Goal: Task Accomplishment & Management: Manage account settings

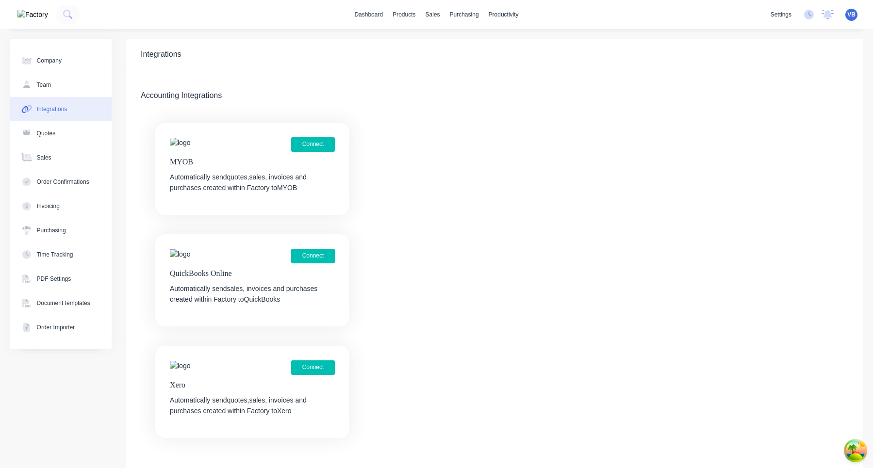
click at [386, 257] on div "Connect MYOB Automatically send quotes, sales, invoices and purchases created w…" at bounding box center [494, 280] width 737 height 315
click at [367, 18] on link "dashboard" at bounding box center [368, 14] width 38 height 15
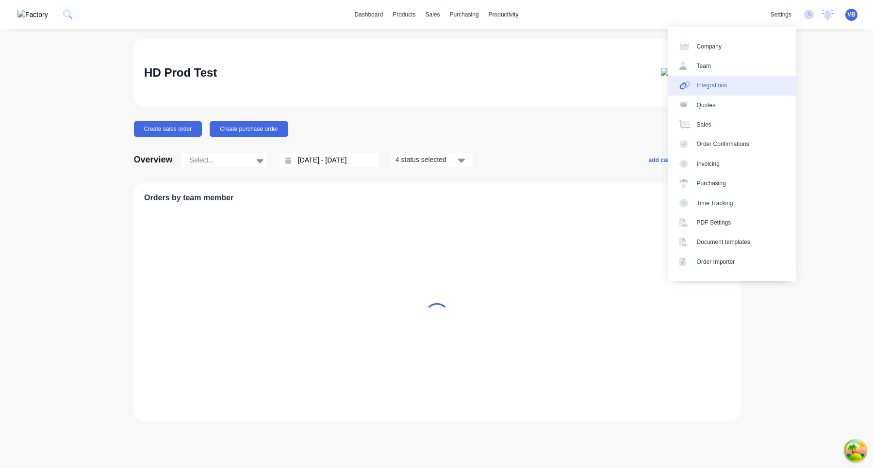
click at [733, 85] on link "Integrations" at bounding box center [732, 85] width 129 height 19
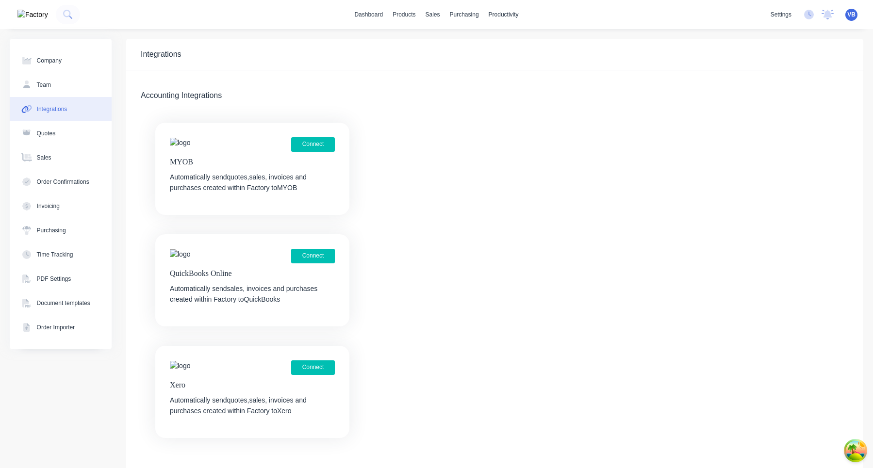
click at [304, 375] on div "Connect" at bounding box center [252, 368] width 165 height 15
click at [313, 368] on button "Connect" at bounding box center [313, 368] width 44 height 15
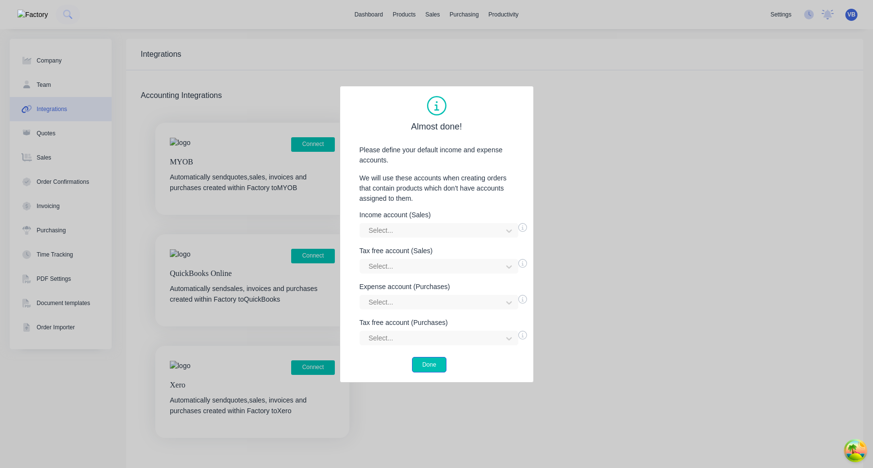
click at [440, 362] on button "Done" at bounding box center [429, 365] width 34 height 16
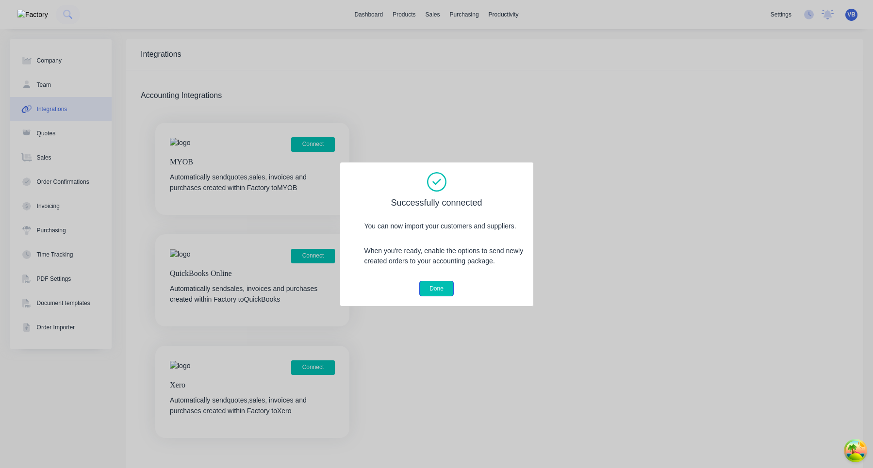
click at [438, 294] on button "Done" at bounding box center [436, 289] width 34 height 16
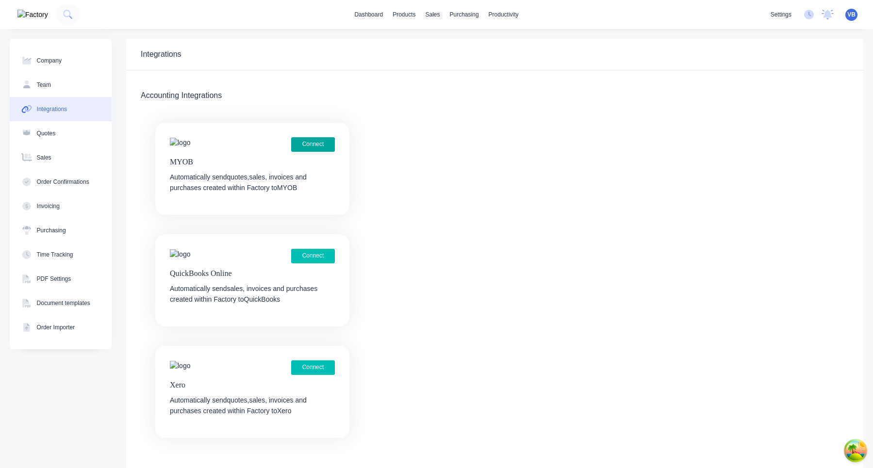
click at [320, 147] on button "Connect" at bounding box center [313, 144] width 44 height 15
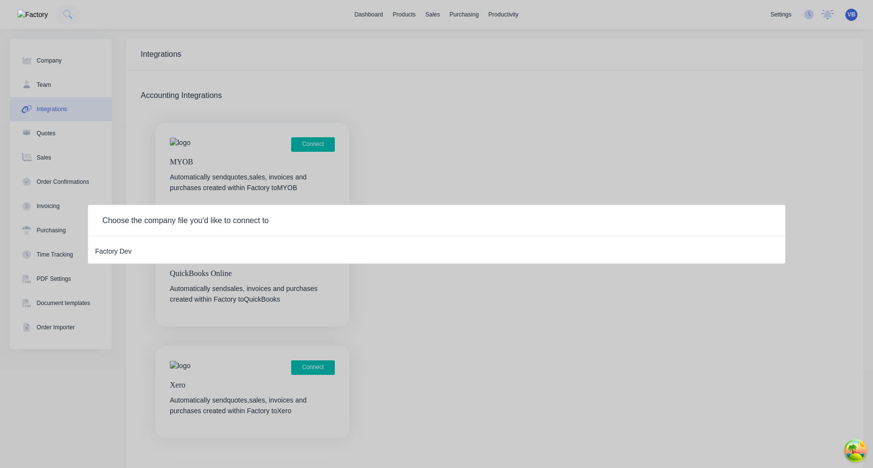
click at [117, 251] on div "Factory Dev" at bounding box center [113, 250] width 36 height 13
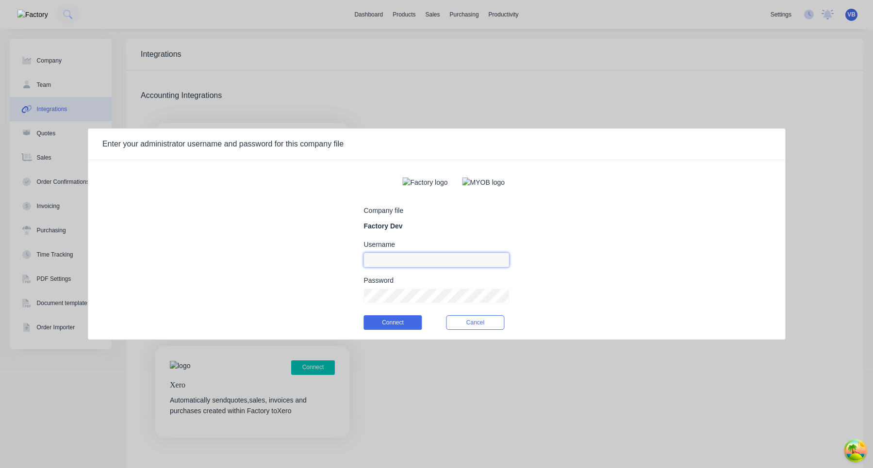
type input "aimon@factory.app"
click at [448, 267] on input "aimon@factory.app" at bounding box center [437, 260] width 146 height 15
type input "m"
click at [470, 225] on div "Company file Factory Dev" at bounding box center [437, 219] width 146 height 24
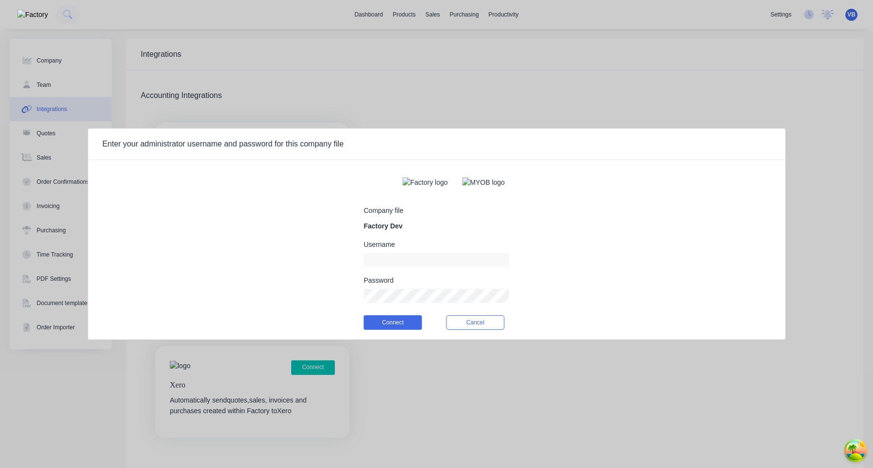
click at [414, 273] on form "Company file Factory Dev Username Password Connect Cancel" at bounding box center [437, 254] width 146 height 172
click at [414, 265] on input at bounding box center [437, 260] width 146 height 15
click at [406, 328] on button "Connect" at bounding box center [393, 322] width 58 height 15
click at [467, 261] on input "team+myob@factory.app" at bounding box center [437, 260] width 146 height 15
paste input "myob_admin"
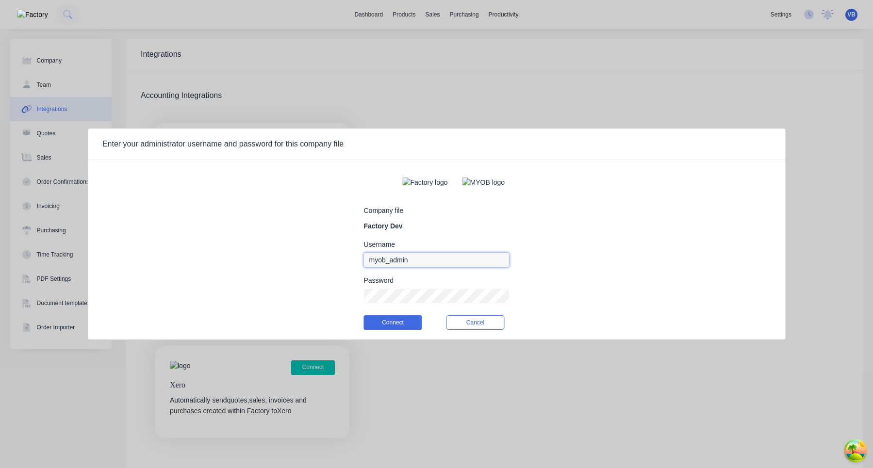
type input "myob_admin"
click at [458, 199] on form "Company file Factory Dev Username myob_admin Password Connect Cancel" at bounding box center [437, 254] width 146 height 172
click at [364, 315] on button "Connect" at bounding box center [393, 322] width 58 height 15
click at [539, 238] on div "Company file Factory Dev Username myob_admin Password Connect Cancel" at bounding box center [436, 254] width 697 height 172
click at [393, 340] on form "Company file Factory Dev Username myob_admin Password Connect Cancel" at bounding box center [437, 254] width 146 height 172
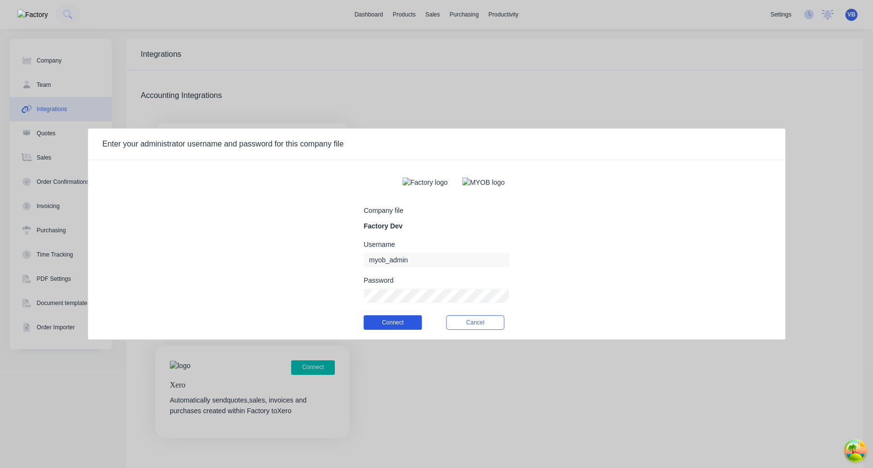
click at [394, 329] on button "Connect" at bounding box center [393, 322] width 58 height 15
click at [386, 330] on button "Connect" at bounding box center [393, 322] width 58 height 15
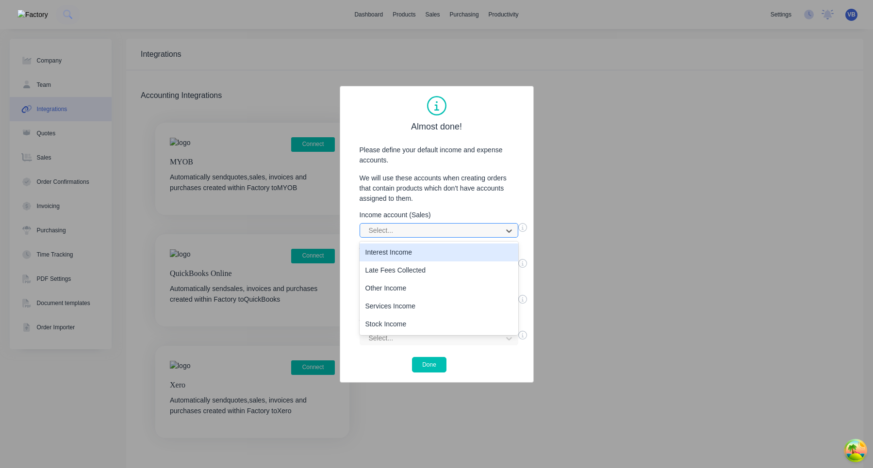
click at [446, 229] on div at bounding box center [433, 231] width 130 height 12
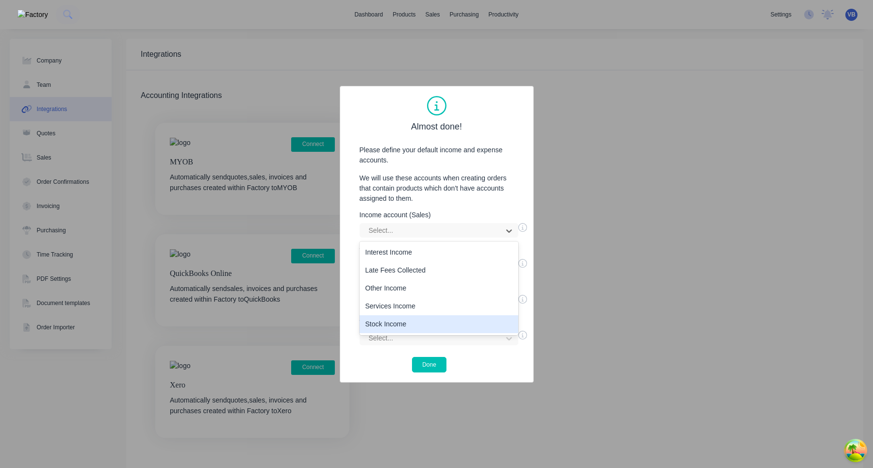
click at [412, 320] on div "Stock Income" at bounding box center [439, 324] width 159 height 18
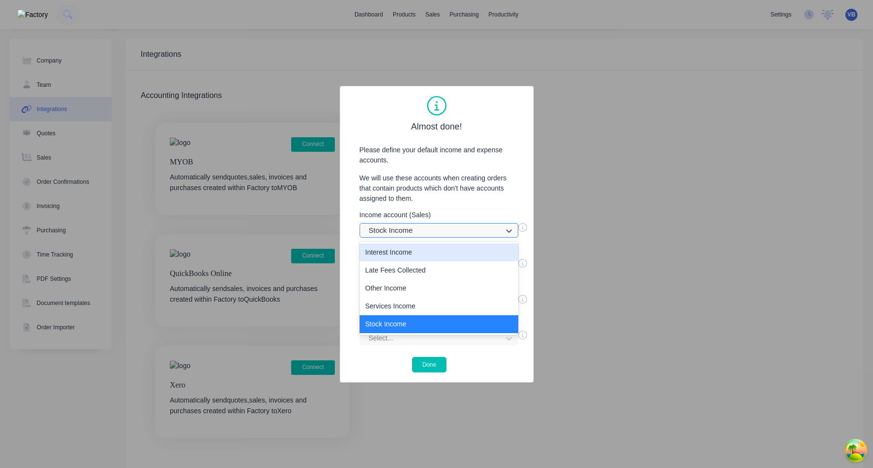
click at [437, 230] on div at bounding box center [433, 231] width 130 height 12
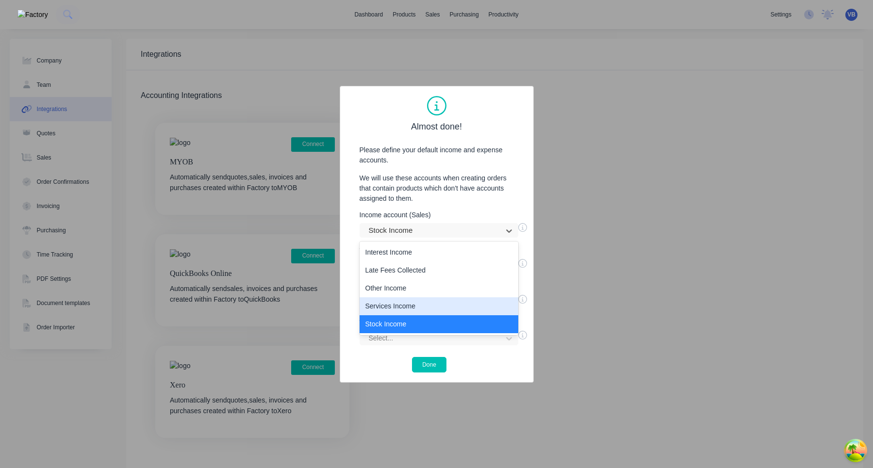
click at [423, 307] on div "Services Income" at bounding box center [439, 306] width 159 height 18
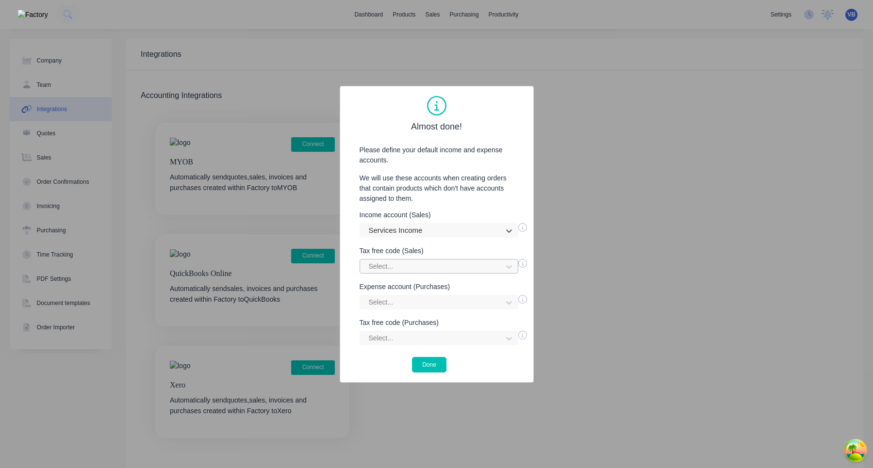
click at [428, 266] on div at bounding box center [433, 267] width 130 height 12
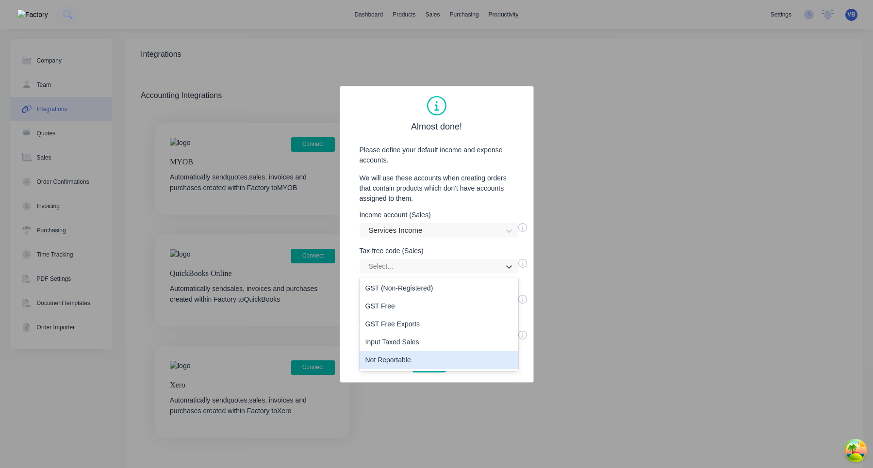
click at [415, 356] on div "Not Reportable" at bounding box center [439, 360] width 159 height 18
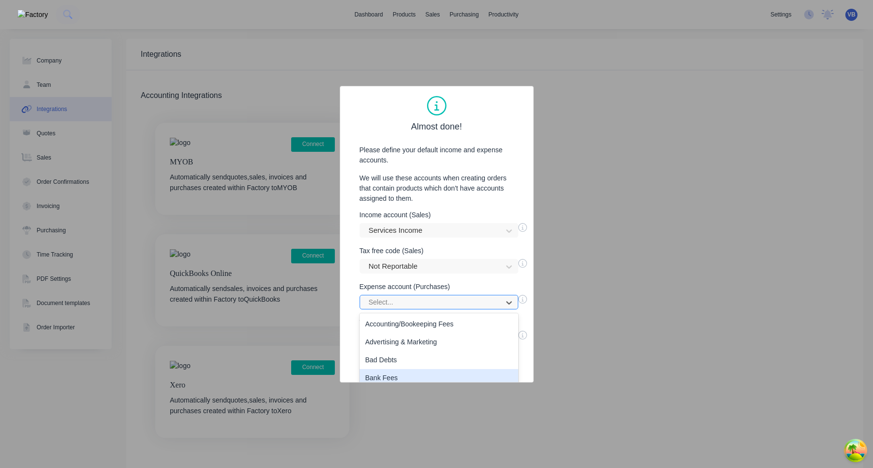
scroll to position [77, 0]
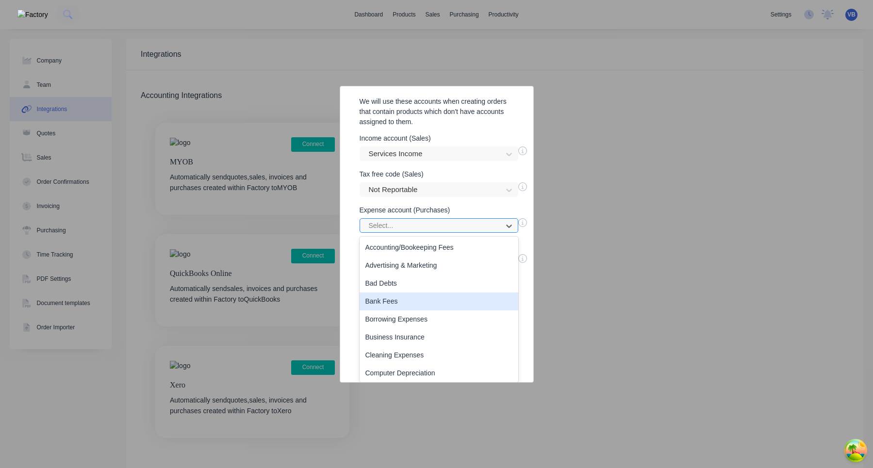
click at [415, 308] on div "Bank Fees, 4 of 50. 50 results available. Use Up and Down to choose options, pr…" at bounding box center [439, 302] width 159 height 15
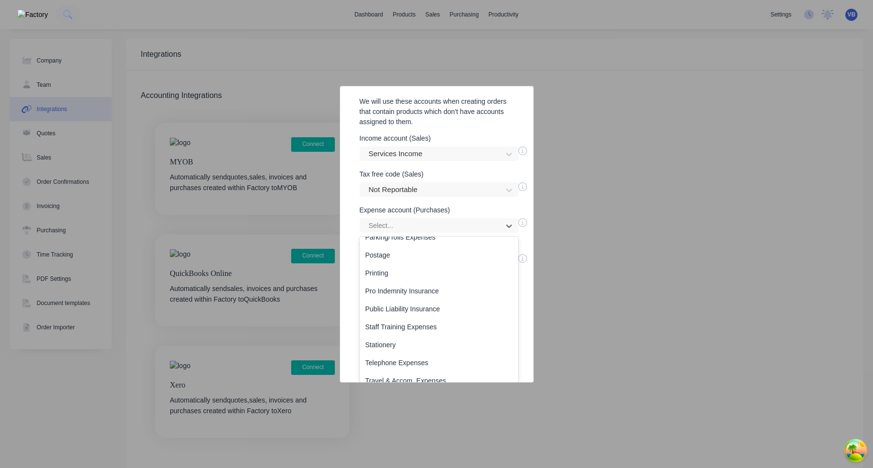
scroll to position [704, 0]
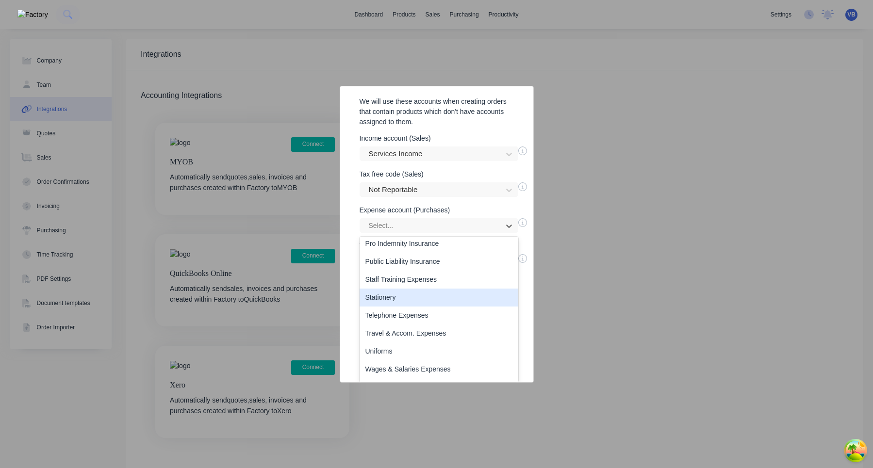
click at [418, 299] on div "Stationery" at bounding box center [439, 298] width 159 height 18
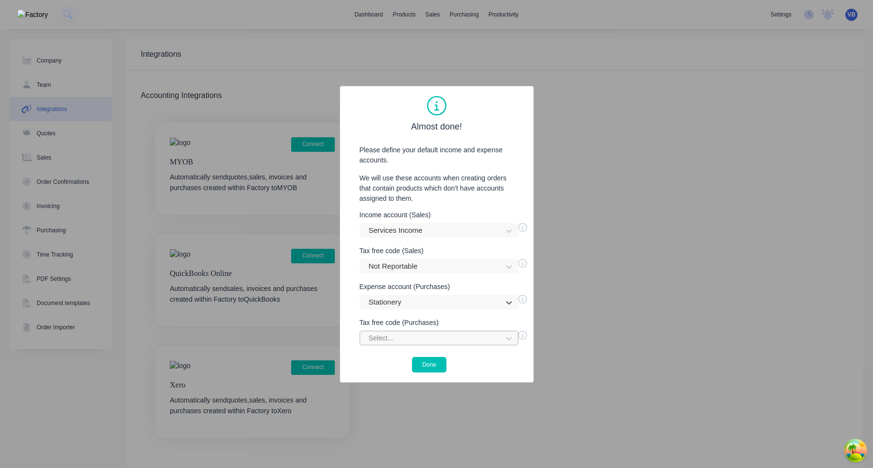
click at [417, 335] on div "Select..." at bounding box center [439, 338] width 159 height 15
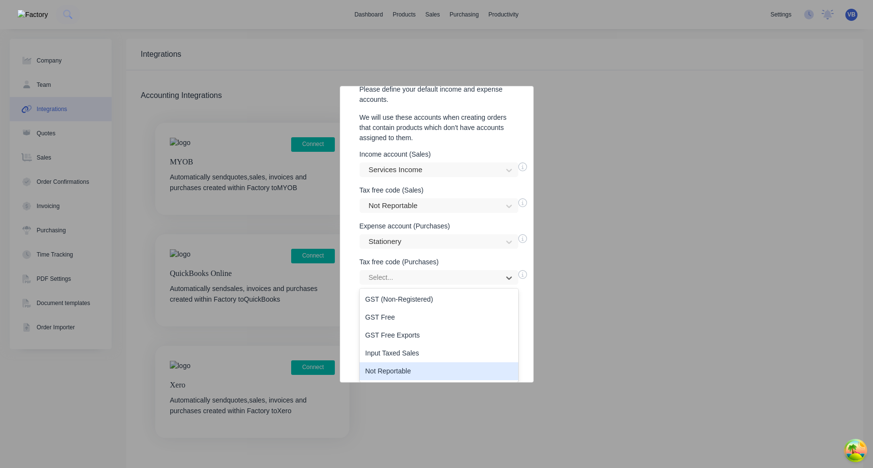
click at [408, 363] on div "Not Reportable" at bounding box center [439, 371] width 159 height 18
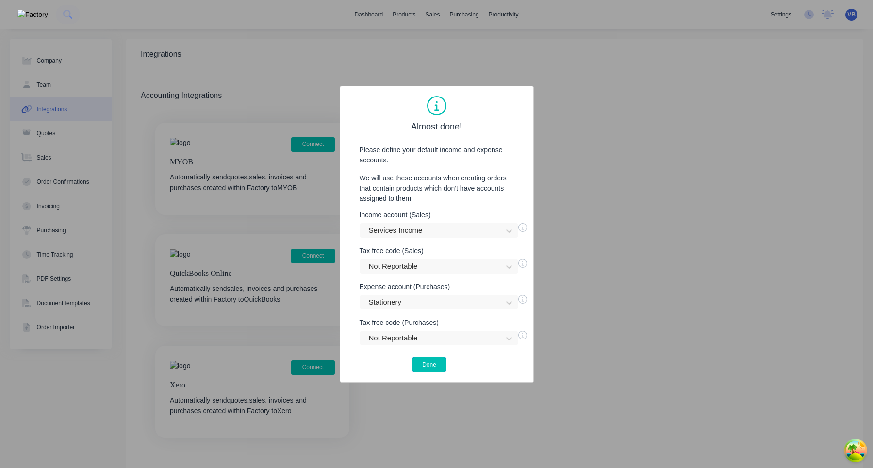
click at [437, 364] on button "Done" at bounding box center [429, 365] width 34 height 16
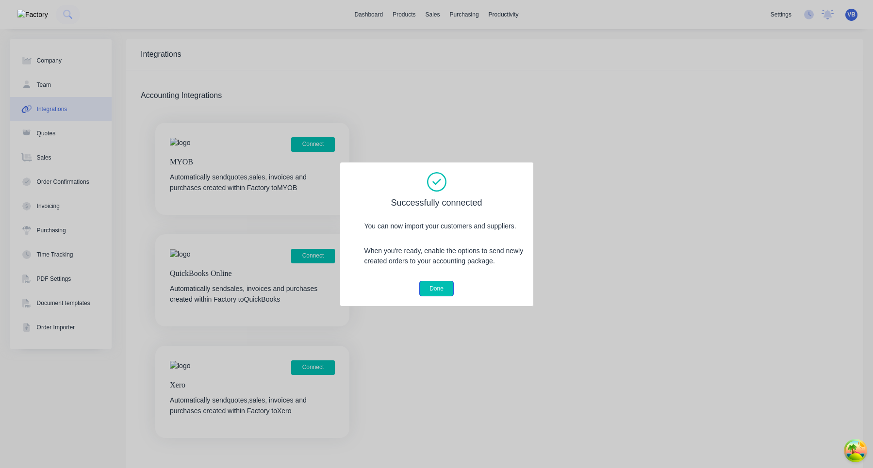
click at [436, 293] on button "Done" at bounding box center [436, 289] width 34 height 16
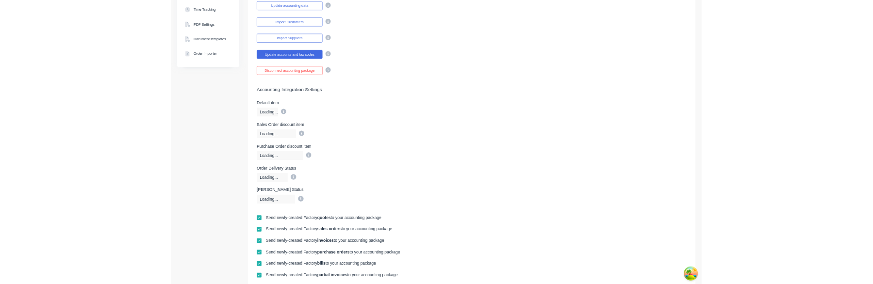
scroll to position [150, 0]
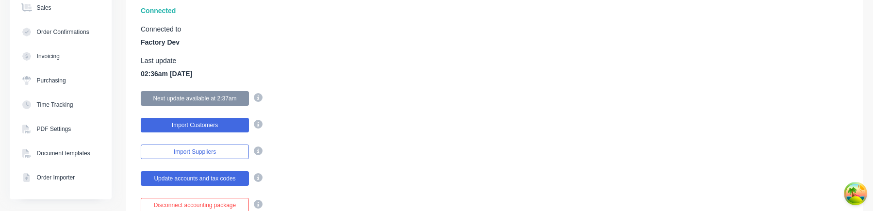
click at [232, 125] on button "Import Customers" at bounding box center [195, 125] width 108 height 15
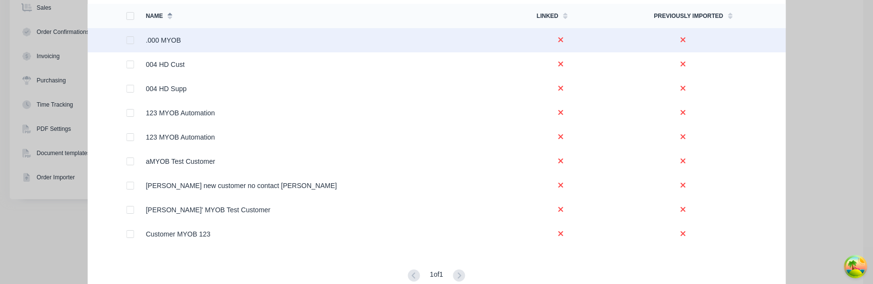
click at [131, 43] on div at bounding box center [129, 40] width 19 height 19
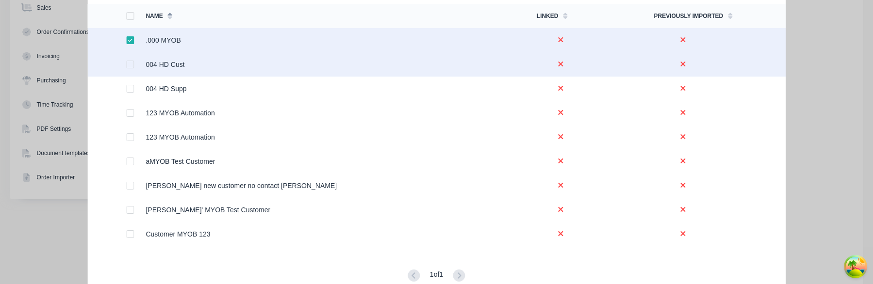
click at [128, 64] on div at bounding box center [129, 64] width 19 height 19
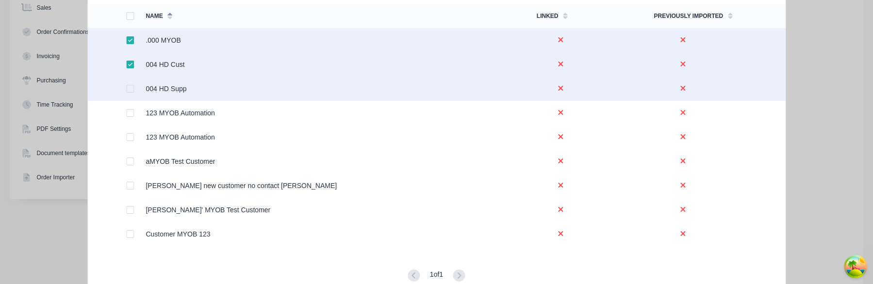
click at [134, 86] on div at bounding box center [135, 89] width 19 height 24
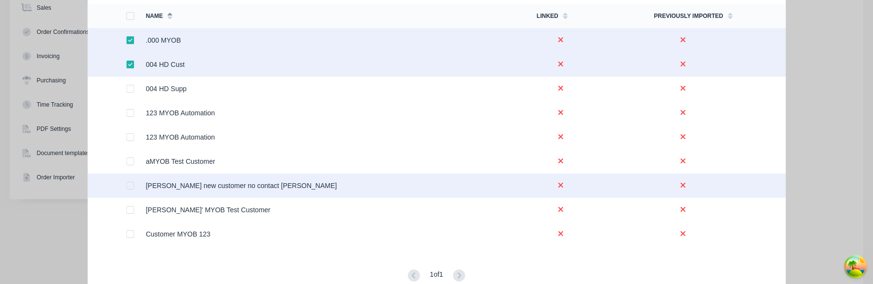
scroll to position [15, 0]
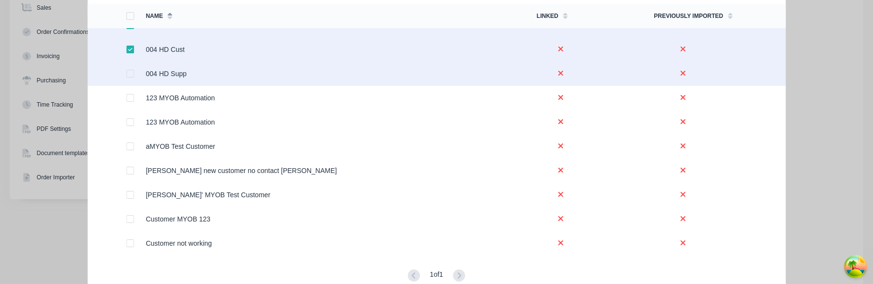
click at [131, 72] on div at bounding box center [129, 73] width 19 height 19
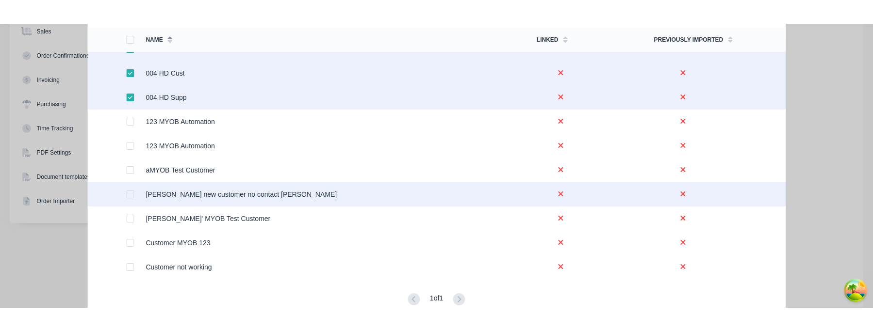
scroll to position [0, 0]
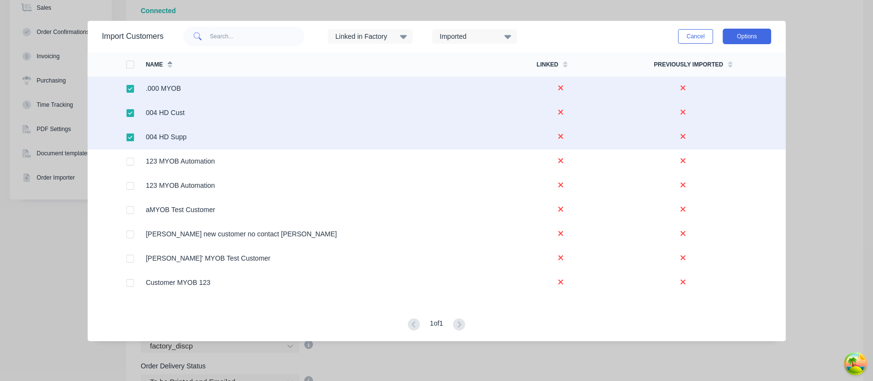
click at [745, 34] on button "Options" at bounding box center [746, 37] width 49 height 16
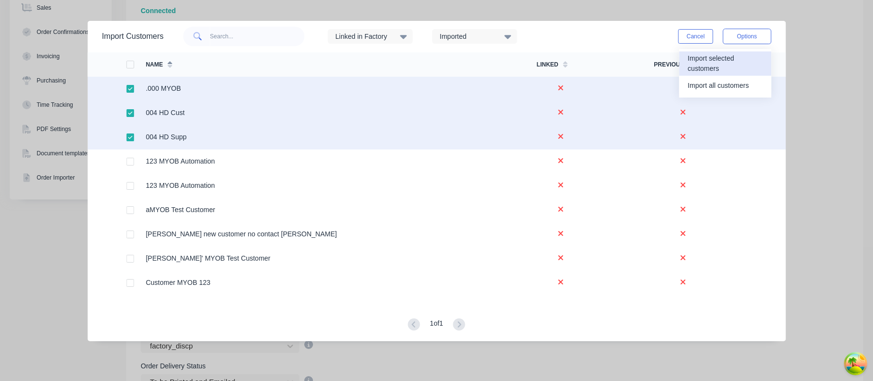
click at [727, 67] on div "Import selected customers" at bounding box center [725, 63] width 75 height 24
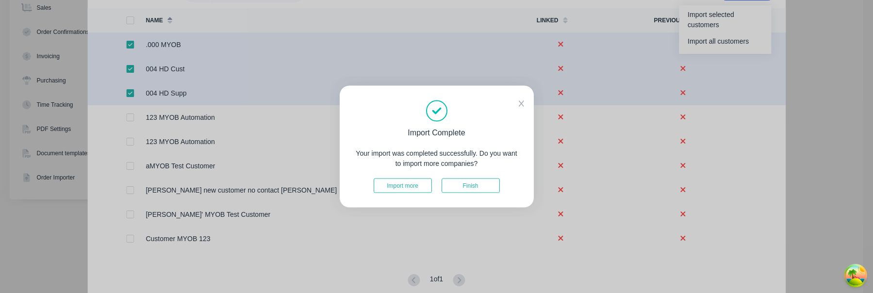
click at [522, 103] on icon at bounding box center [521, 103] width 5 height 6
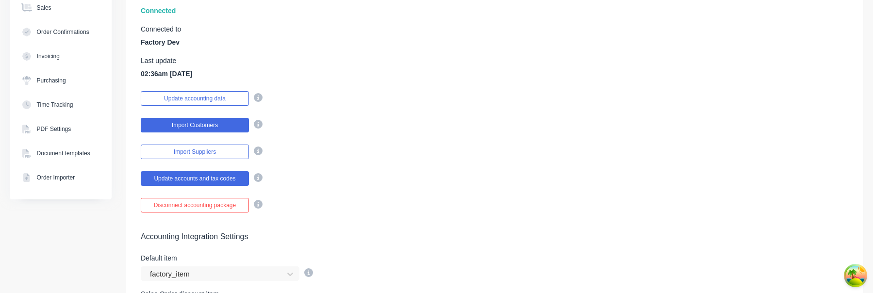
click at [227, 129] on button "Import Customers" at bounding box center [195, 125] width 108 height 15
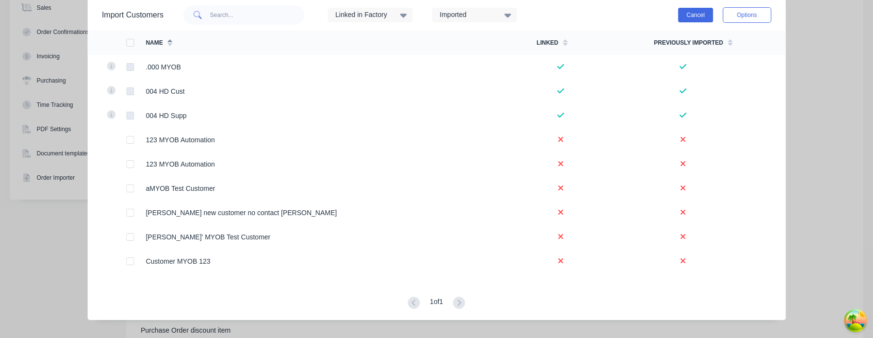
click at [697, 15] on button "Cancel" at bounding box center [695, 15] width 34 height 15
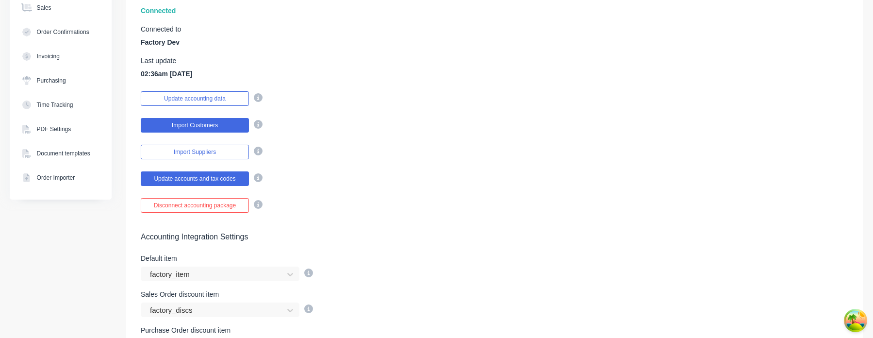
click at [225, 119] on button "Import Customers" at bounding box center [195, 125] width 108 height 15
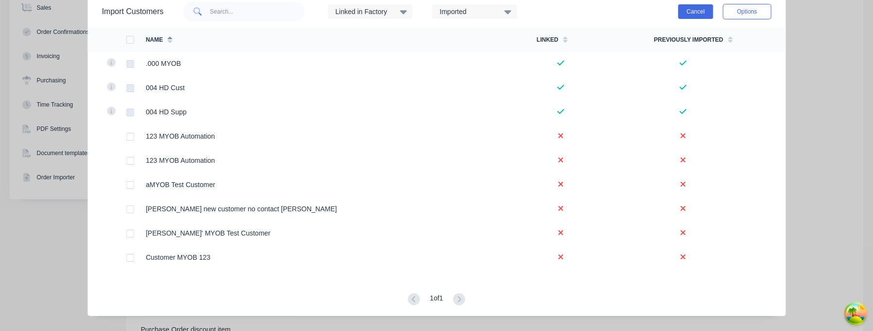
click at [686, 17] on button "Cancel" at bounding box center [695, 11] width 34 height 15
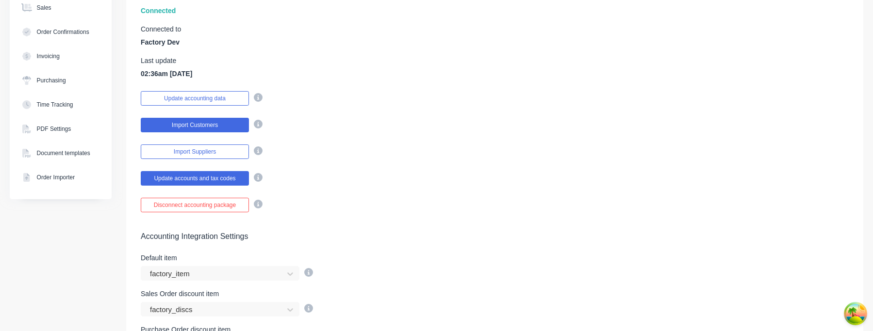
click at [224, 123] on button "Import Customers" at bounding box center [195, 125] width 108 height 15
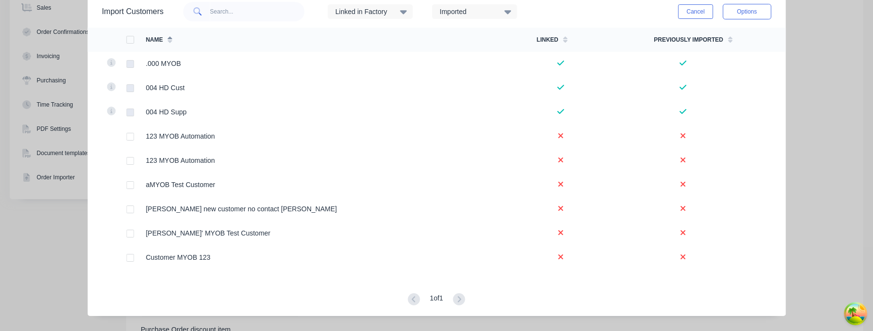
click at [696, 19] on div "Cancel Options" at bounding box center [724, 11] width 93 height 29
click at [697, 14] on button "Cancel" at bounding box center [695, 11] width 34 height 15
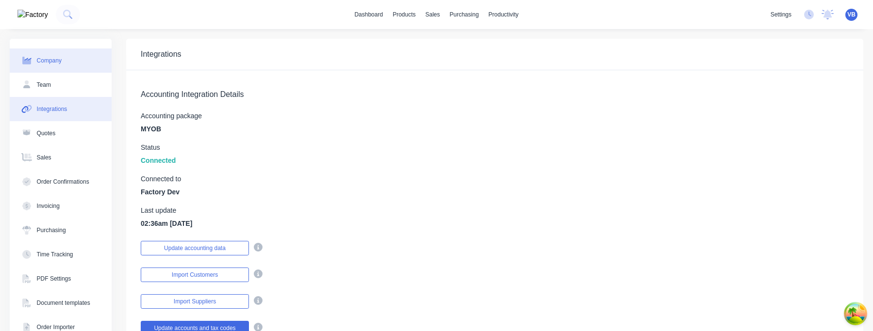
click at [47, 64] on div "Company" at bounding box center [49, 60] width 25 height 9
select select "AU"
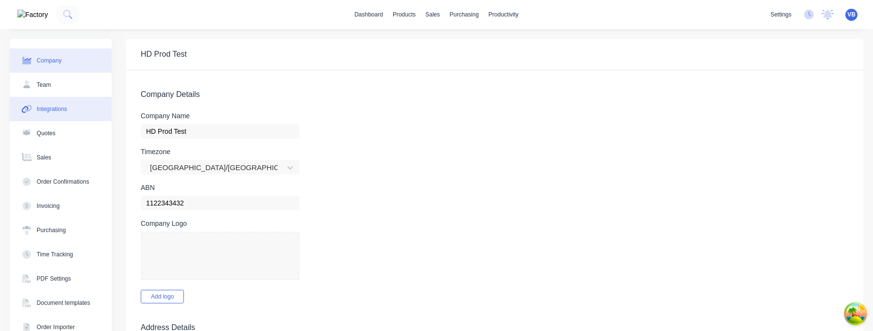
click at [75, 112] on button "Integrations" at bounding box center [61, 109] width 102 height 24
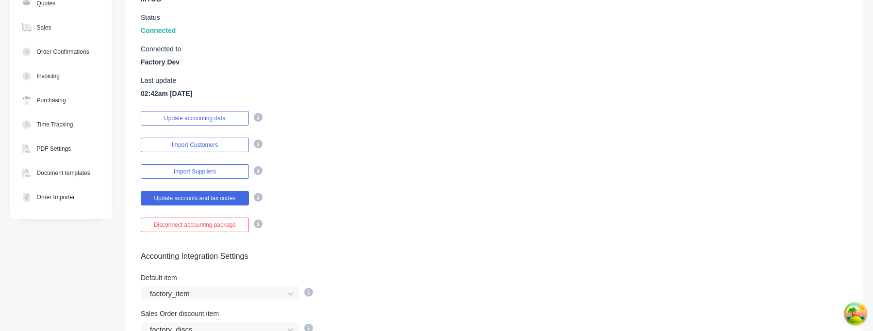
scroll to position [190, 0]
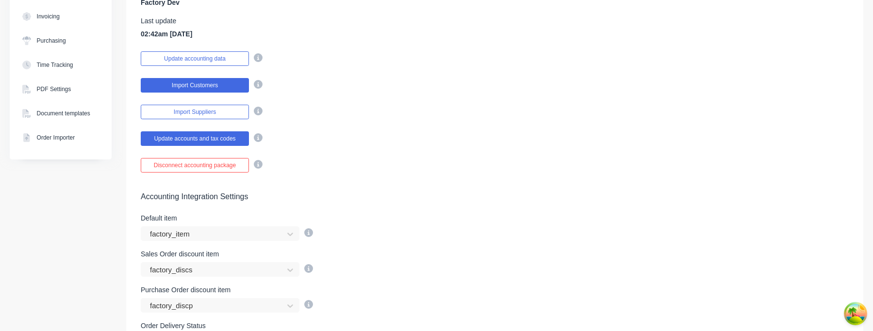
click at [212, 82] on button "Import Customers" at bounding box center [195, 85] width 108 height 15
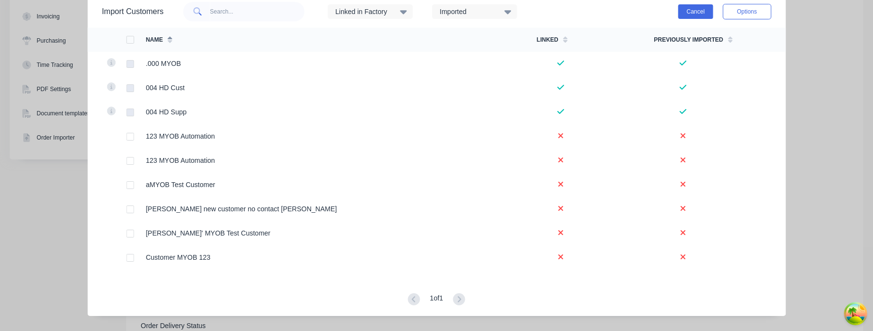
click at [695, 16] on button "Cancel" at bounding box center [695, 11] width 34 height 15
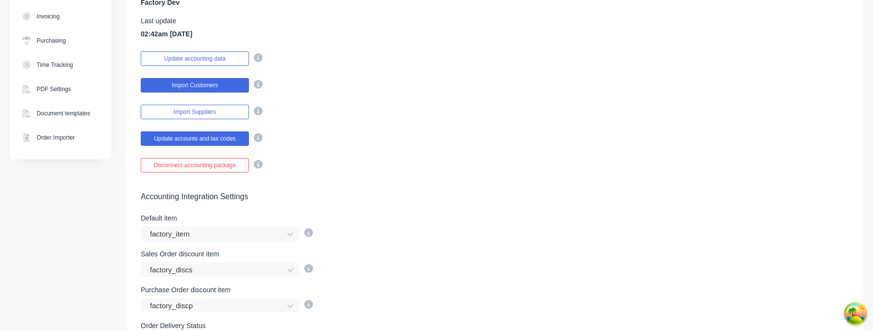
click at [232, 85] on button "Import Customers" at bounding box center [195, 85] width 108 height 15
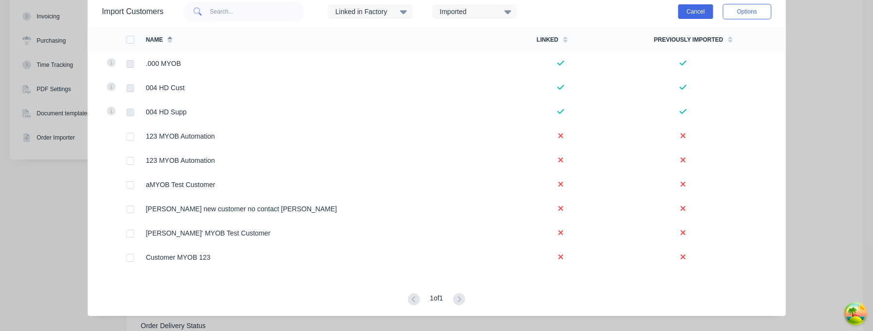
click at [689, 10] on button "Cancel" at bounding box center [695, 11] width 34 height 15
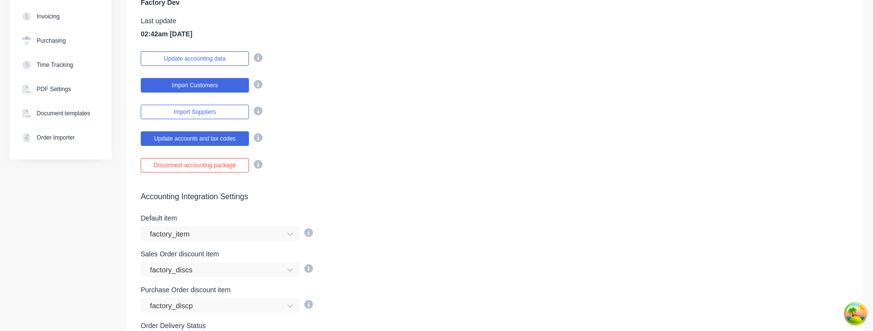
click at [227, 84] on button "Import Customers" at bounding box center [195, 85] width 108 height 15
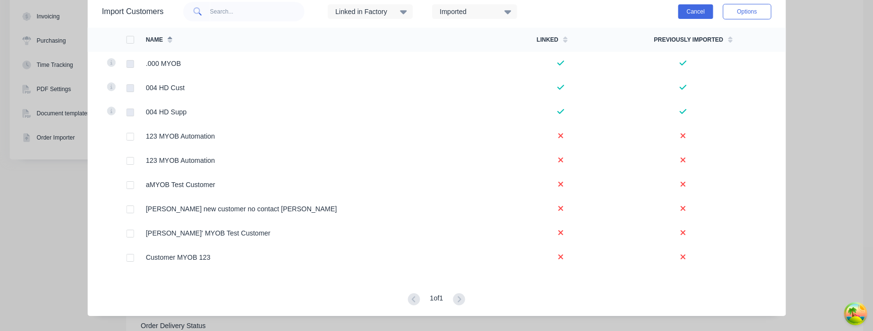
click at [695, 11] on button "Cancel" at bounding box center [695, 11] width 34 height 15
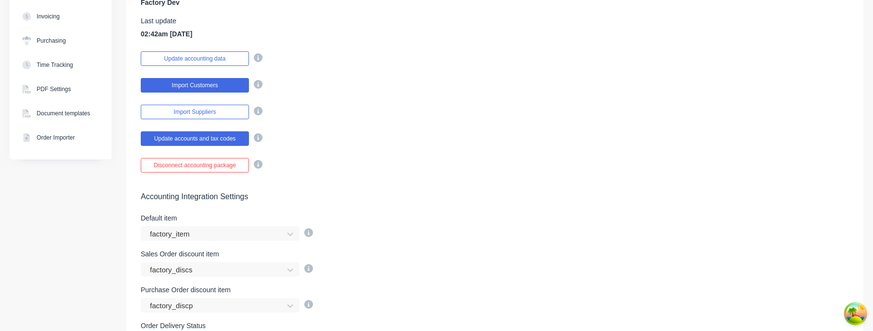
click at [221, 87] on button "Import Customers" at bounding box center [195, 85] width 108 height 15
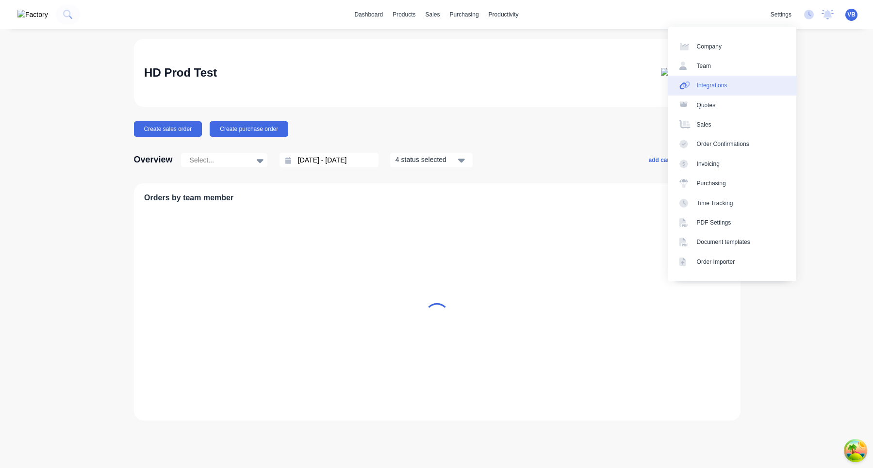
click at [746, 82] on link "Integrations" at bounding box center [732, 85] width 129 height 19
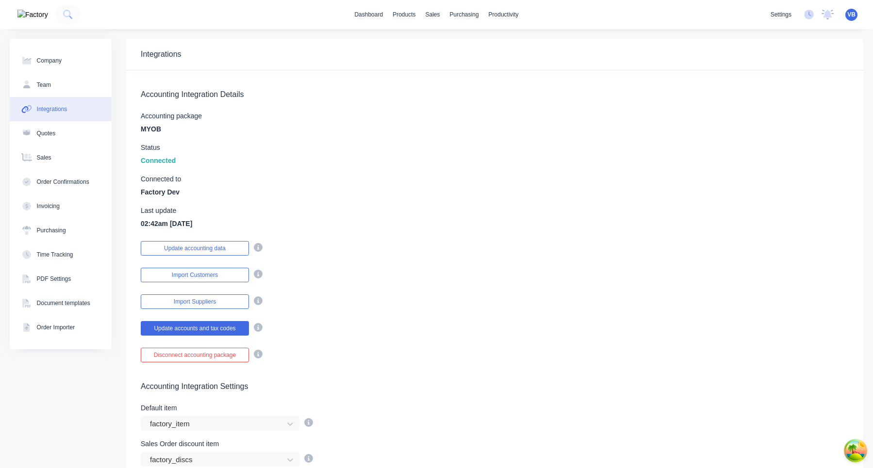
click at [204, 283] on div "Accounting Integration Details Accounting package MYOB Status Connected Connect…" at bounding box center [494, 216] width 737 height 292
click at [210, 273] on button "Import Customers" at bounding box center [195, 275] width 108 height 15
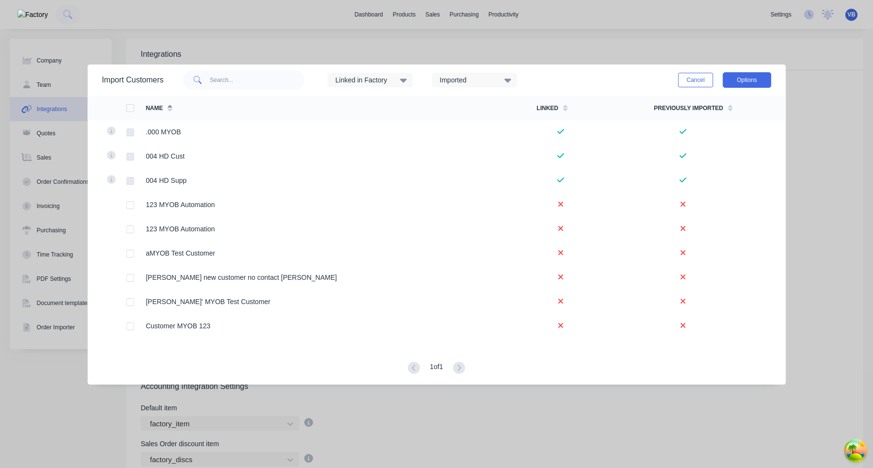
click at [744, 84] on button "Options" at bounding box center [746, 80] width 49 height 16
click at [590, 77] on div "Linked in Factory Imported Cancel Options Import selected customers Import all …" at bounding box center [467, 80] width 607 height 29
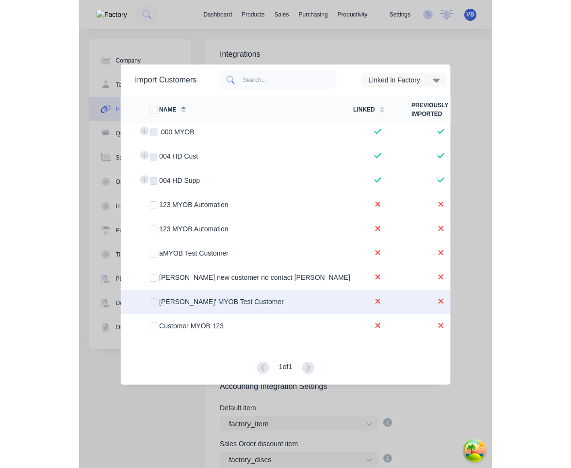
scroll to position [0, 19]
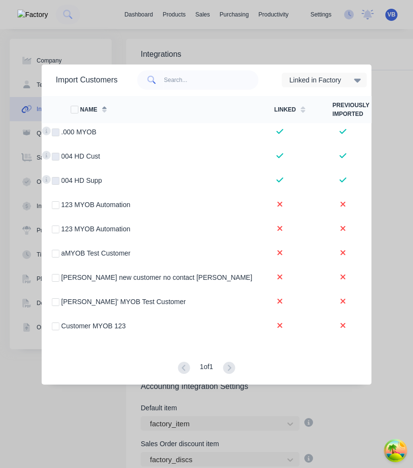
click at [397, 141] on div "Import Customers Linked in Factory Imported Cancel Options Name Linked Previous…" at bounding box center [206, 234] width 413 height 468
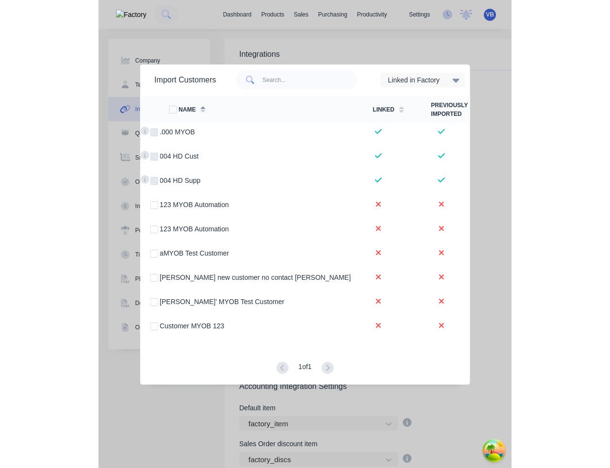
scroll to position [0, 0]
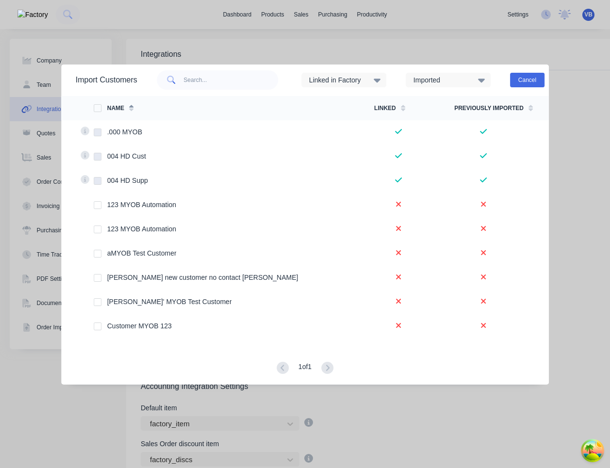
click at [539, 76] on button "Cancel" at bounding box center [527, 80] width 34 height 15
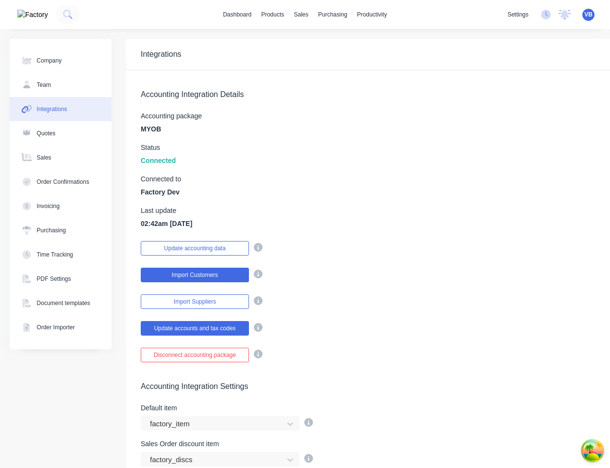
click at [226, 280] on button "Import Customers" at bounding box center [195, 275] width 108 height 15
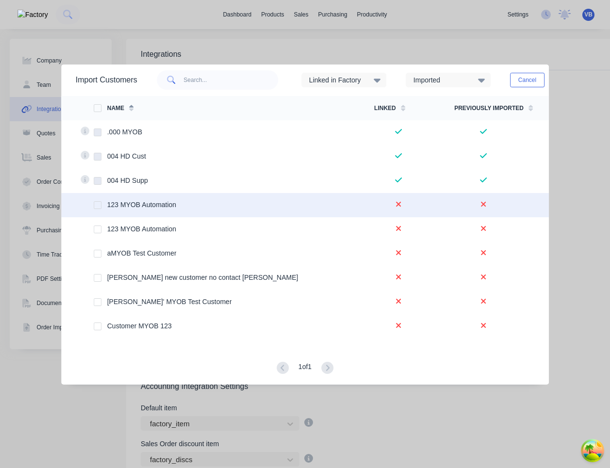
click at [98, 204] on div at bounding box center [97, 205] width 19 height 19
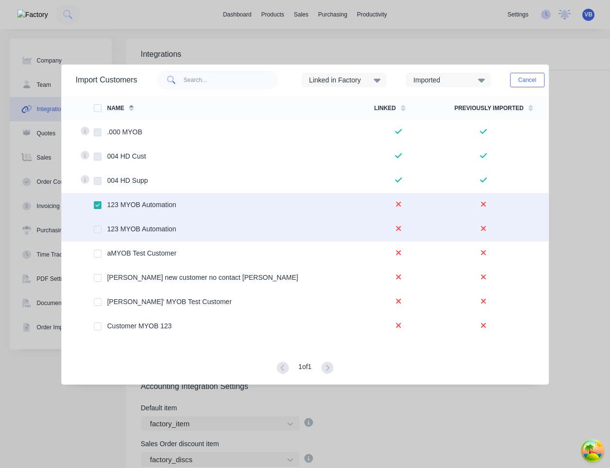
click at [98, 233] on div at bounding box center [101, 229] width 14 height 24
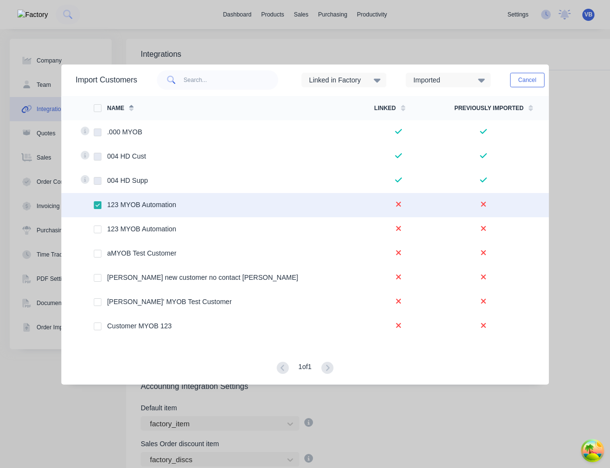
click at [445, 82] on div "Imported" at bounding box center [443, 80] width 61 height 10
click at [447, 81] on div "Imported" at bounding box center [443, 80] width 61 height 10
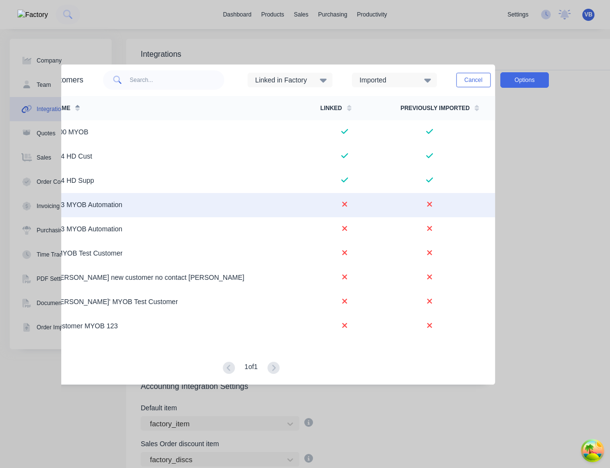
click at [534, 81] on button "Options" at bounding box center [524, 80] width 49 height 16
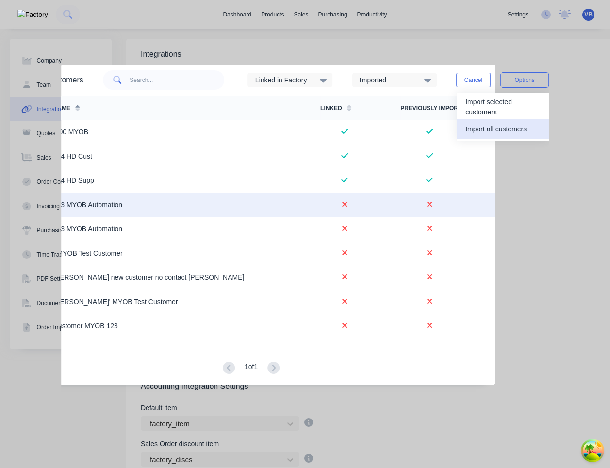
click at [534, 126] on div "Import all customers" at bounding box center [502, 129] width 75 height 14
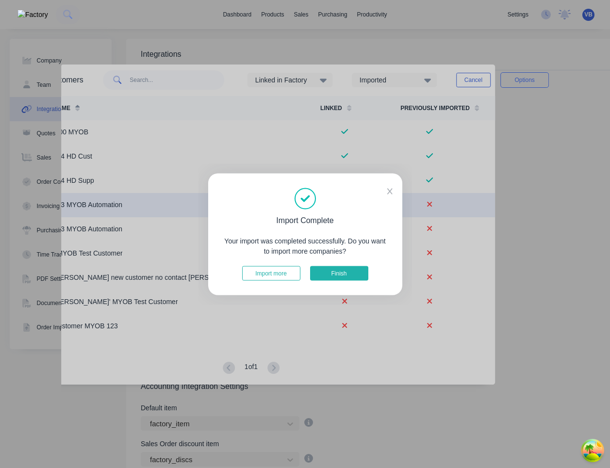
click at [342, 273] on button "Finish" at bounding box center [339, 273] width 58 height 15
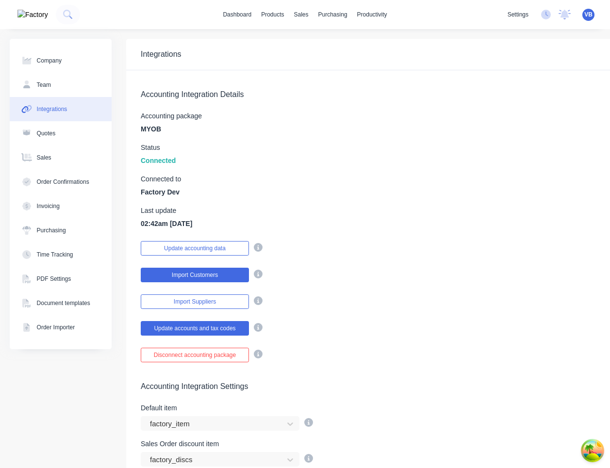
click at [242, 277] on button "Import Customers" at bounding box center [195, 275] width 108 height 15
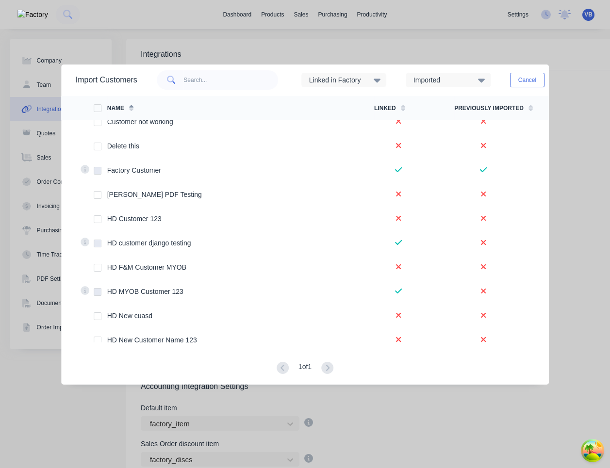
scroll to position [0, 0]
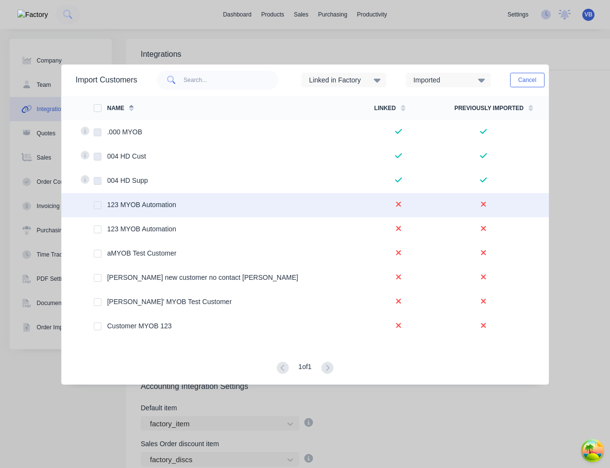
click at [100, 206] on div at bounding box center [97, 205] width 19 height 19
click at [101, 106] on div at bounding box center [97, 107] width 19 height 19
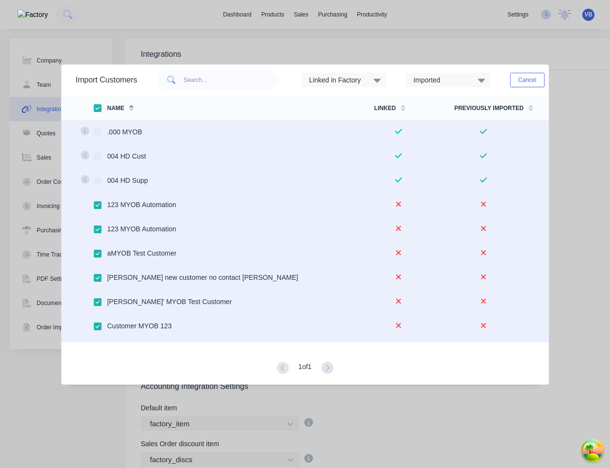
scroll to position [0, 62]
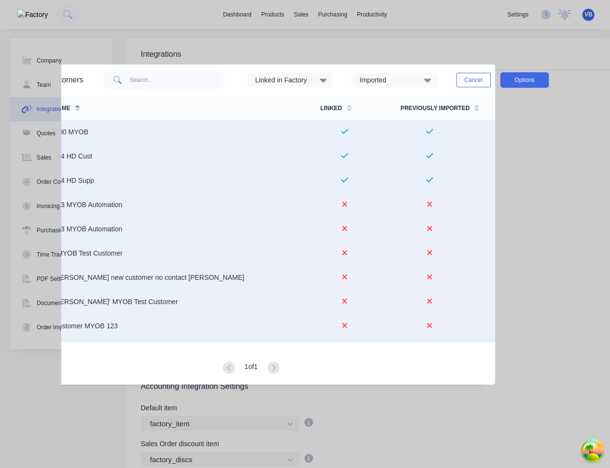
click at [528, 85] on button "Options" at bounding box center [524, 80] width 49 height 16
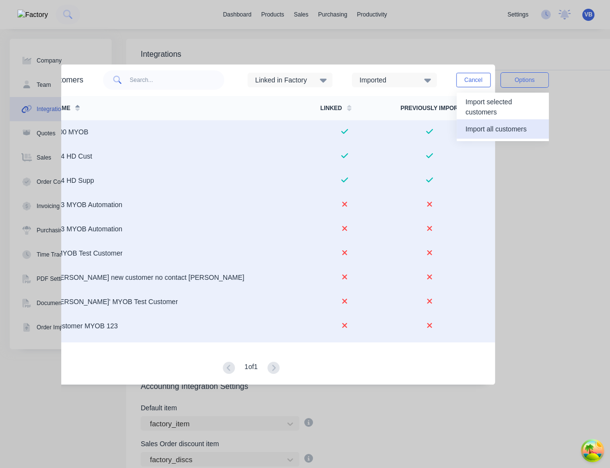
click at [528, 126] on div "Import all customers" at bounding box center [502, 129] width 75 height 14
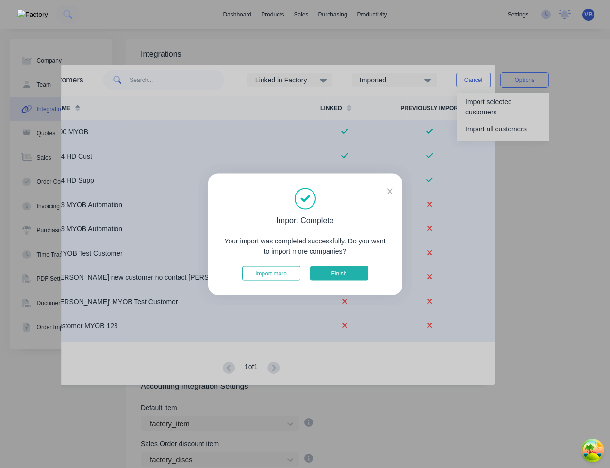
click at [346, 270] on button "Finish" at bounding box center [339, 273] width 58 height 15
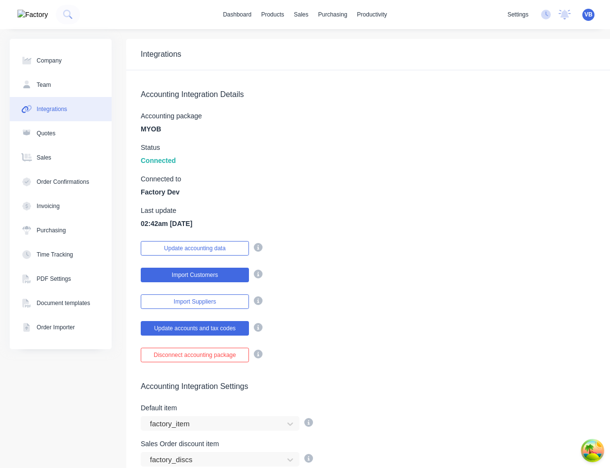
click at [229, 274] on button "Import Customers" at bounding box center [195, 275] width 108 height 15
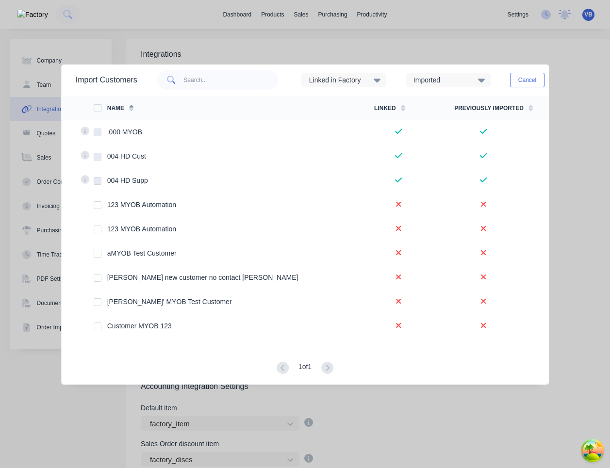
click at [99, 106] on div at bounding box center [97, 107] width 19 height 19
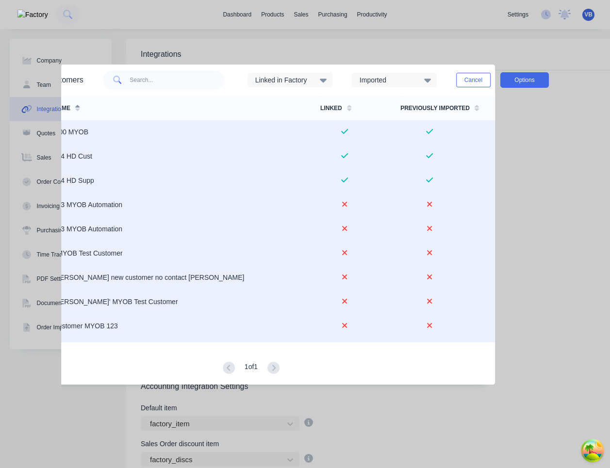
click at [525, 78] on button "Options" at bounding box center [524, 80] width 49 height 16
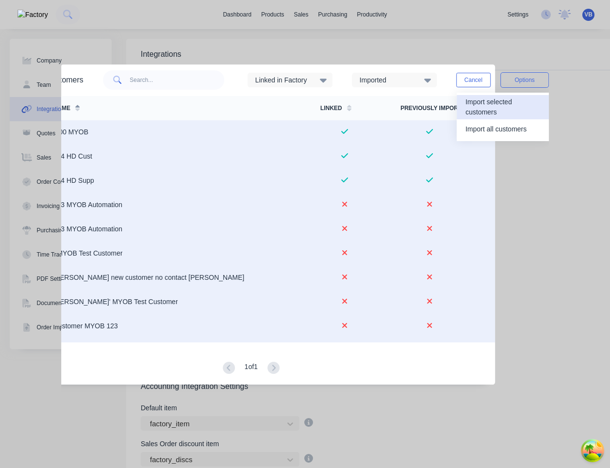
click at [517, 112] on div "Import selected customers" at bounding box center [502, 107] width 75 height 24
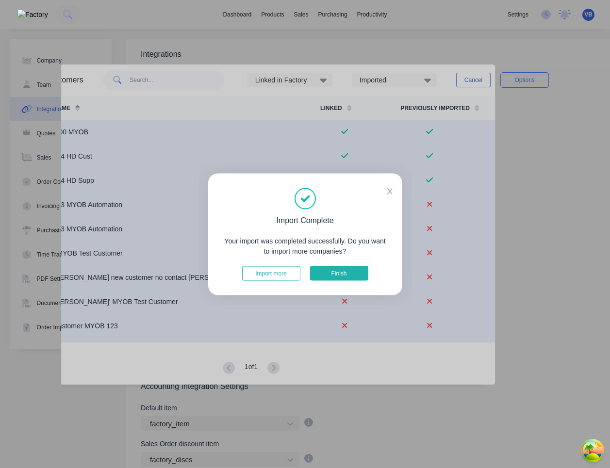
click at [352, 272] on button "Finish" at bounding box center [339, 273] width 58 height 15
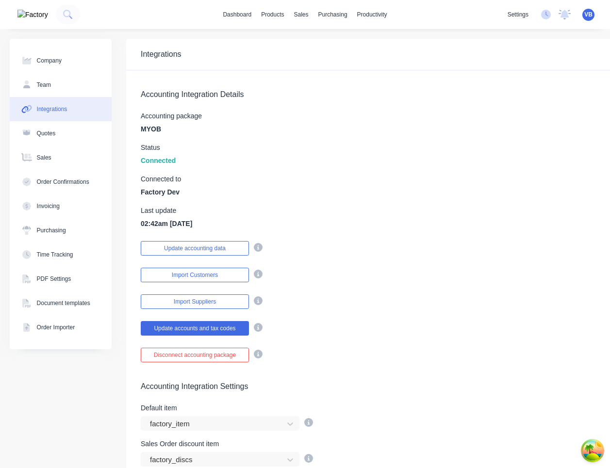
click at [211, 286] on div "Accounting Integration Details Accounting package MYOB Status Connected Connect…" at bounding box center [405, 216] width 558 height 292
click at [213, 274] on button "Import Customers" at bounding box center [195, 275] width 108 height 15
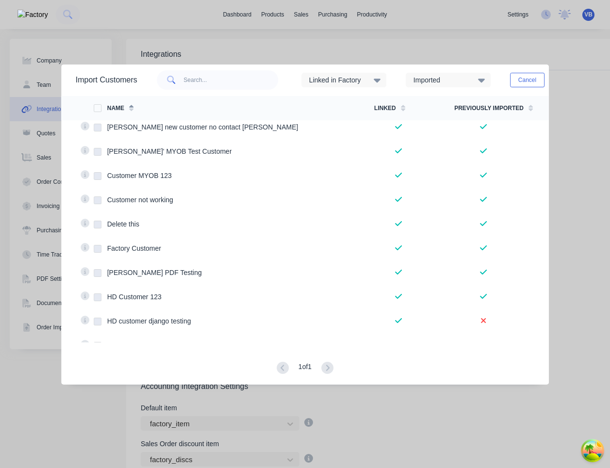
scroll to position [0, 0]
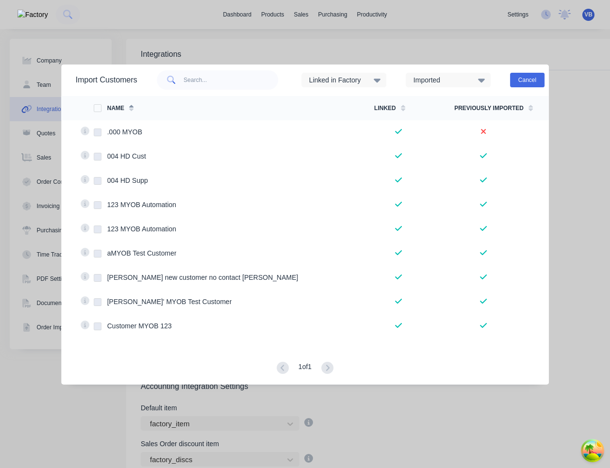
click at [544, 79] on button "Cancel" at bounding box center [527, 80] width 34 height 15
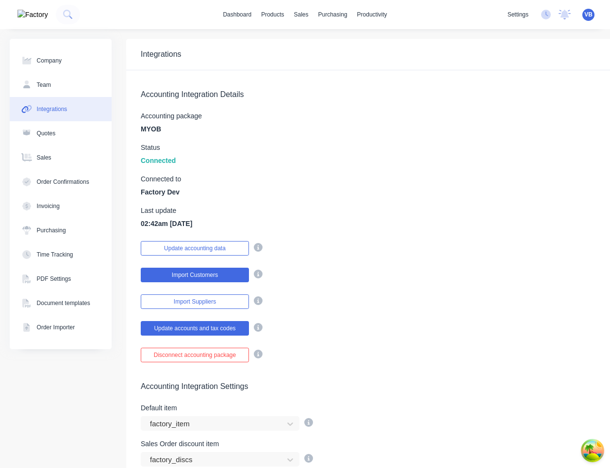
click at [210, 268] on button "Import Customers" at bounding box center [195, 275] width 108 height 15
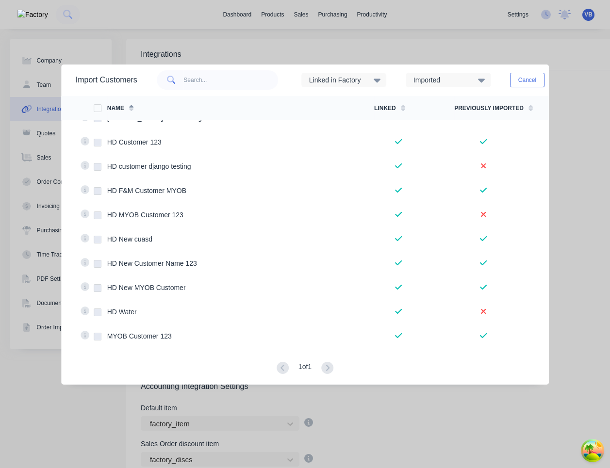
scroll to position [481, 0]
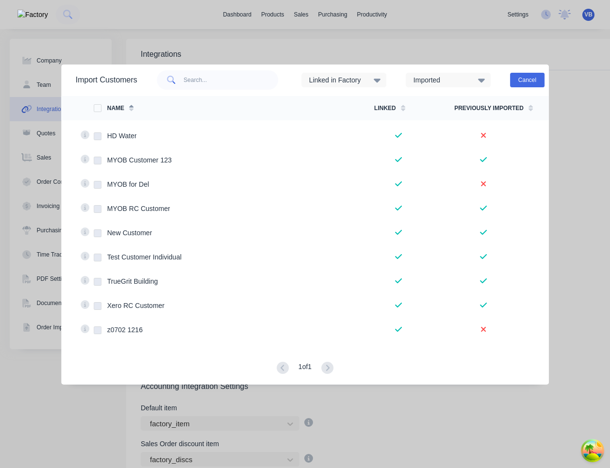
click at [533, 81] on button "Cancel" at bounding box center [527, 80] width 34 height 15
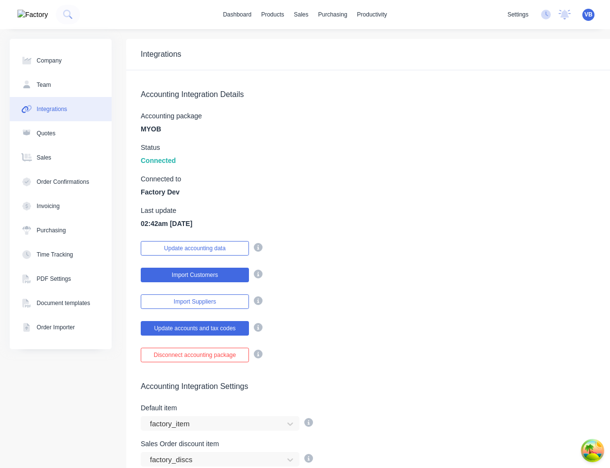
click at [215, 271] on button "Import Customers" at bounding box center [195, 275] width 108 height 15
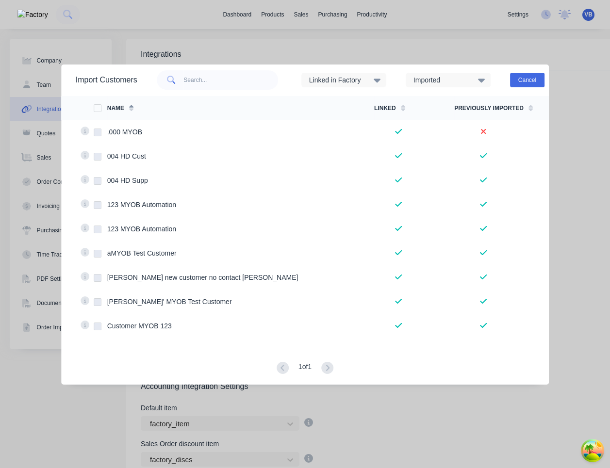
click at [539, 78] on button "Cancel" at bounding box center [527, 80] width 34 height 15
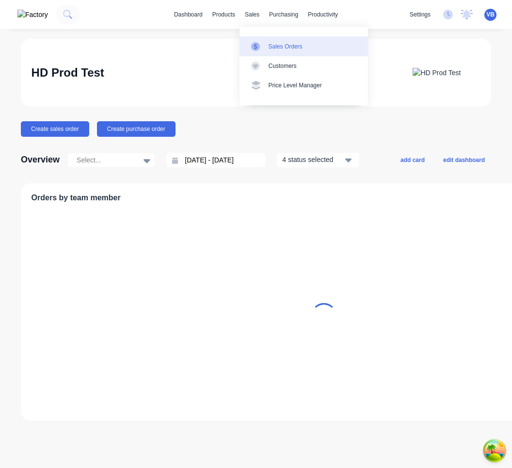
click at [275, 46] on div "Sales Orders" at bounding box center [286, 46] width 34 height 9
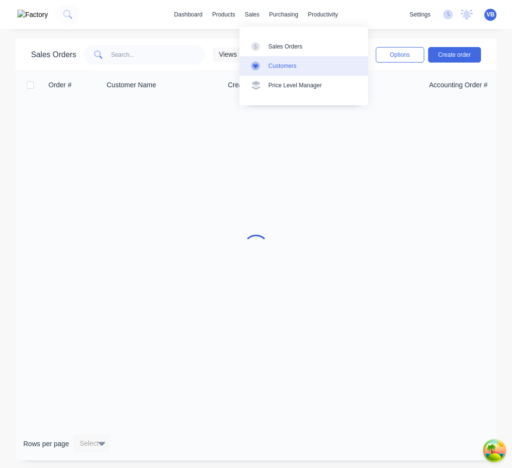
click at [278, 64] on div "Customers" at bounding box center [283, 66] width 28 height 9
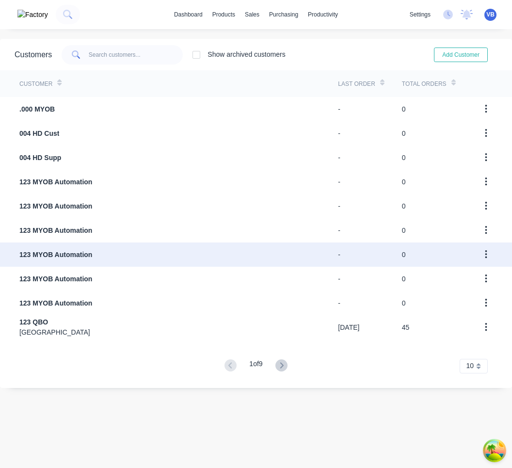
scroll to position [19, 0]
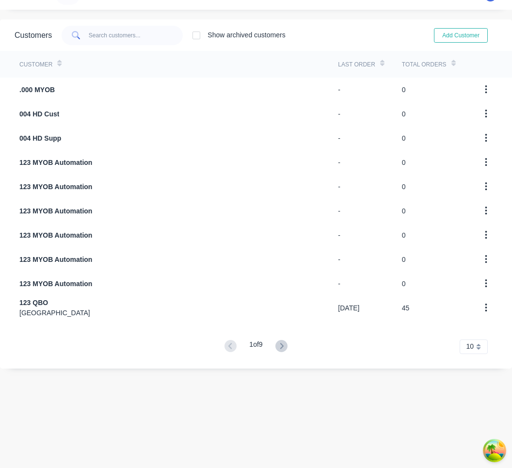
click at [289, 341] on button at bounding box center [282, 347] width 18 height 15
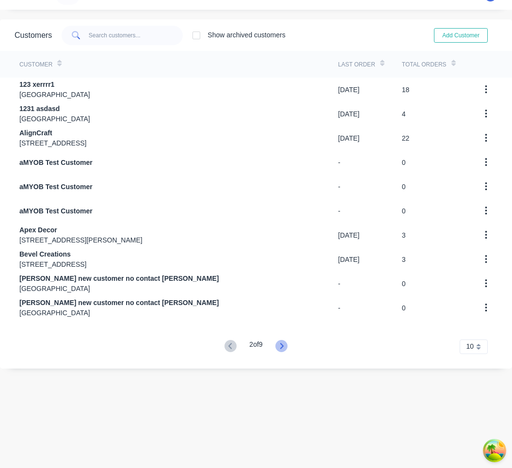
click at [287, 345] on icon at bounding box center [282, 346] width 12 height 12
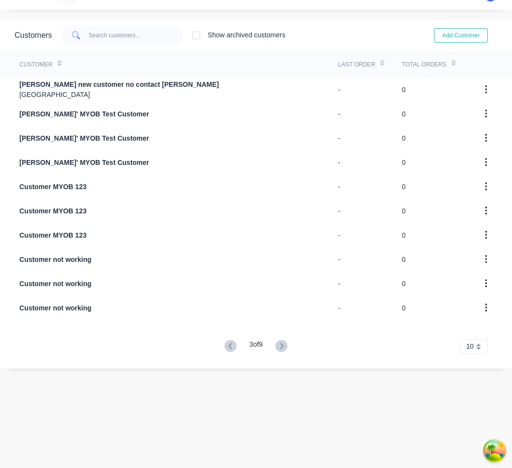
click at [287, 345] on icon at bounding box center [282, 346] width 12 height 12
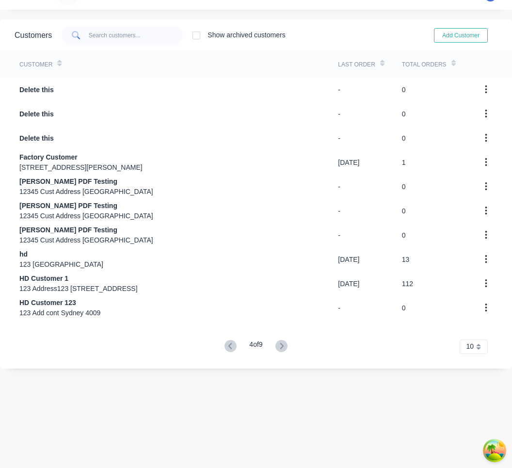
click at [287, 345] on icon at bounding box center [282, 346] width 12 height 12
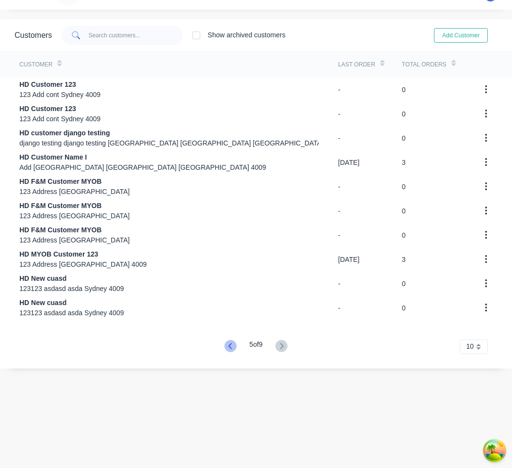
click at [226, 348] on icon at bounding box center [231, 346] width 12 height 12
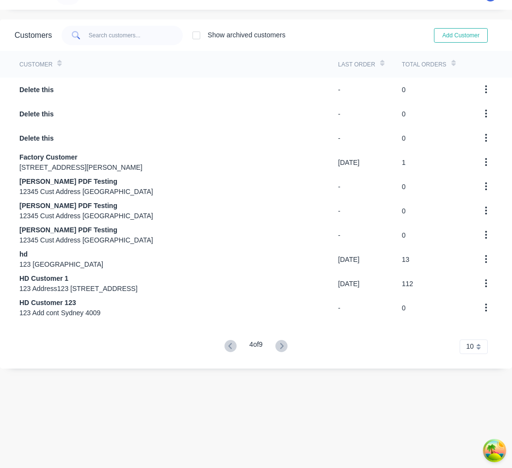
click at [226, 348] on icon at bounding box center [231, 346] width 12 height 12
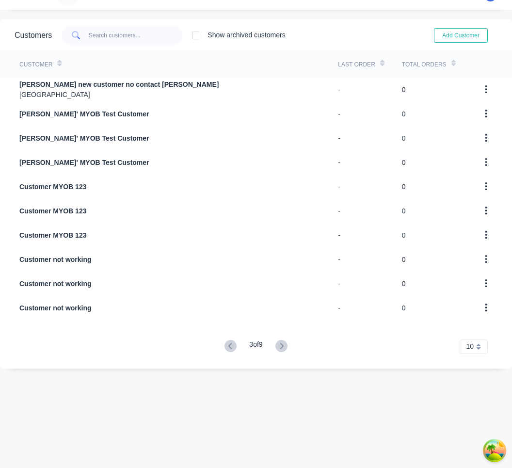
click at [226, 348] on icon at bounding box center [231, 346] width 12 height 12
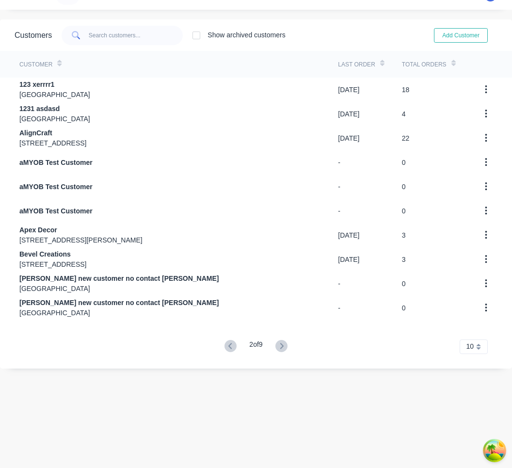
click at [226, 348] on icon at bounding box center [231, 346] width 12 height 12
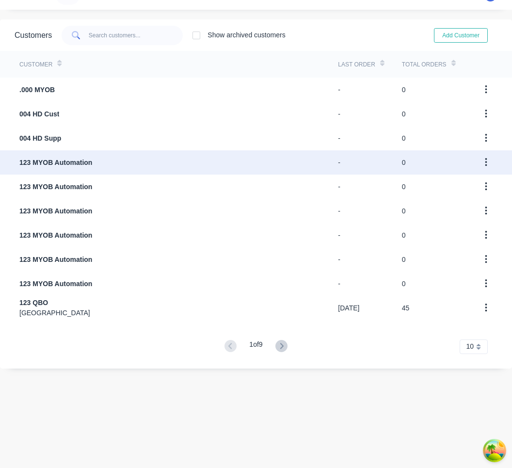
click at [489, 162] on button "button" at bounding box center [486, 162] width 23 height 17
click at [476, 182] on div "Archive" at bounding box center [451, 188] width 75 height 14
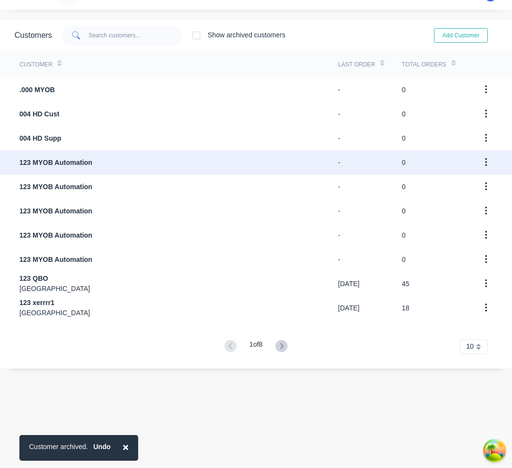
click at [488, 161] on button "button" at bounding box center [486, 162] width 23 height 17
click at [477, 190] on div "Archive" at bounding box center [451, 188] width 75 height 14
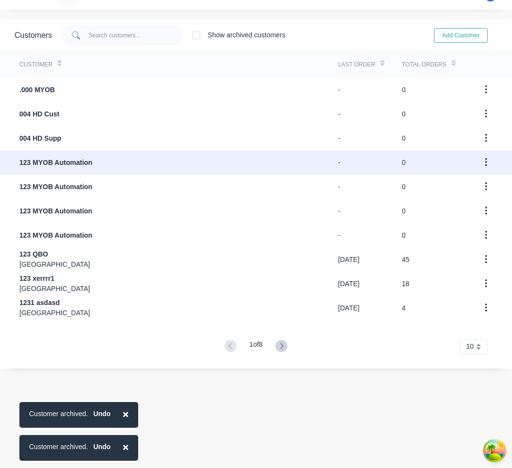
click at [489, 163] on button "button" at bounding box center [486, 162] width 23 height 17
click at [480, 188] on div "Archive" at bounding box center [451, 188] width 75 height 14
click at [485, 165] on icon "button" at bounding box center [486, 162] width 2 height 9
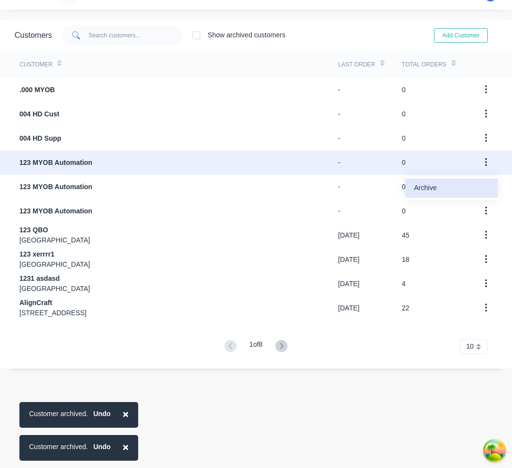
click at [475, 185] on div "Archive" at bounding box center [451, 188] width 75 height 14
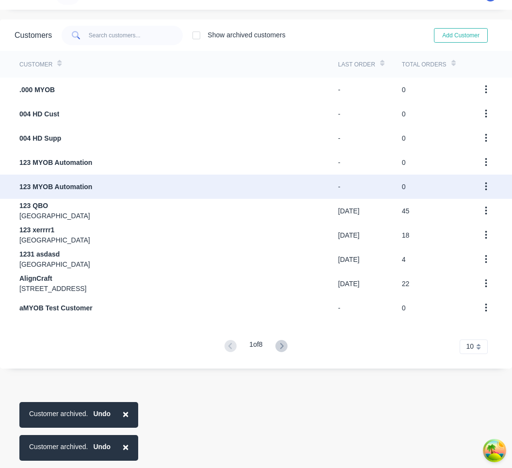
click at [484, 189] on button "button" at bounding box center [486, 186] width 23 height 17
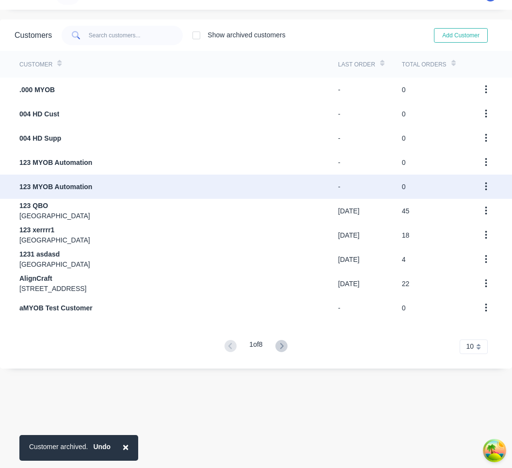
click at [489, 186] on button "button" at bounding box center [486, 186] width 23 height 17
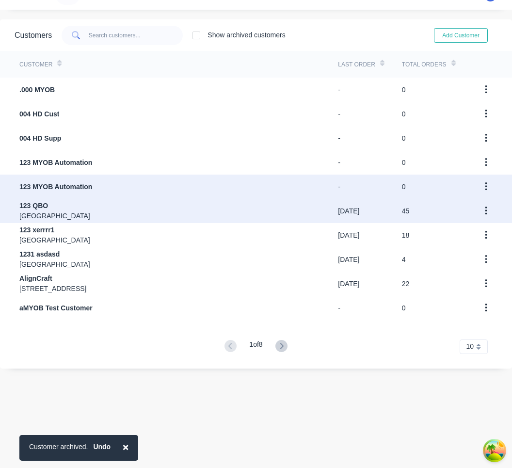
click at [464, 209] on div "45" at bounding box center [437, 211] width 70 height 24
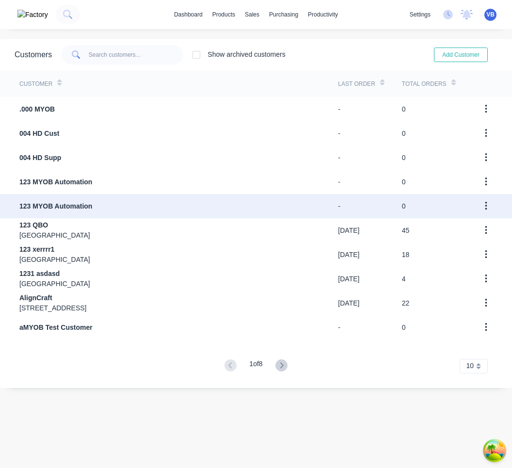
click at [486, 205] on icon "button" at bounding box center [486, 206] width 2 height 9
click at [487, 206] on icon "button" at bounding box center [486, 206] width 2 height 11
click at [457, 229] on div "Archive" at bounding box center [451, 232] width 75 height 14
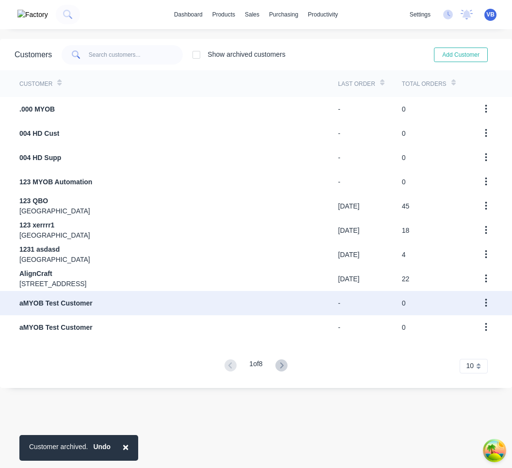
click at [487, 303] on icon "button" at bounding box center [486, 303] width 2 height 11
click at [467, 325] on div "Archive" at bounding box center [451, 329] width 75 height 14
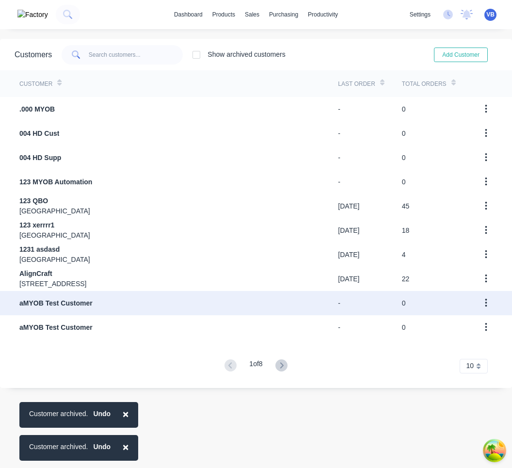
click at [487, 305] on icon "button" at bounding box center [486, 303] width 2 height 11
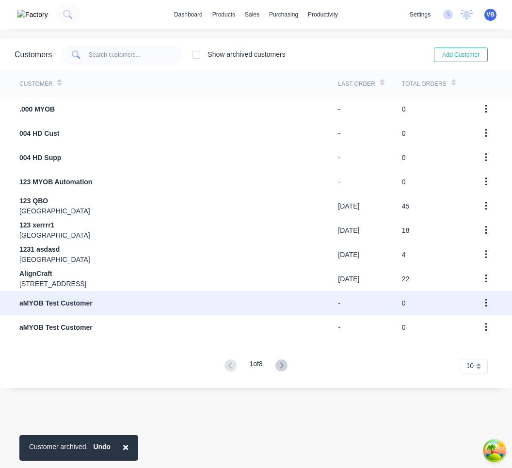
click at [486, 302] on icon "button" at bounding box center [486, 303] width 2 height 9
click at [462, 326] on div "Archive" at bounding box center [451, 329] width 75 height 14
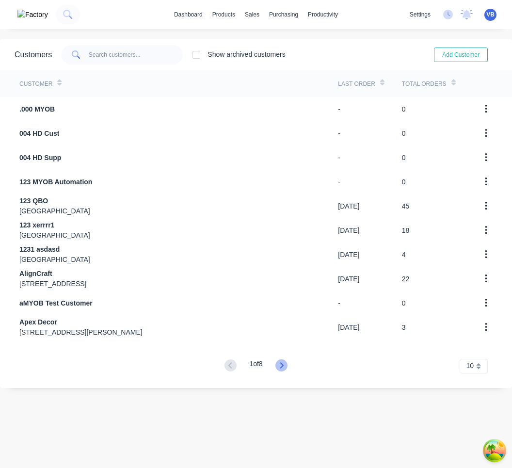
click at [285, 364] on icon at bounding box center [282, 366] width 12 height 12
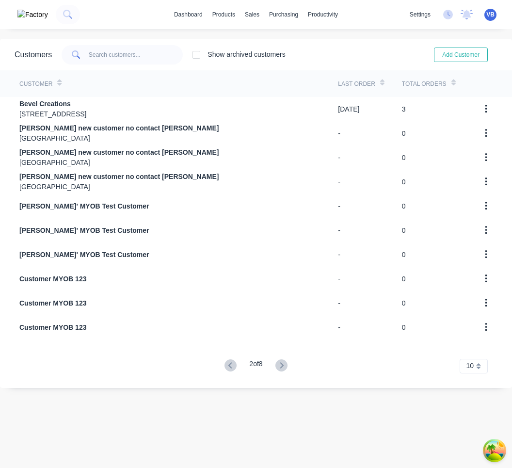
click at [285, 364] on icon at bounding box center [282, 366] width 12 height 12
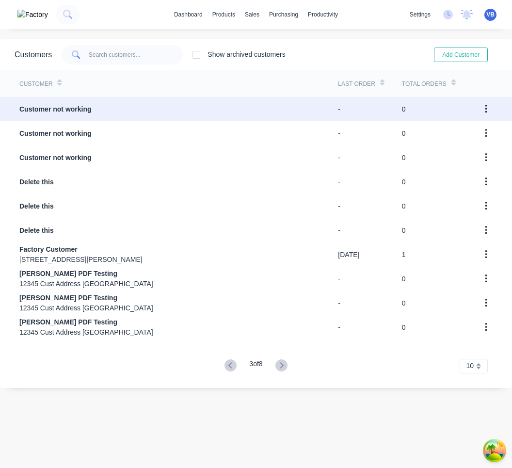
click at [487, 109] on icon "button" at bounding box center [486, 109] width 2 height 9
click at [479, 131] on div "Archive" at bounding box center [451, 135] width 75 height 14
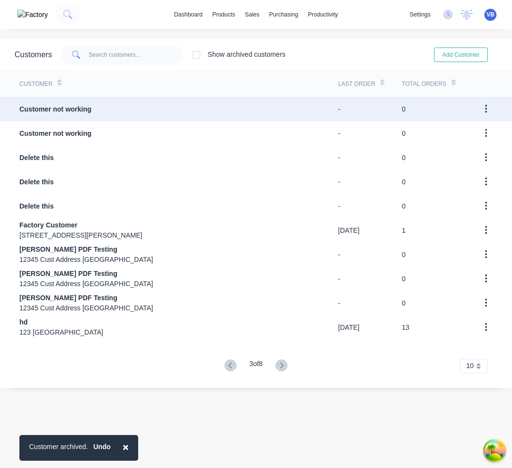
click at [488, 113] on button "button" at bounding box center [486, 108] width 23 height 17
click at [480, 133] on div "Archive" at bounding box center [451, 135] width 75 height 14
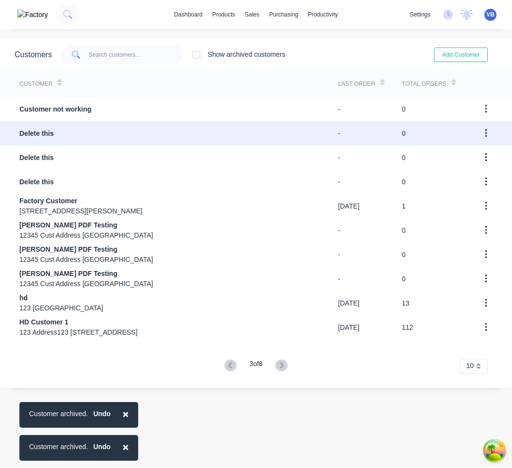
click at [487, 136] on icon "button" at bounding box center [486, 133] width 2 height 11
click at [476, 152] on div "Archive" at bounding box center [451, 159] width 75 height 14
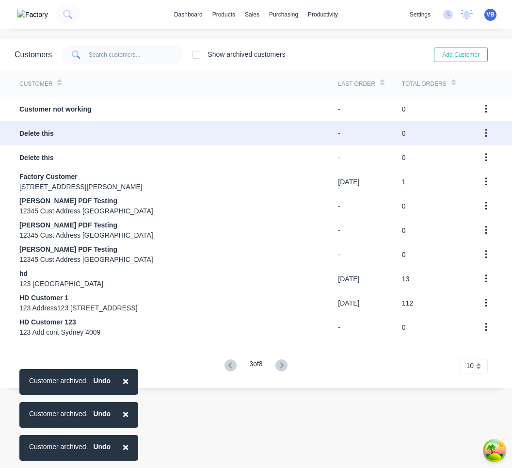
click at [485, 132] on icon "button" at bounding box center [486, 133] width 2 height 11
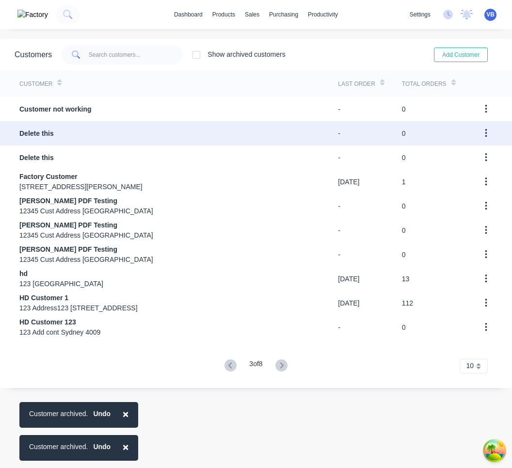
click at [487, 133] on icon "button" at bounding box center [486, 133] width 2 height 9
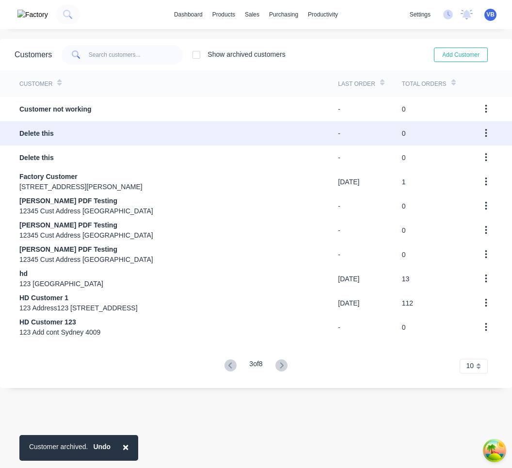
click at [477, 154] on button "button" at bounding box center [486, 157] width 23 height 17
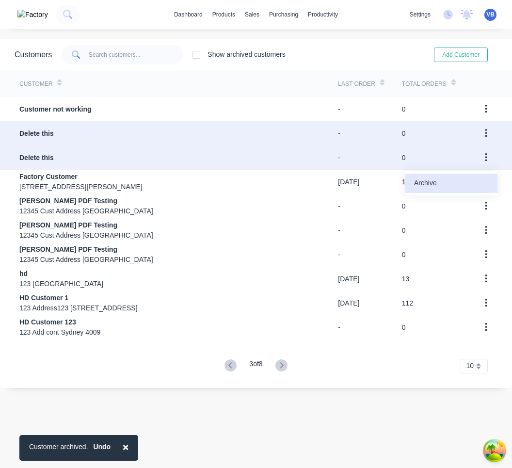
click at [469, 180] on div "Archive" at bounding box center [451, 183] width 75 height 14
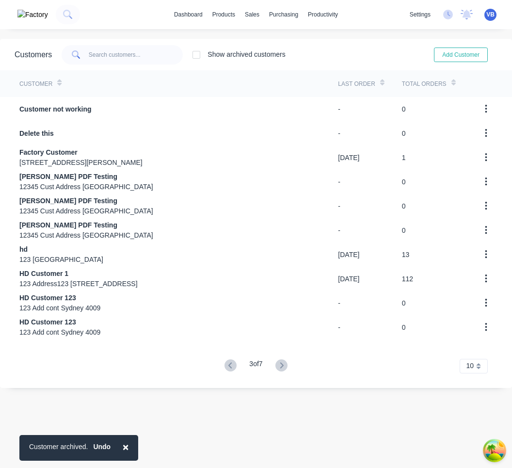
click at [488, 181] on button "button" at bounding box center [486, 181] width 23 height 17
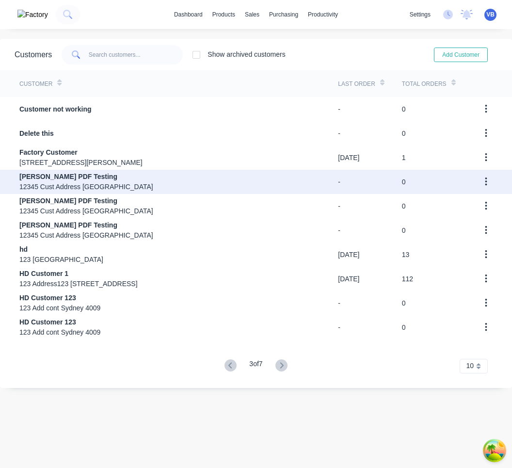
click at [485, 180] on icon "button" at bounding box center [486, 182] width 2 height 11
click at [486, 181] on icon "button" at bounding box center [486, 182] width 2 height 9
click at [486, 182] on icon "button" at bounding box center [486, 182] width 2 height 9
click at [470, 204] on div "Archive" at bounding box center [451, 207] width 75 height 14
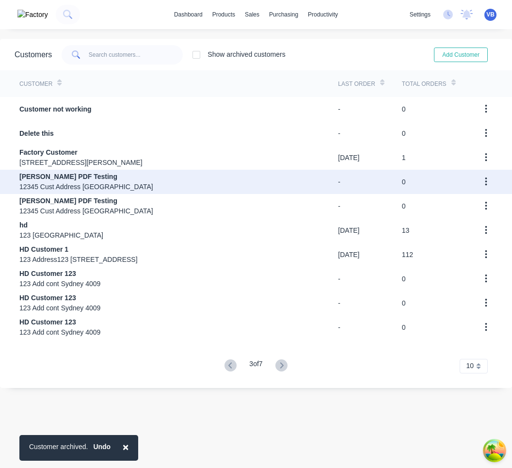
click at [486, 183] on icon "button" at bounding box center [486, 182] width 2 height 11
click at [469, 204] on div "Archive" at bounding box center [451, 207] width 75 height 14
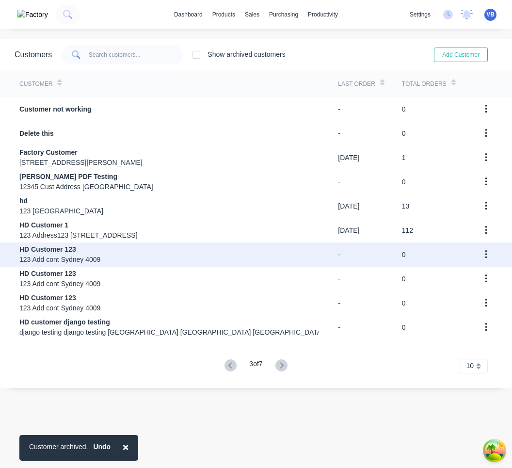
click at [488, 257] on button "button" at bounding box center [486, 254] width 23 height 17
click at [469, 278] on div "Archive" at bounding box center [451, 280] width 75 height 14
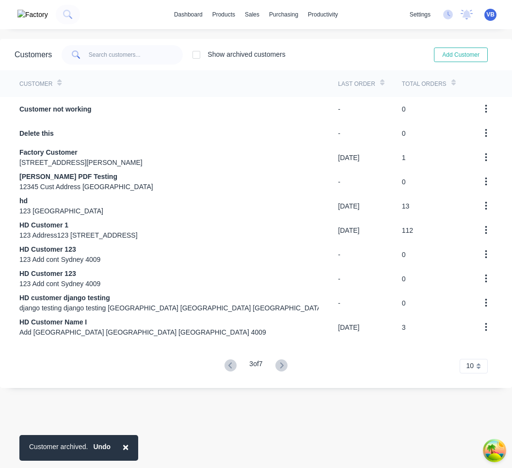
click at [487, 275] on icon "button" at bounding box center [486, 279] width 2 height 11
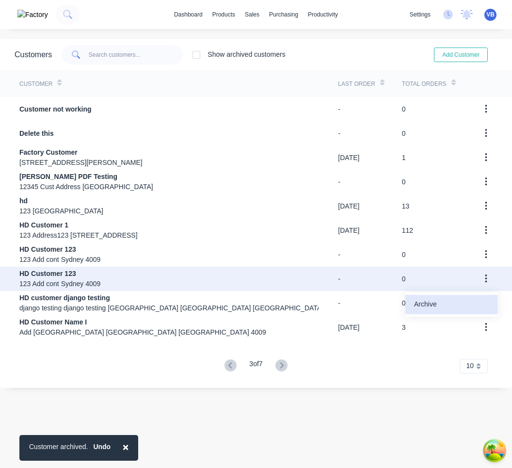
click at [473, 302] on div "Archive" at bounding box center [451, 304] width 75 height 14
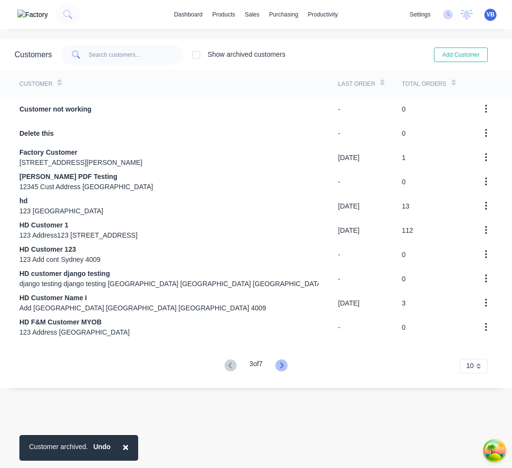
click at [286, 366] on icon at bounding box center [282, 366] width 12 height 12
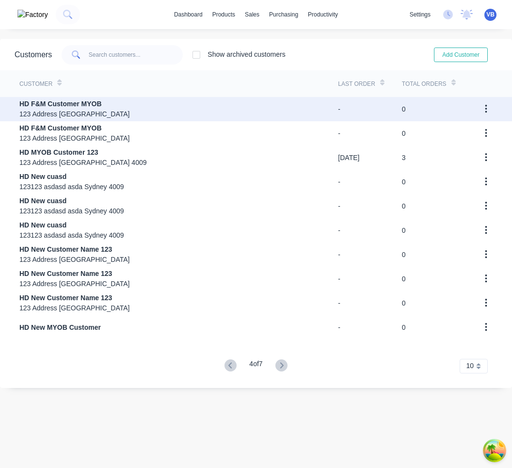
click at [487, 108] on icon "button" at bounding box center [486, 109] width 2 height 11
click at [487, 110] on icon "button" at bounding box center [486, 109] width 2 height 11
click at [486, 110] on icon "button" at bounding box center [486, 109] width 2 height 11
click at [475, 131] on div "Archive" at bounding box center [451, 135] width 75 height 14
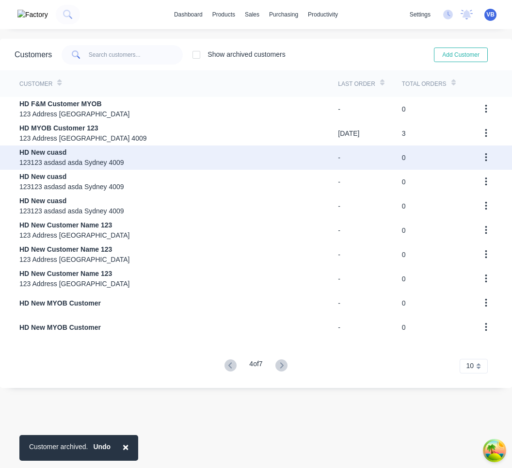
click at [486, 158] on icon "button" at bounding box center [486, 157] width 2 height 9
click at [470, 180] on div "Archive" at bounding box center [451, 183] width 75 height 14
click at [486, 159] on icon "button" at bounding box center [486, 157] width 2 height 11
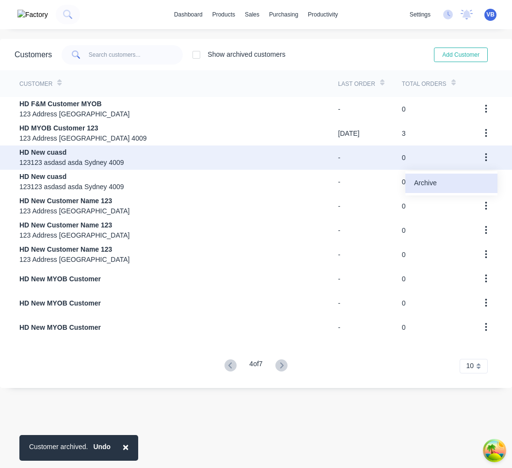
click at [471, 180] on div "Archive" at bounding box center [451, 183] width 75 height 14
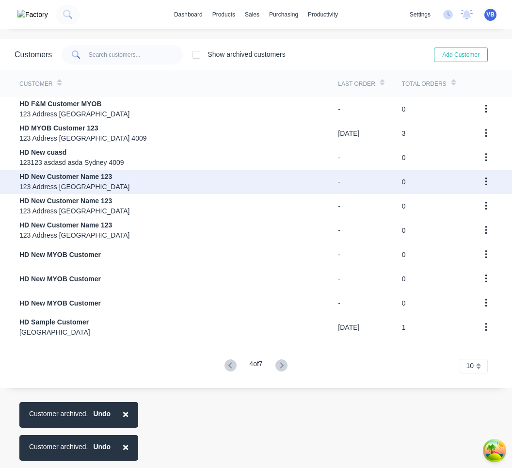
click at [488, 180] on button "button" at bounding box center [486, 181] width 23 height 17
click at [465, 208] on div "Archive" at bounding box center [451, 207] width 75 height 14
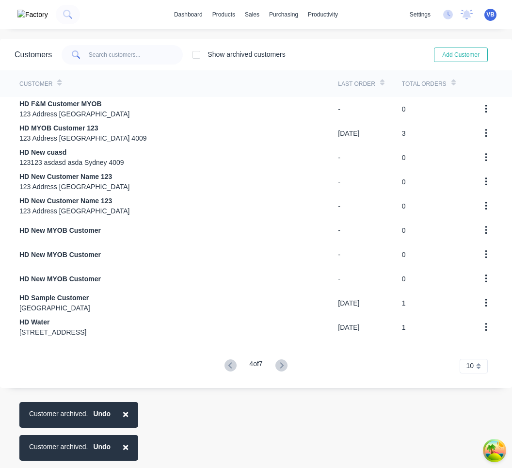
click at [486, 184] on icon "button" at bounding box center [486, 182] width 2 height 9
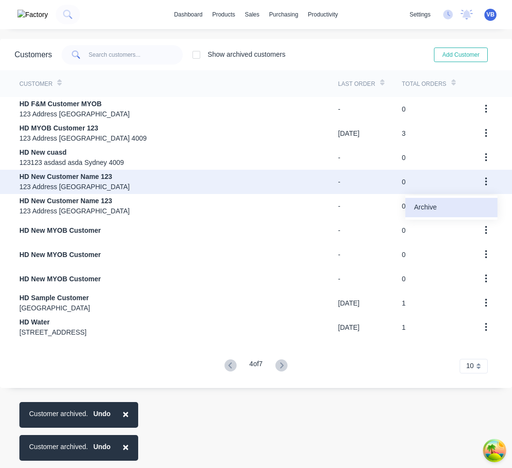
click at [472, 204] on div "Archive" at bounding box center [451, 207] width 75 height 14
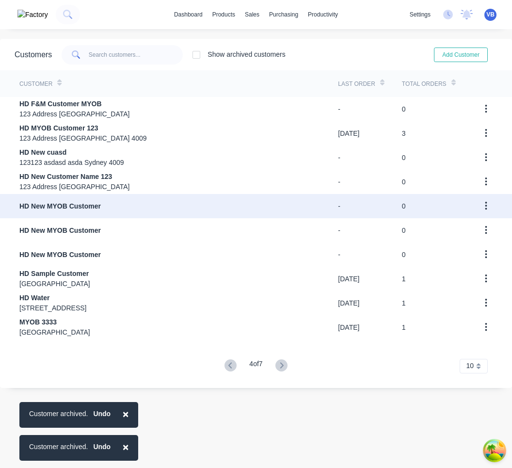
click at [485, 207] on icon "button" at bounding box center [486, 206] width 2 height 11
click at [466, 229] on div "Archive" at bounding box center [451, 232] width 75 height 14
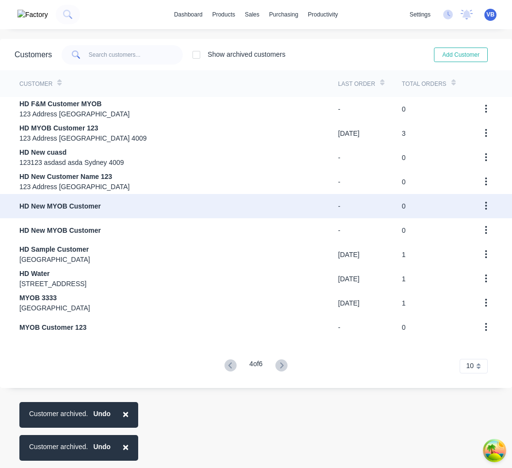
click at [485, 209] on icon "button" at bounding box center [486, 206] width 2 height 11
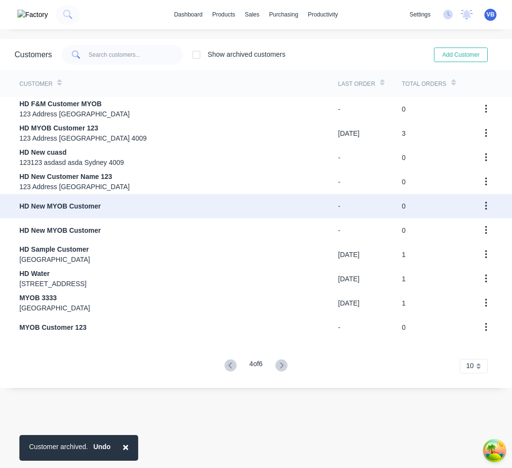
click at [486, 205] on icon "button" at bounding box center [486, 206] width 2 height 9
click at [472, 225] on div "Archive" at bounding box center [451, 232] width 75 height 14
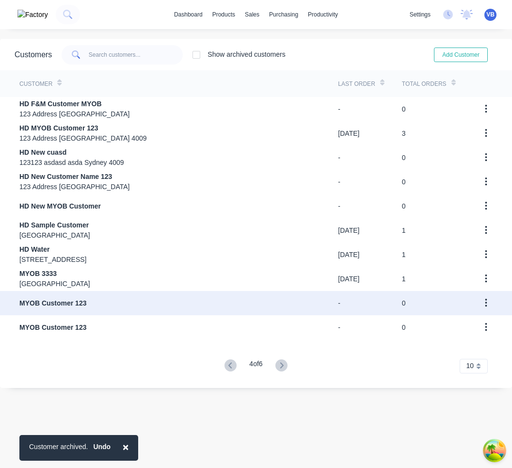
click at [486, 303] on icon "button" at bounding box center [486, 303] width 2 height 9
click at [484, 305] on button "button" at bounding box center [486, 303] width 23 height 17
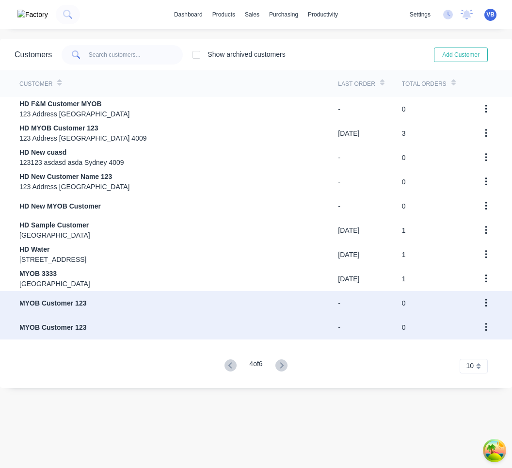
click at [477, 324] on button "button" at bounding box center [486, 327] width 23 height 17
click at [434, 328] on div "0" at bounding box center [437, 327] width 70 height 24
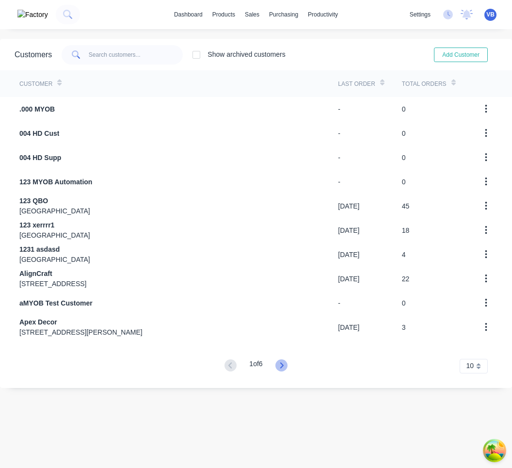
click at [281, 365] on icon at bounding box center [282, 366] width 12 height 12
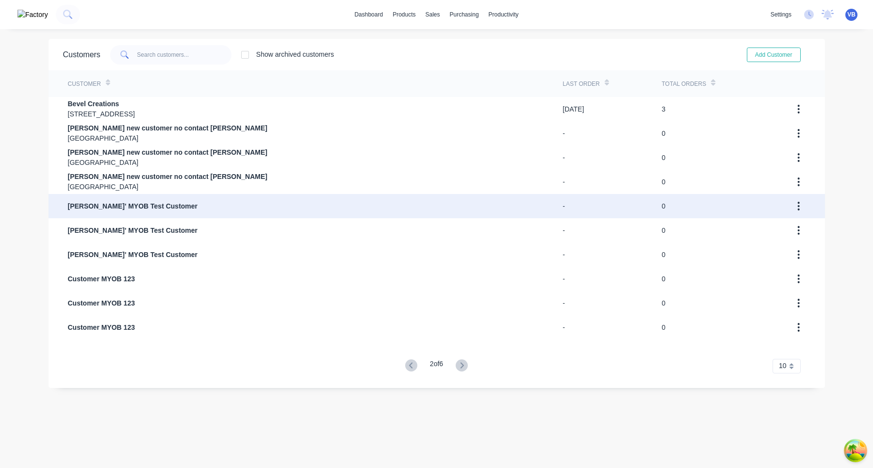
click at [512, 203] on icon "button" at bounding box center [799, 206] width 2 height 9
click at [512, 230] on div "Archive" at bounding box center [764, 232] width 75 height 14
click at [512, 209] on icon "button" at bounding box center [798, 206] width 2 height 11
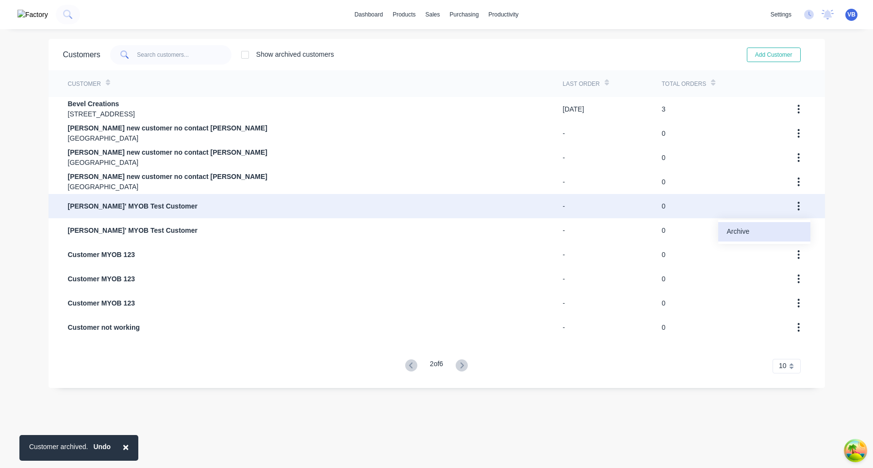
click at [512, 228] on div "Archive" at bounding box center [764, 232] width 75 height 14
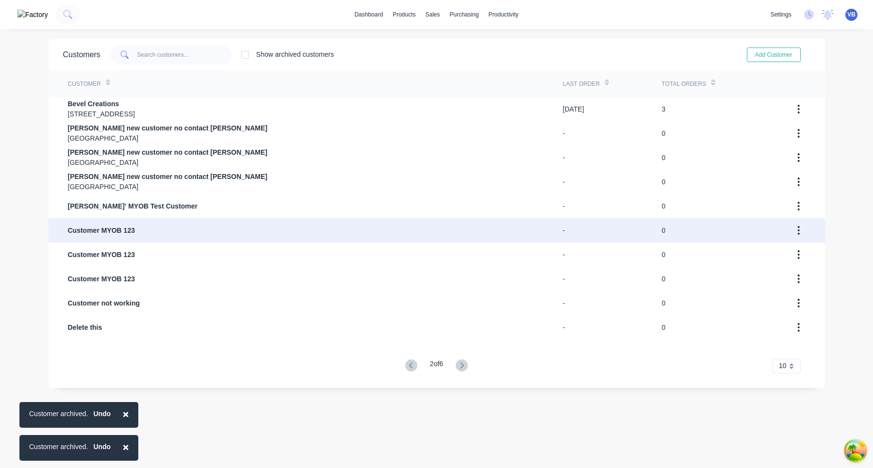
click at [512, 229] on icon "button" at bounding box center [798, 230] width 2 height 11
click at [512, 257] on div "Archive" at bounding box center [764, 256] width 75 height 14
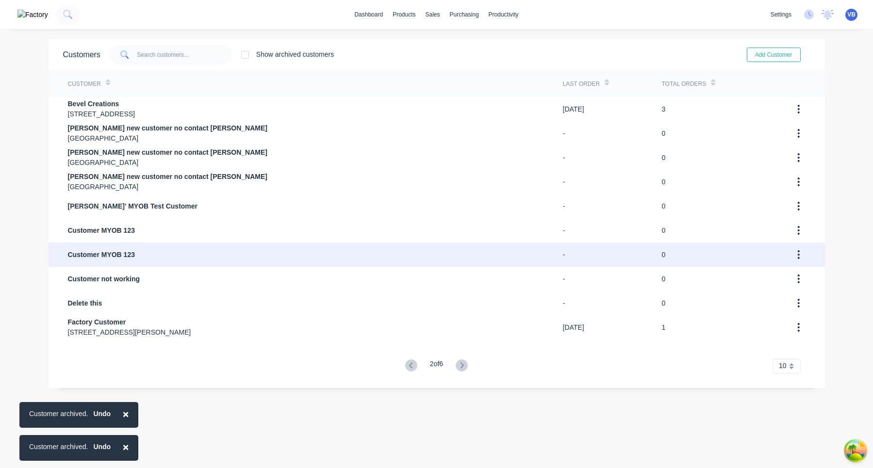
click at [512, 250] on icon "button" at bounding box center [798, 254] width 2 height 11
click at [512, 275] on div "Archive" at bounding box center [764, 280] width 75 height 14
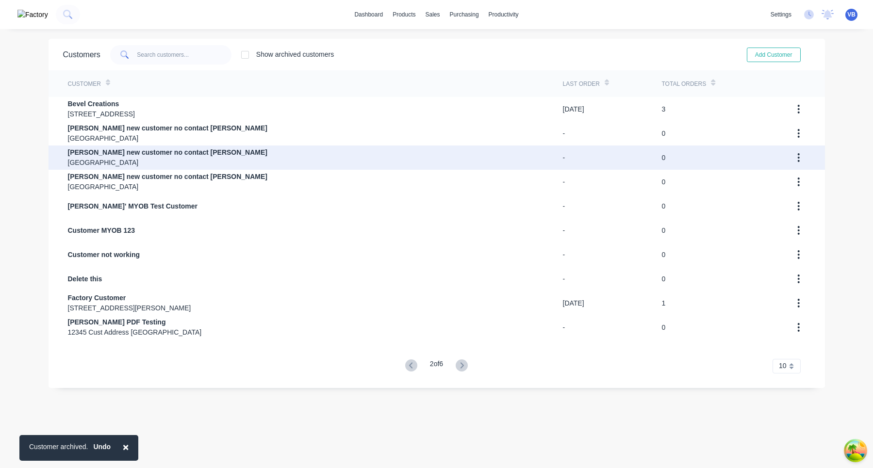
click at [512, 154] on icon "button" at bounding box center [799, 157] width 2 height 9
click at [512, 180] on div "Archive" at bounding box center [764, 183] width 75 height 14
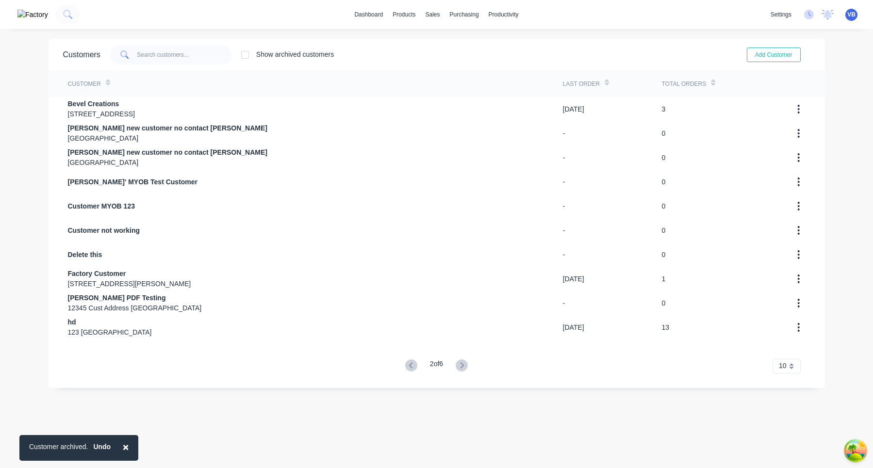
click at [512, 159] on icon "button" at bounding box center [798, 157] width 2 height 11
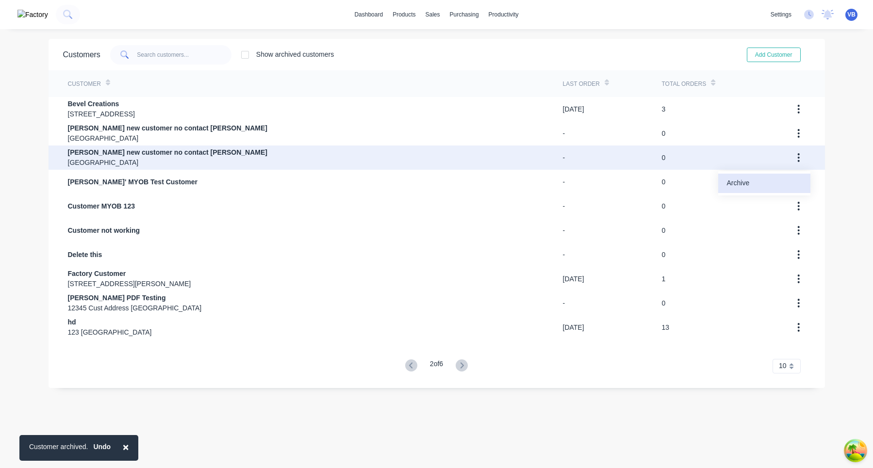
click at [512, 179] on div "Archive" at bounding box center [764, 183] width 75 height 14
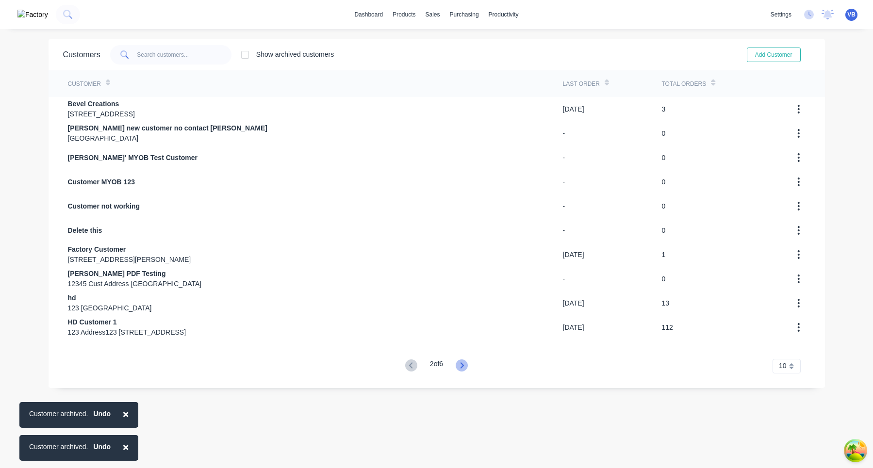
click at [464, 365] on icon at bounding box center [461, 365] width 3 height 6
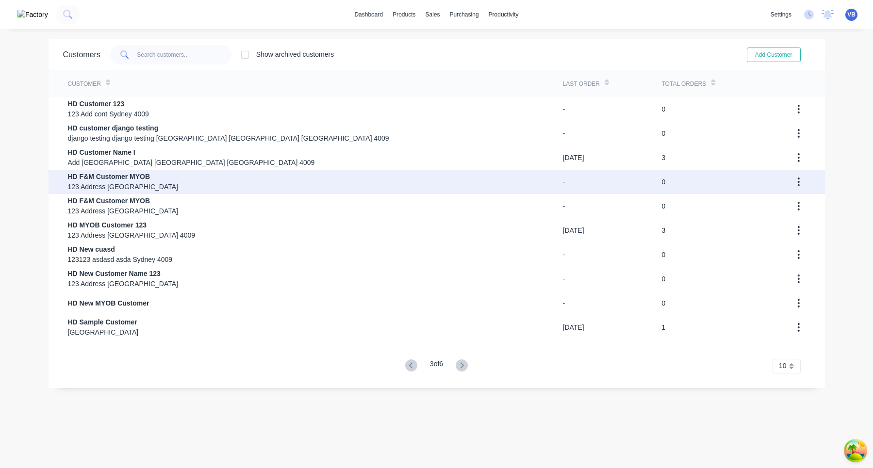
click at [512, 180] on icon "button" at bounding box center [798, 182] width 2 height 11
click at [512, 181] on icon "button" at bounding box center [798, 182] width 2 height 11
click at [512, 202] on div "Archive" at bounding box center [764, 207] width 75 height 14
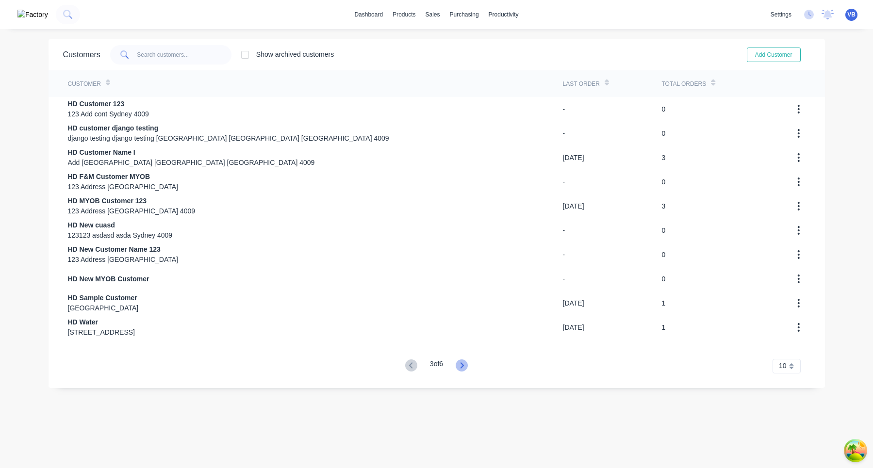
click at [464, 362] on icon at bounding box center [462, 366] width 12 height 12
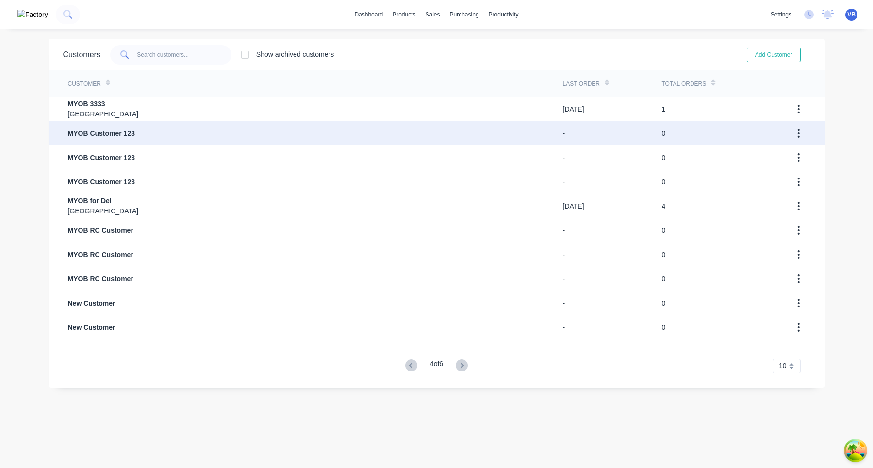
click at [512, 133] on button "button" at bounding box center [798, 133] width 23 height 17
click at [512, 158] on div "Archive" at bounding box center [764, 159] width 75 height 14
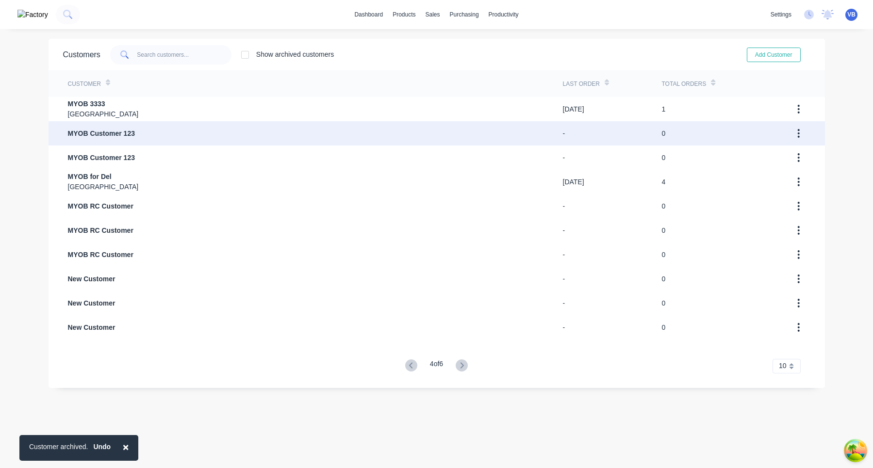
click at [512, 133] on button "button" at bounding box center [798, 133] width 23 height 17
click at [512, 159] on div "Archive" at bounding box center [764, 159] width 75 height 14
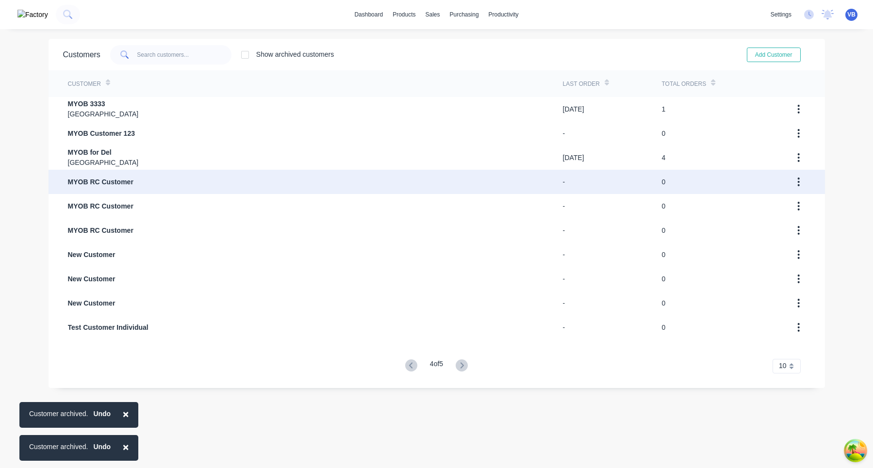
click at [512, 181] on button "button" at bounding box center [798, 181] width 23 height 17
click at [512, 205] on div "Archive" at bounding box center [764, 207] width 75 height 14
click at [512, 182] on button "button" at bounding box center [798, 181] width 23 height 17
click at [512, 206] on div "Archive" at bounding box center [764, 207] width 75 height 14
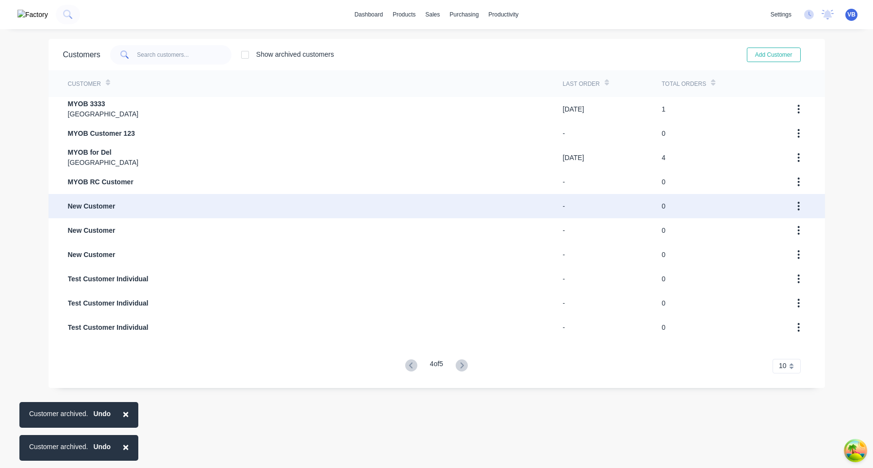
click at [512, 208] on icon "button" at bounding box center [798, 206] width 2 height 11
click at [512, 229] on div "Archive" at bounding box center [764, 232] width 75 height 14
click at [512, 208] on icon "button" at bounding box center [798, 206] width 2 height 11
click at [512, 229] on div "Archive" at bounding box center [764, 232] width 75 height 14
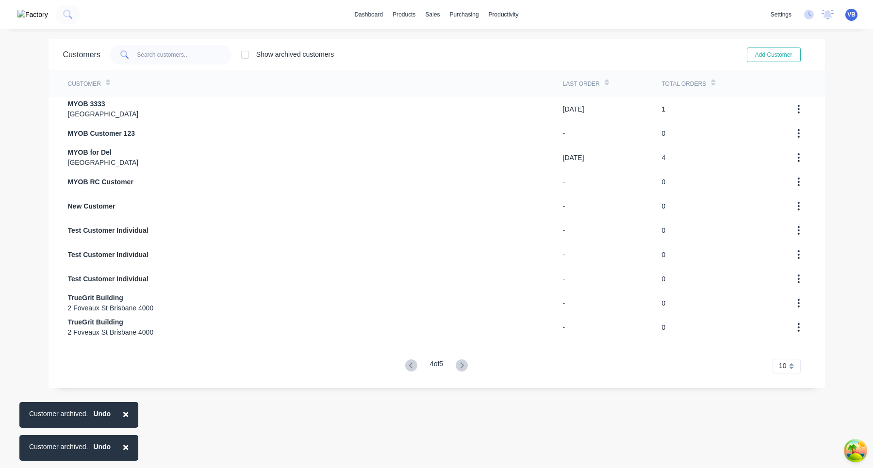
click at [512, 230] on icon "button" at bounding box center [798, 230] width 2 height 11
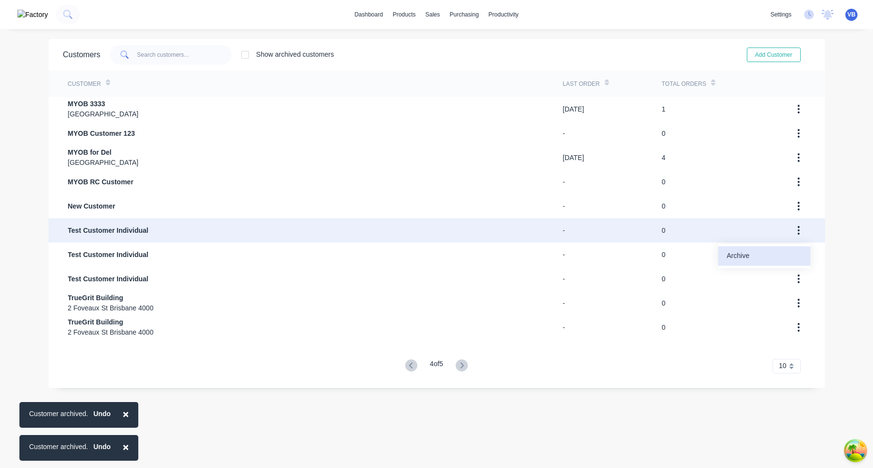
click at [512, 252] on div "Archive" at bounding box center [764, 256] width 75 height 14
click at [512, 232] on icon "button" at bounding box center [798, 230] width 2 height 11
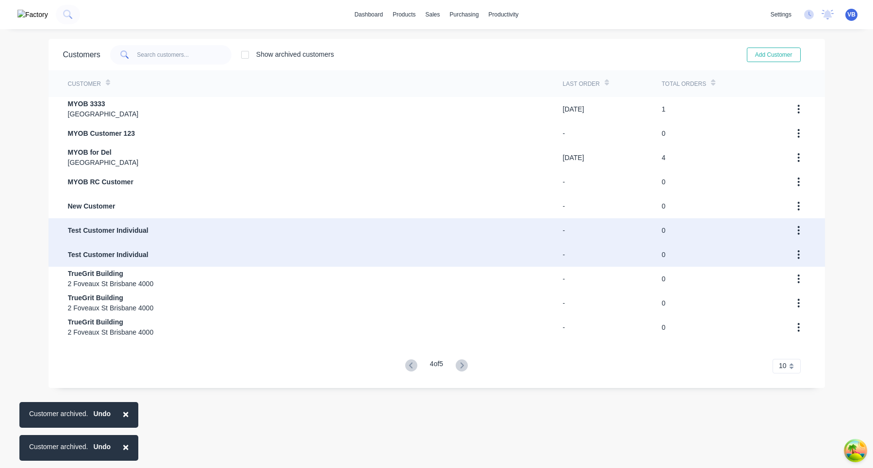
click at [512, 256] on div at bounding box center [790, 255] width 40 height 24
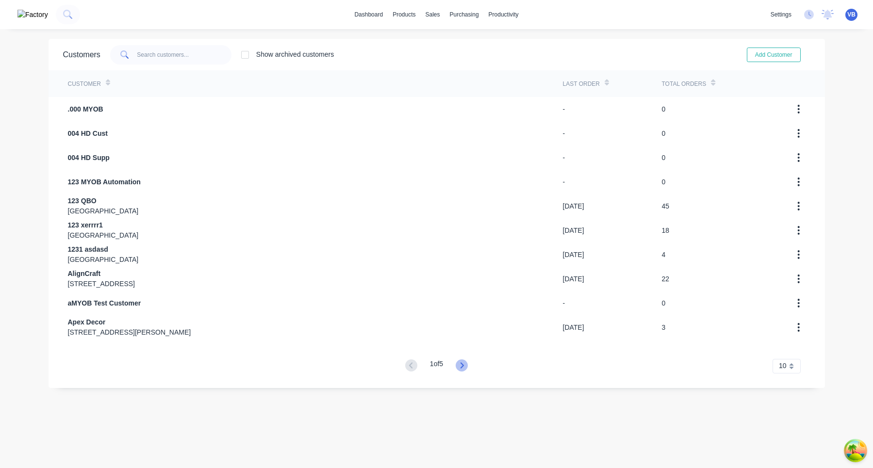
click at [460, 366] on icon at bounding box center [462, 366] width 12 height 12
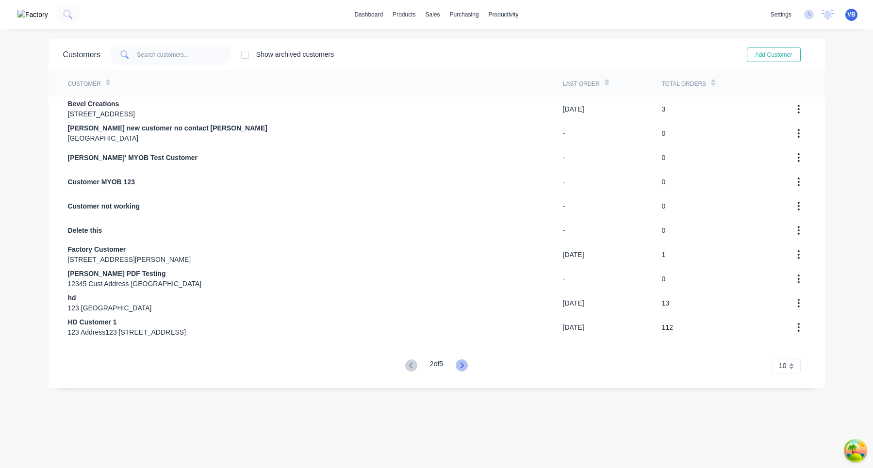
click at [461, 366] on icon at bounding box center [462, 366] width 12 height 12
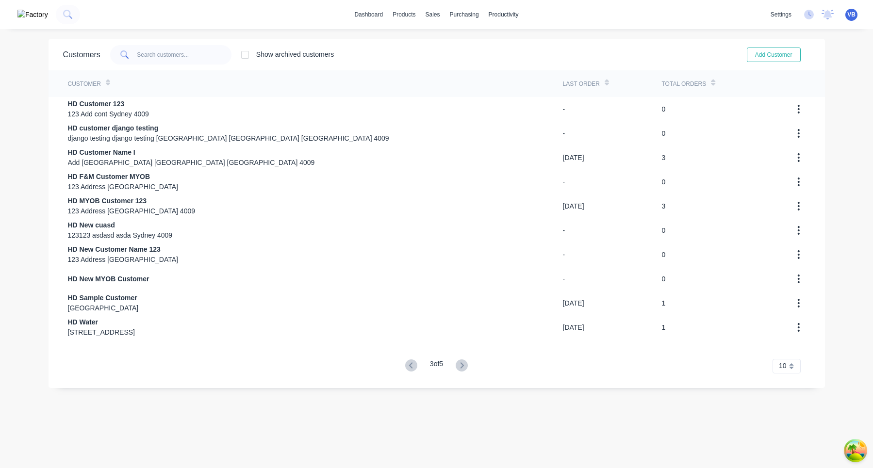
click at [461, 366] on icon at bounding box center [462, 366] width 12 height 12
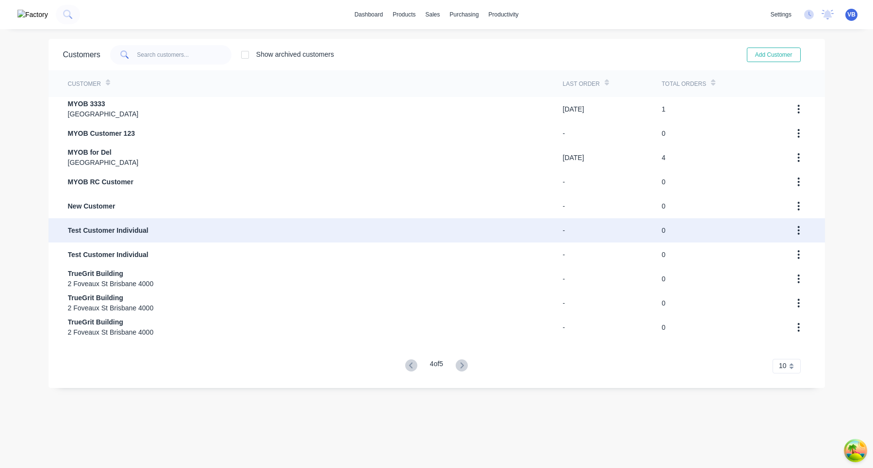
click at [512, 229] on icon "button" at bounding box center [798, 230] width 2 height 11
click at [512, 252] on div "Archive" at bounding box center [764, 256] width 75 height 14
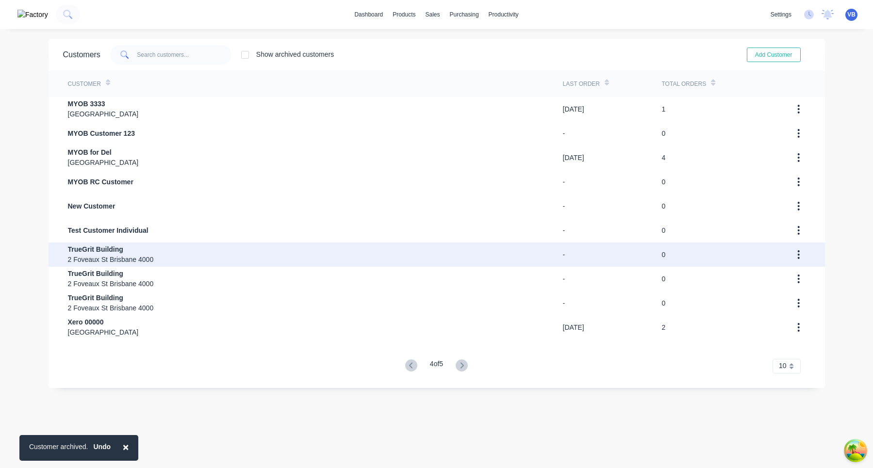
click at [512, 252] on button "button" at bounding box center [798, 254] width 23 height 17
click at [512, 279] on div "Archive" at bounding box center [764, 280] width 75 height 14
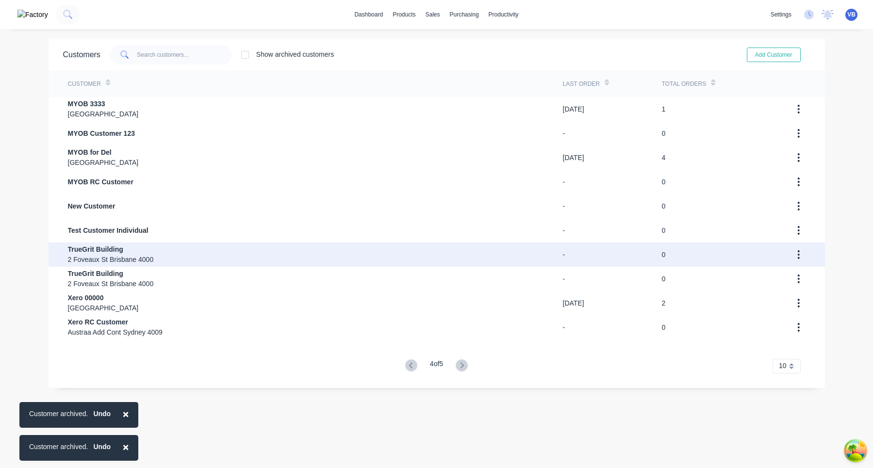
click at [512, 257] on button "button" at bounding box center [798, 254] width 23 height 17
click at [512, 281] on div "Archive" at bounding box center [764, 280] width 75 height 14
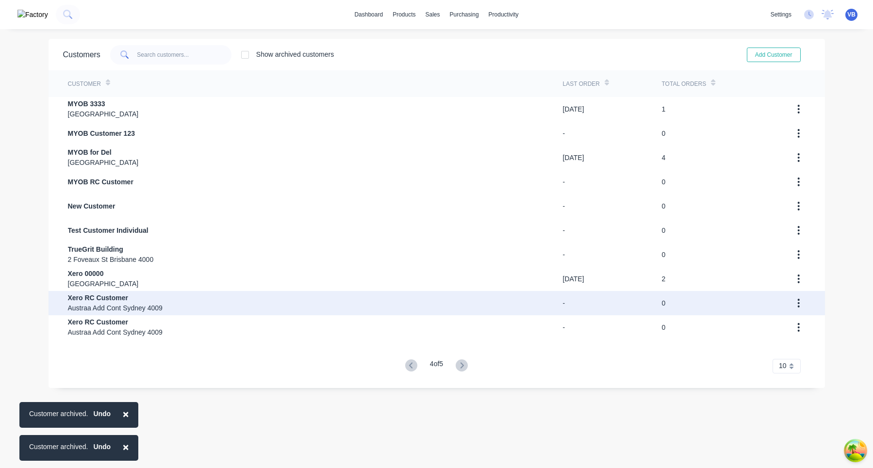
click at [512, 302] on icon "button" at bounding box center [799, 303] width 2 height 9
click at [512, 326] on div "Archive" at bounding box center [764, 329] width 75 height 14
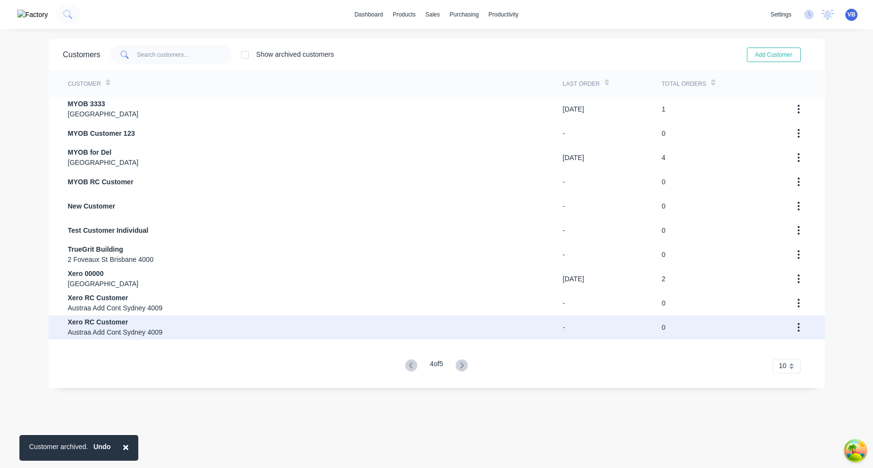
click at [512, 324] on icon "button" at bounding box center [799, 327] width 2 height 9
click at [512, 347] on div "Archive" at bounding box center [764, 353] width 75 height 14
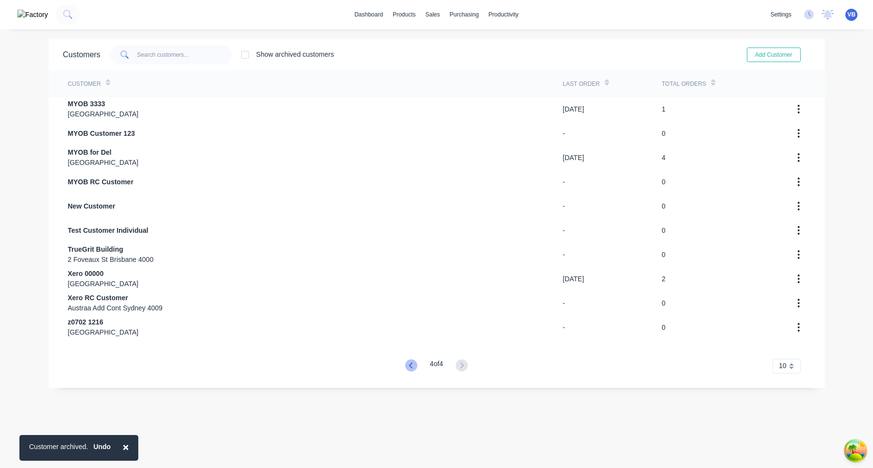
click at [410, 364] on icon at bounding box center [411, 366] width 12 height 12
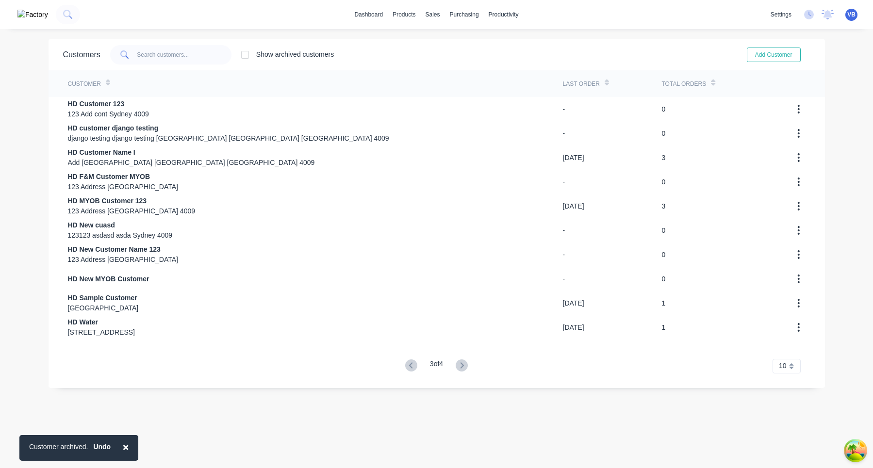
click at [410, 364] on icon at bounding box center [411, 366] width 12 height 12
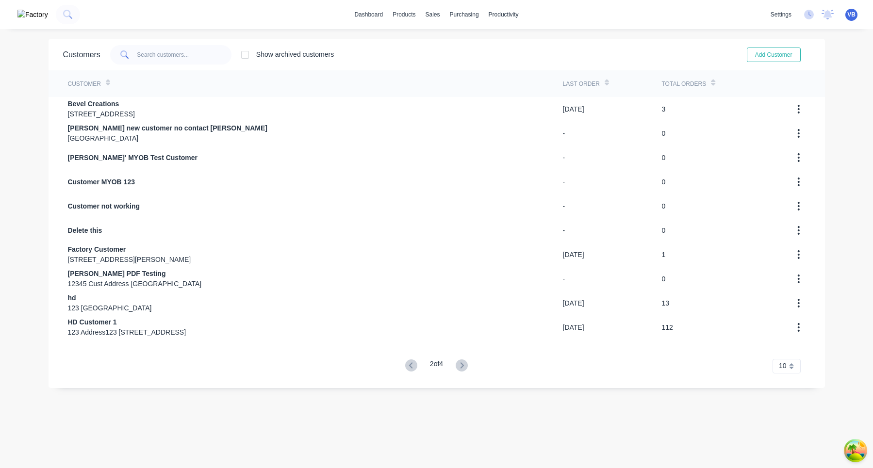
click at [410, 364] on icon at bounding box center [411, 366] width 12 height 12
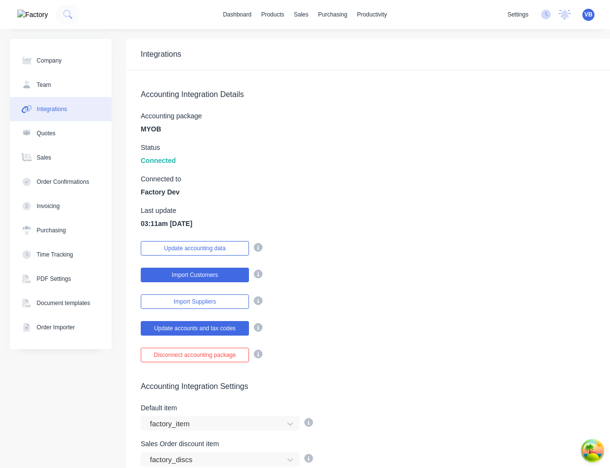
click at [227, 277] on button "Import Customers" at bounding box center [195, 275] width 108 height 15
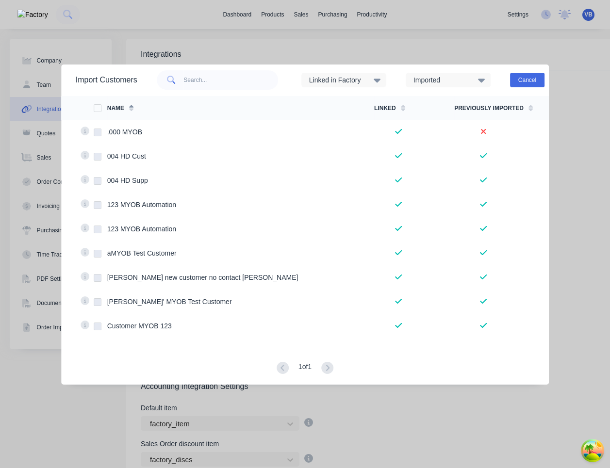
click at [527, 75] on button "Cancel" at bounding box center [527, 80] width 34 height 15
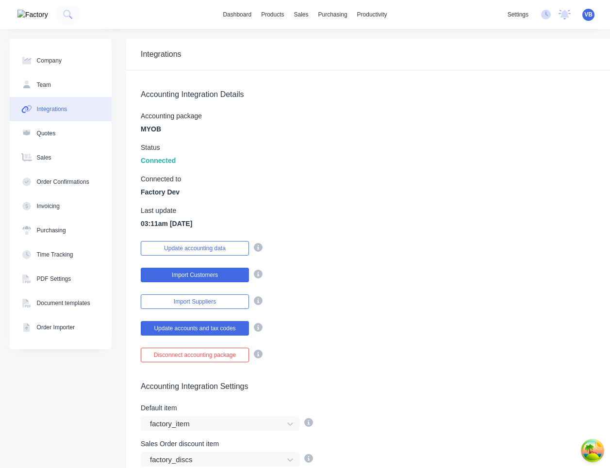
click at [228, 272] on button "Import Customers" at bounding box center [195, 275] width 108 height 15
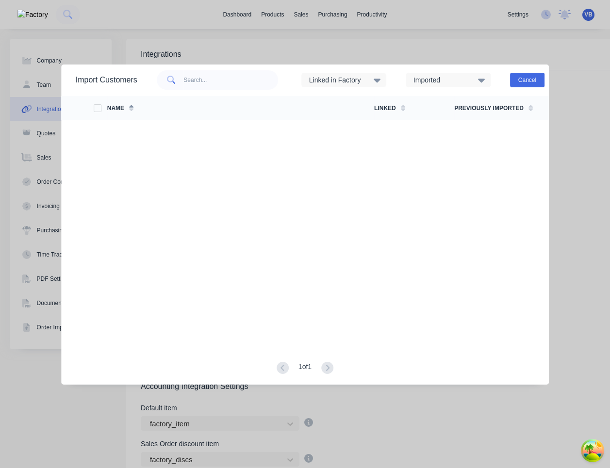
click at [534, 78] on button "Cancel" at bounding box center [527, 80] width 34 height 15
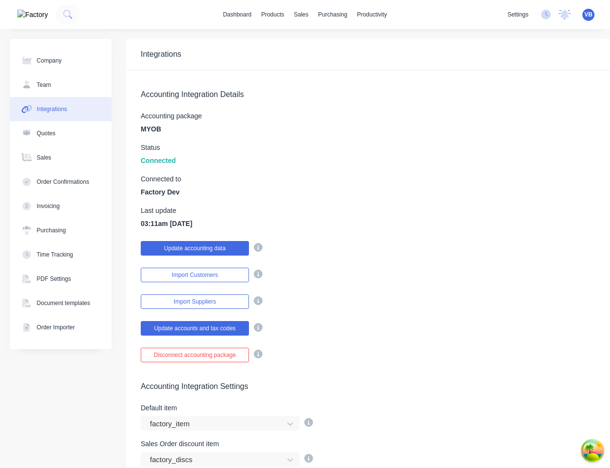
click at [234, 244] on button "Update accounting data" at bounding box center [195, 248] width 108 height 15
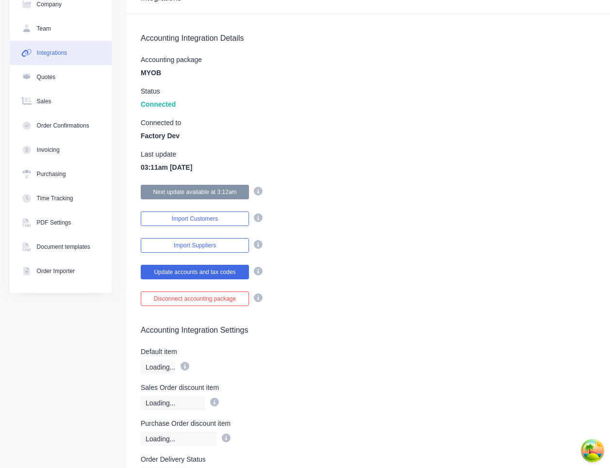
scroll to position [115, 0]
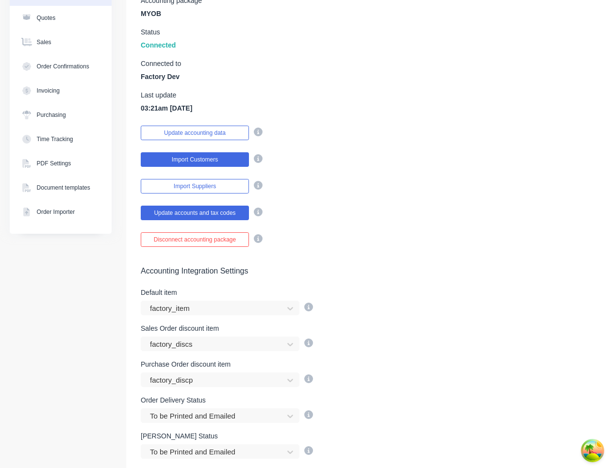
click at [198, 162] on button "Import Customers" at bounding box center [195, 159] width 108 height 15
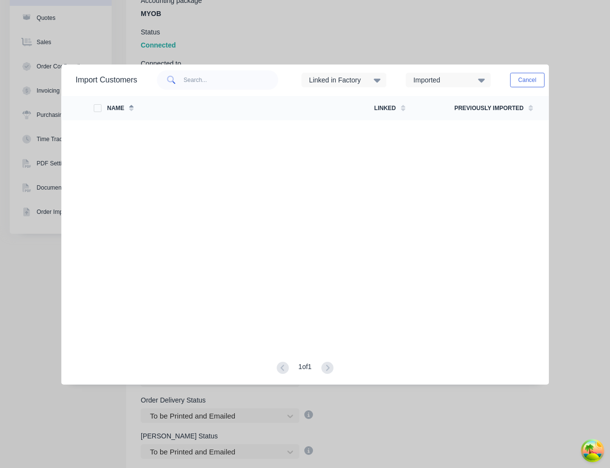
click at [401, 40] on div "Import Customers Linked in Factory Imported Cancel Options Name Linked Previous…" at bounding box center [305, 234] width 610 height 468
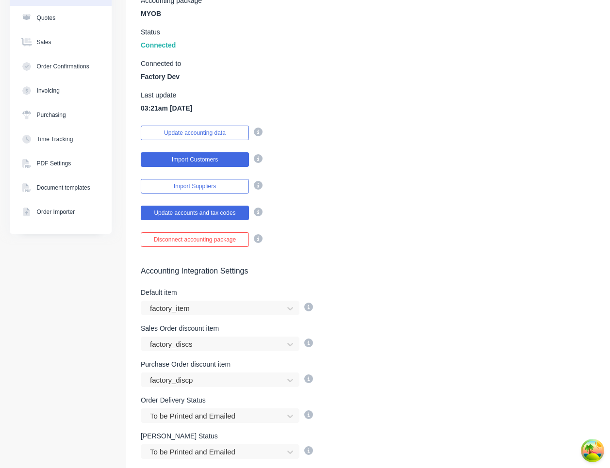
click at [221, 159] on button "Import Customers" at bounding box center [195, 159] width 108 height 15
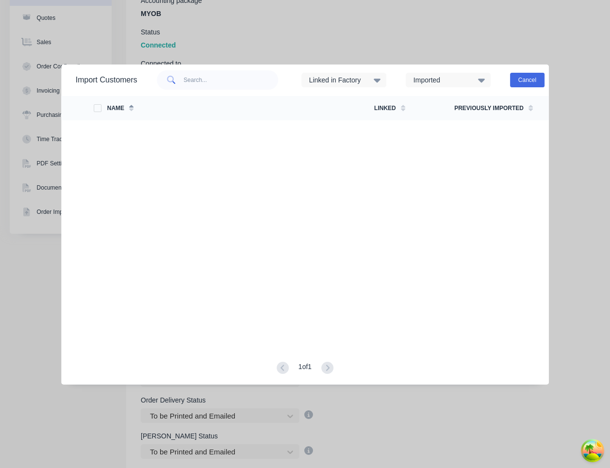
click at [533, 73] on button "Cancel" at bounding box center [527, 80] width 34 height 15
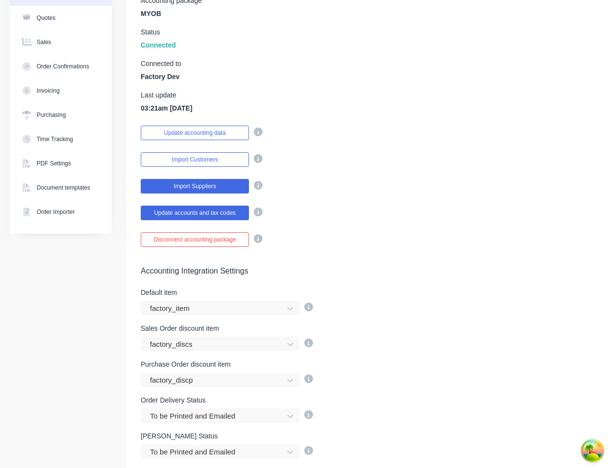
click at [225, 187] on button "Import Suppliers" at bounding box center [195, 186] width 108 height 15
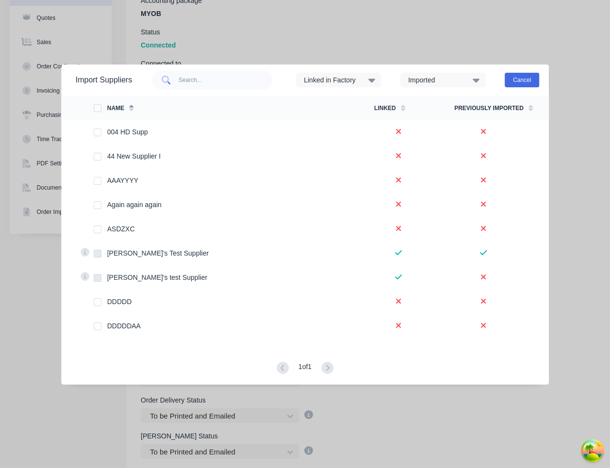
click at [532, 78] on button "Cancel" at bounding box center [522, 80] width 34 height 15
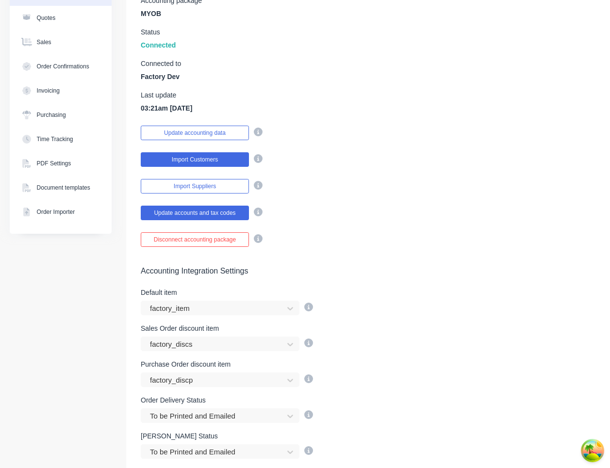
click at [206, 154] on button "Import Customers" at bounding box center [195, 159] width 108 height 15
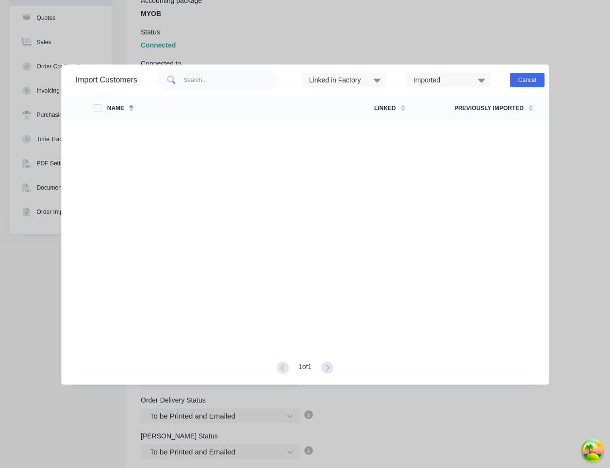
click at [526, 82] on button "Cancel" at bounding box center [527, 80] width 34 height 15
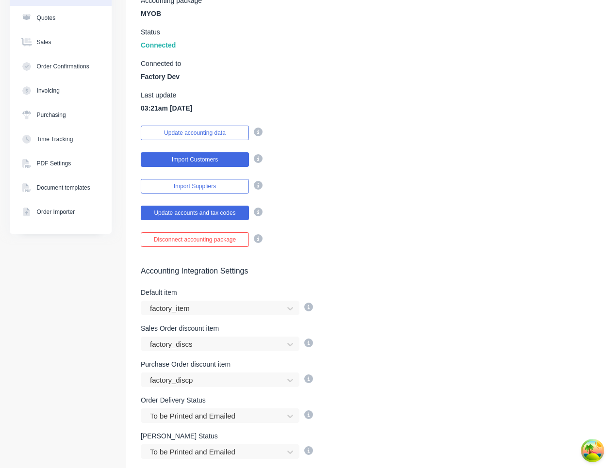
click at [200, 160] on button "Import Customers" at bounding box center [195, 159] width 108 height 15
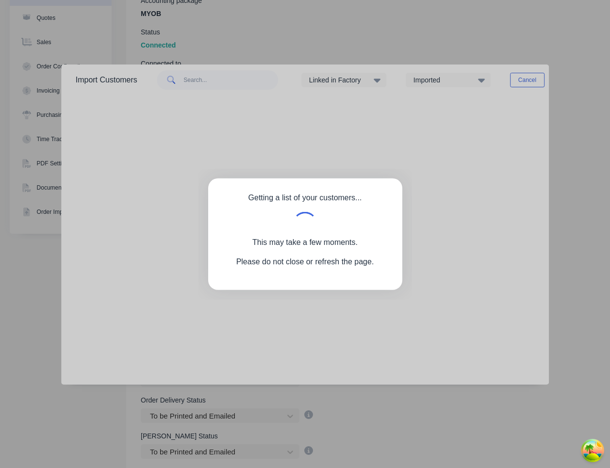
click at [530, 84] on div "Getting a list of your customers... This may take a few moments. Please do not …" at bounding box center [305, 234] width 610 height 468
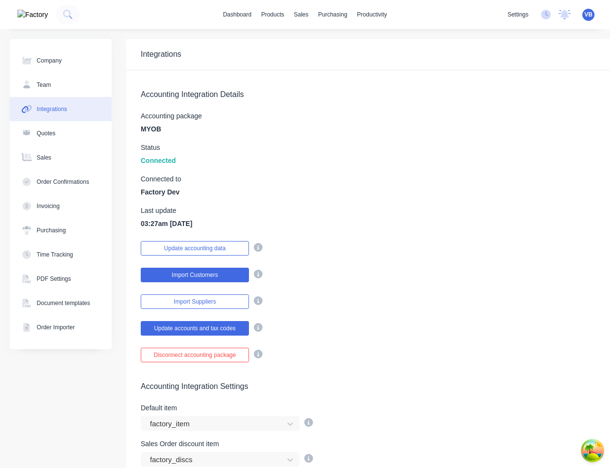
click at [211, 280] on button "Import Customers" at bounding box center [195, 275] width 108 height 15
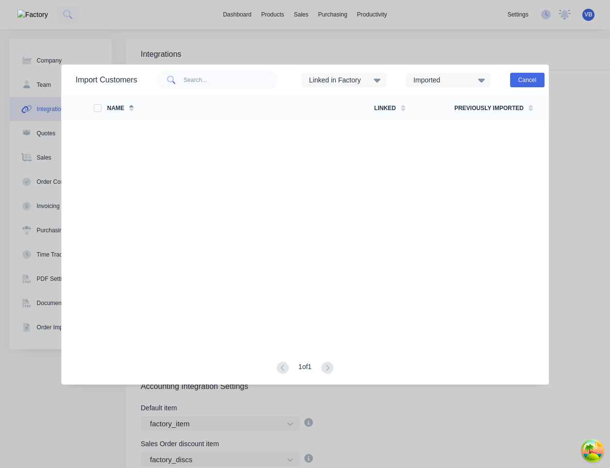
click at [529, 82] on button "Cancel" at bounding box center [527, 80] width 34 height 15
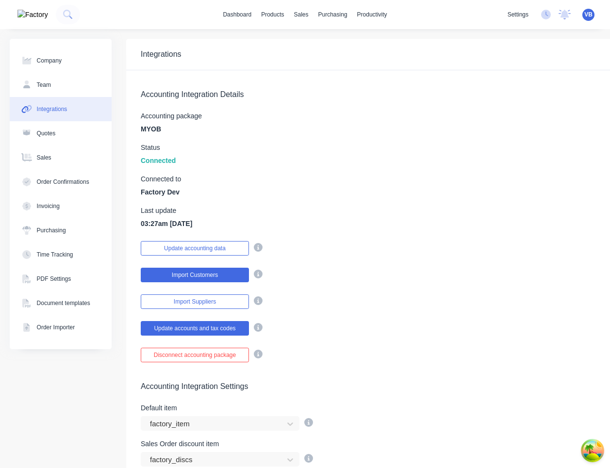
click at [187, 278] on button "Import Customers" at bounding box center [195, 275] width 108 height 15
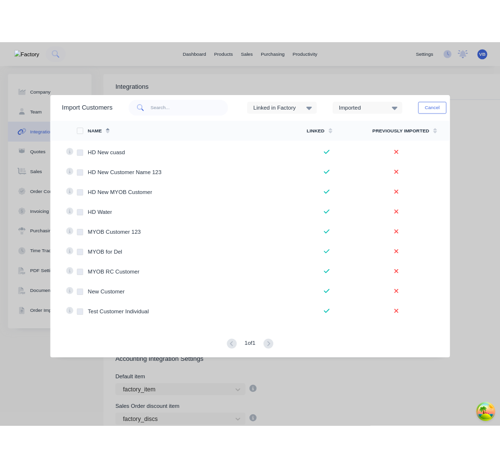
scroll to position [481, 0]
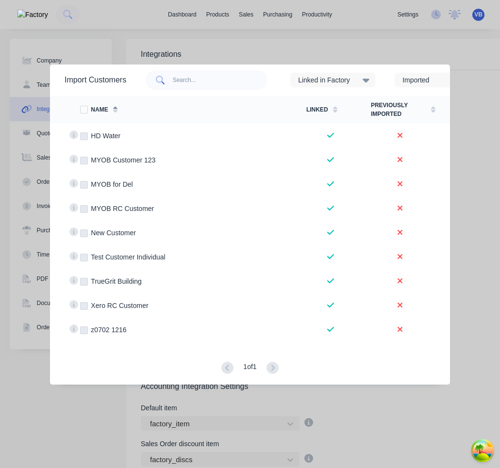
click at [359, 83] on div "Linked in Factory" at bounding box center [328, 80] width 61 height 10
click at [394, 79] on div "Linked in Factory" at bounding box center [342, 80] width 104 height 29
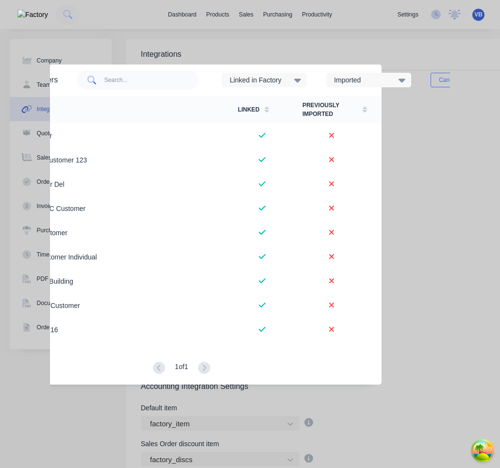
scroll to position [0, 96]
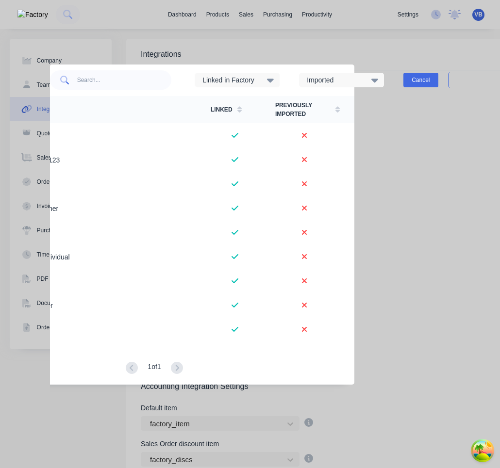
click at [438, 82] on button "Cancel" at bounding box center [420, 80] width 34 height 15
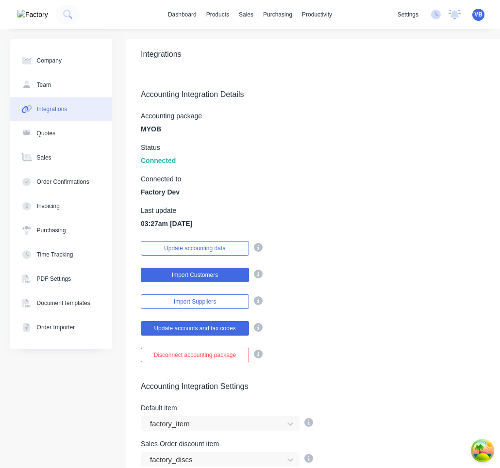
click at [226, 276] on button "Import Customers" at bounding box center [195, 275] width 108 height 15
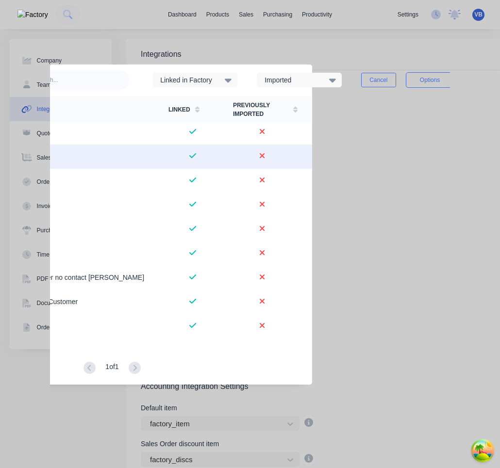
scroll to position [0, 150]
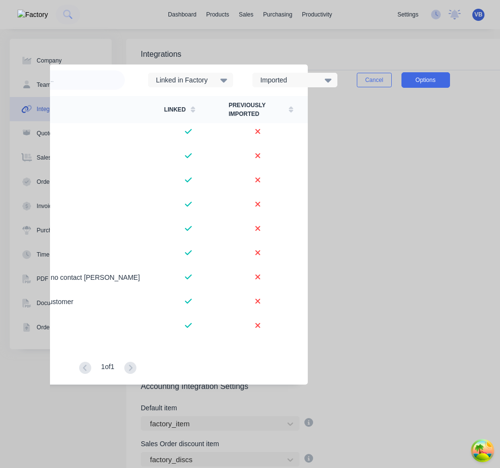
click at [421, 81] on button "Options" at bounding box center [425, 80] width 49 height 16
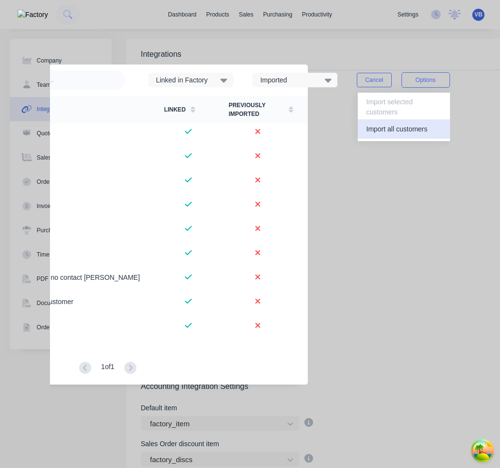
click at [405, 135] on div "Import all customers" at bounding box center [403, 129] width 75 height 14
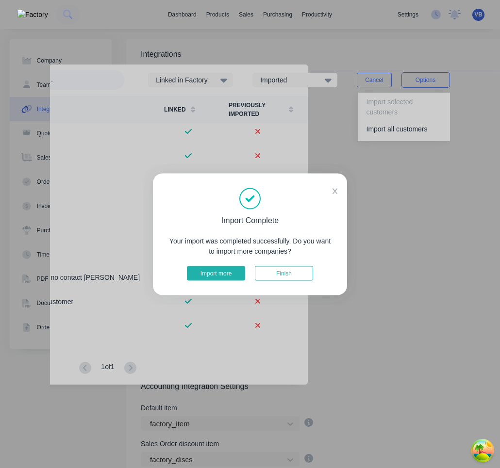
click at [233, 272] on button "Import more" at bounding box center [216, 273] width 58 height 15
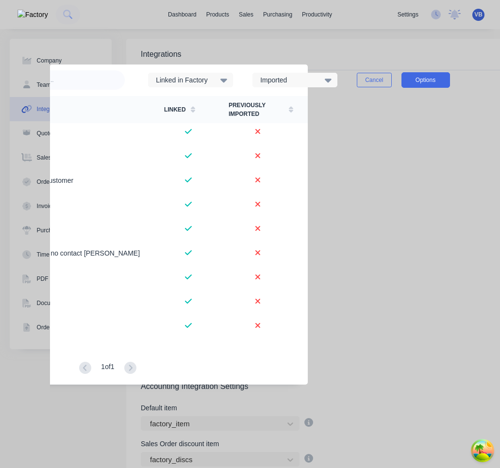
click at [418, 82] on button "Options" at bounding box center [425, 80] width 49 height 16
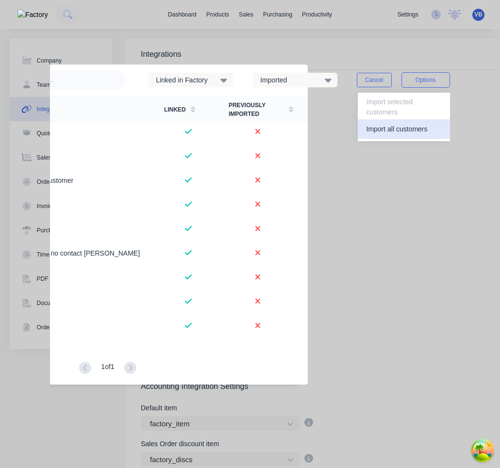
click at [419, 128] on div "Import all customers" at bounding box center [403, 129] width 75 height 14
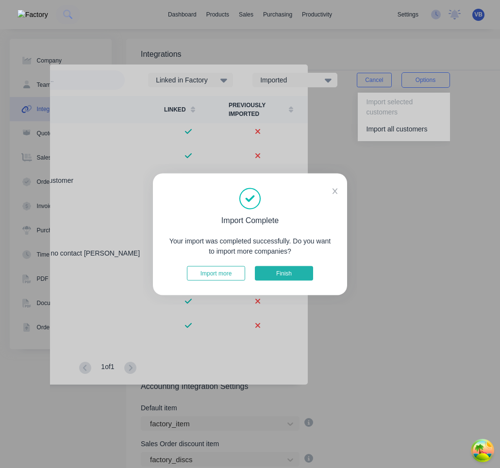
click at [304, 268] on button "Finish" at bounding box center [284, 273] width 58 height 15
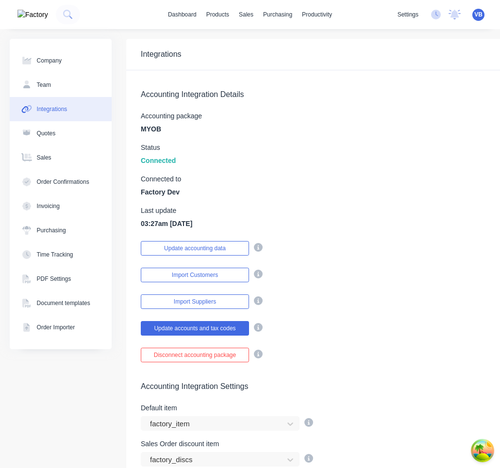
click at [212, 285] on div "Accounting Integration Details Accounting package MYOB Status Connected Connect…" at bounding box center [405, 216] width 558 height 292
click at [212, 274] on button "Import Customers" at bounding box center [195, 275] width 108 height 15
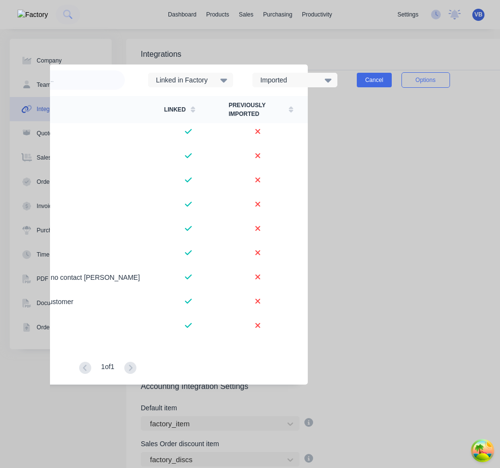
click at [377, 82] on button "Cancel" at bounding box center [374, 80] width 34 height 15
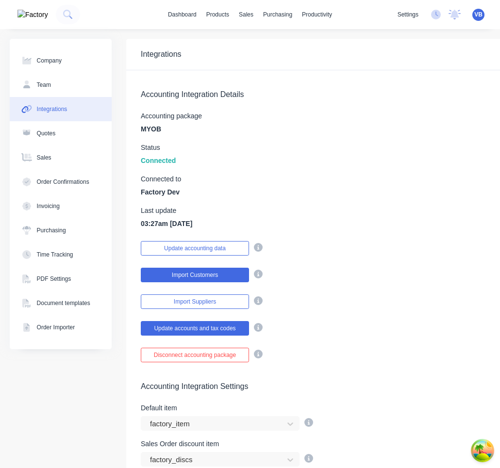
click at [220, 275] on button "Import Customers" at bounding box center [195, 275] width 108 height 15
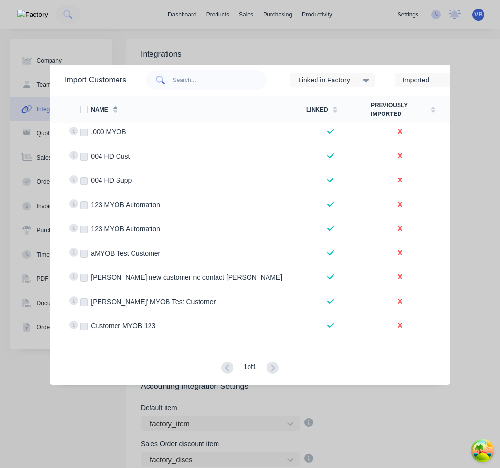
click at [328, 398] on div "Import Customers Linked in Factory Imported Cancel Options Name Linked Previous…" at bounding box center [250, 235] width 400 height 340
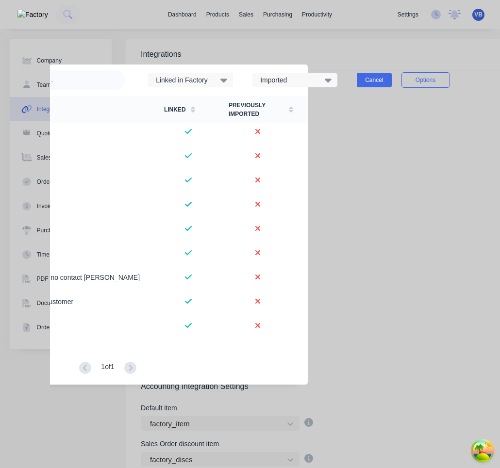
click at [373, 81] on button "Cancel" at bounding box center [374, 80] width 34 height 15
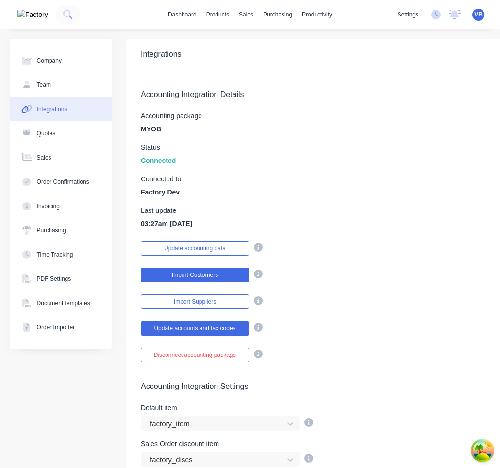
click at [221, 280] on button "Import Customers" at bounding box center [195, 275] width 108 height 15
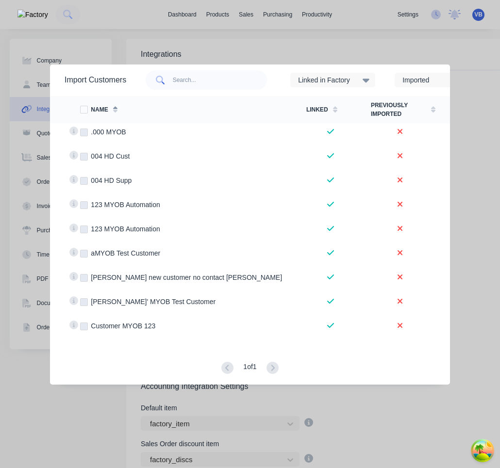
click at [312, 410] on div "Import Customers Linked in Factory Imported Cancel Options Name Linked Previous…" at bounding box center [250, 234] width 500 height 468
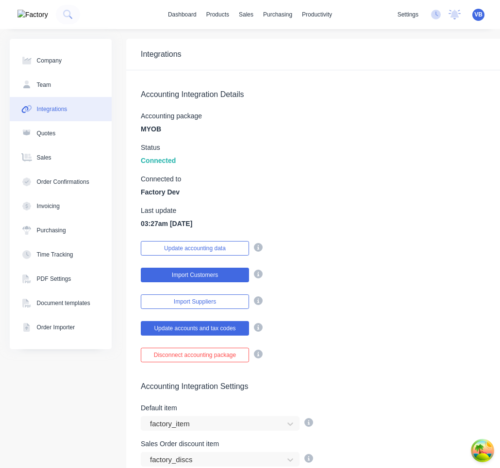
click at [221, 276] on button "Import Customers" at bounding box center [195, 275] width 108 height 15
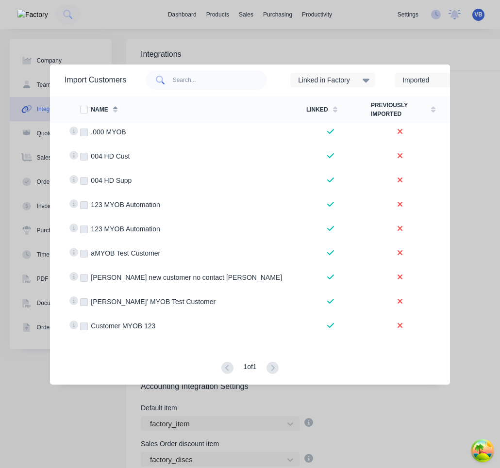
click at [332, 428] on div "Import Customers Linked in Factory Imported Cancel Options Name Linked Previous…" at bounding box center [250, 234] width 500 height 468
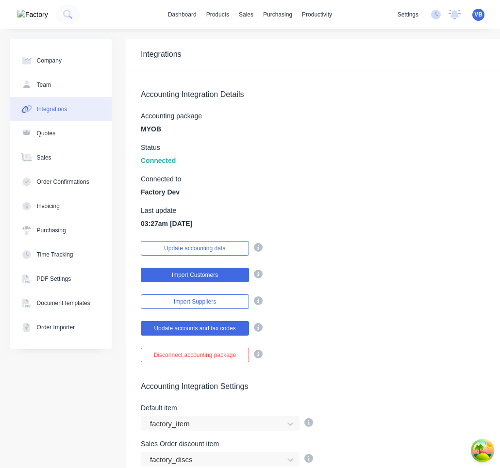
click at [190, 273] on button "Import Customers" at bounding box center [195, 275] width 108 height 15
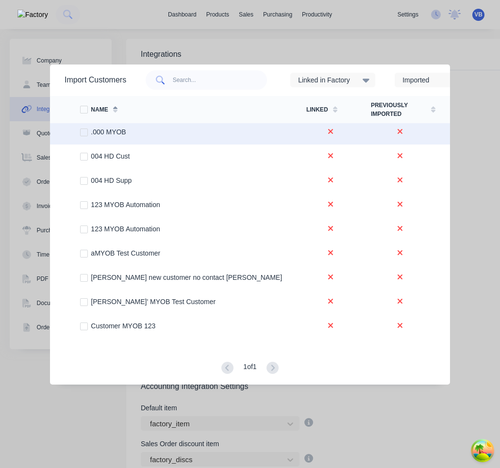
click at [85, 133] on div at bounding box center [83, 132] width 19 height 19
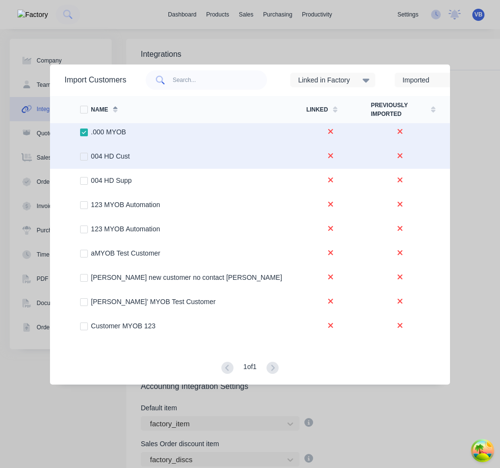
click at [85, 153] on div at bounding box center [83, 156] width 19 height 19
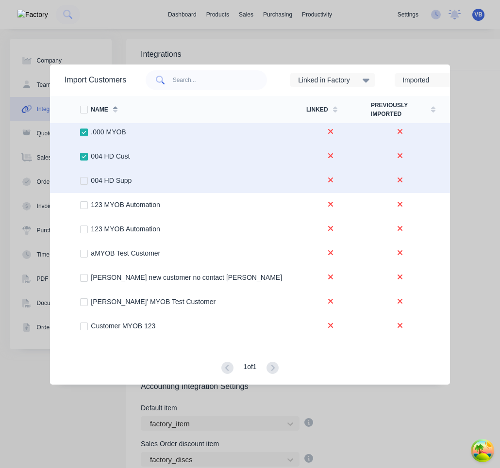
click at [82, 179] on div at bounding box center [83, 180] width 19 height 19
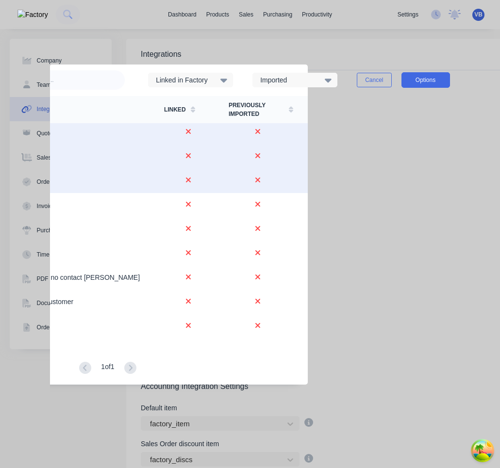
click at [446, 77] on button "Options" at bounding box center [425, 80] width 49 height 16
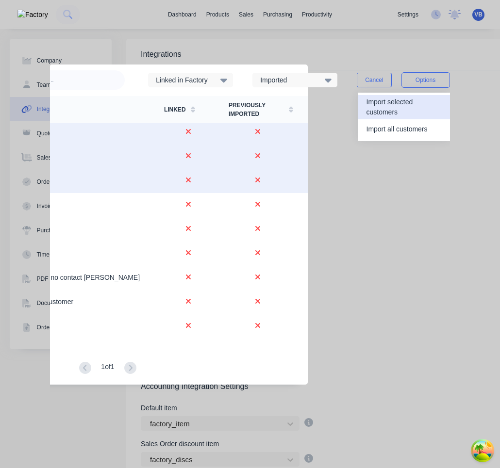
click at [418, 113] on div "Import selected customers" at bounding box center [403, 107] width 75 height 24
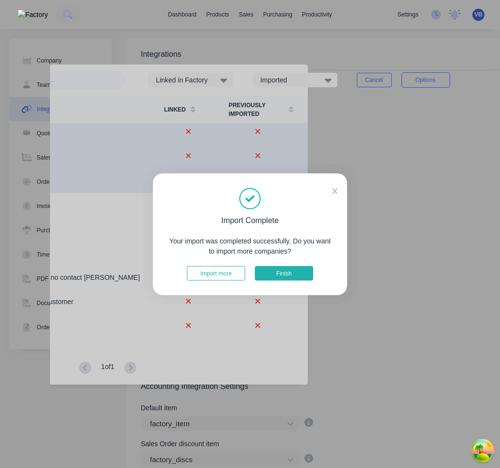
click at [300, 272] on button "Finish" at bounding box center [284, 273] width 58 height 15
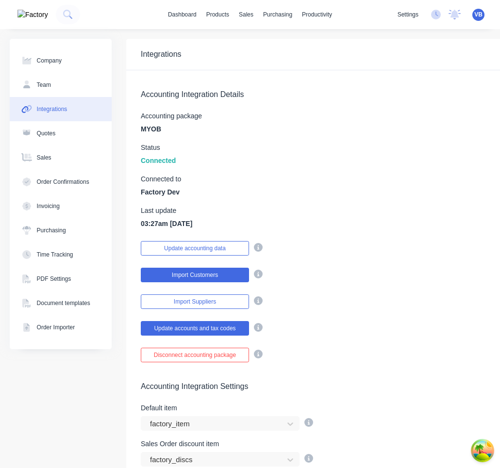
click at [234, 281] on button "Import Customers" at bounding box center [195, 275] width 108 height 15
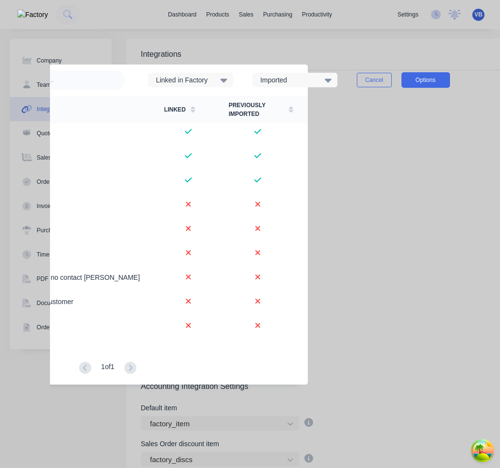
click at [429, 81] on button "Options" at bounding box center [425, 80] width 49 height 16
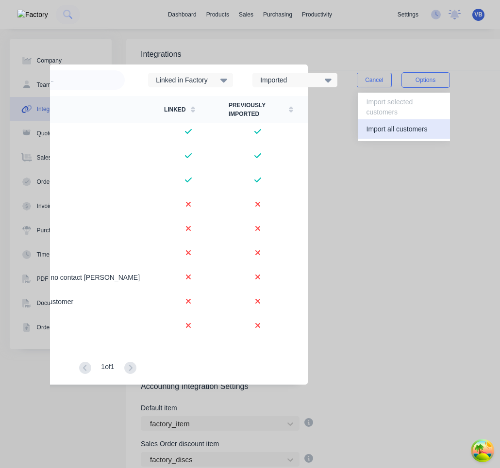
click at [422, 129] on div "Import all customers" at bounding box center [403, 129] width 75 height 14
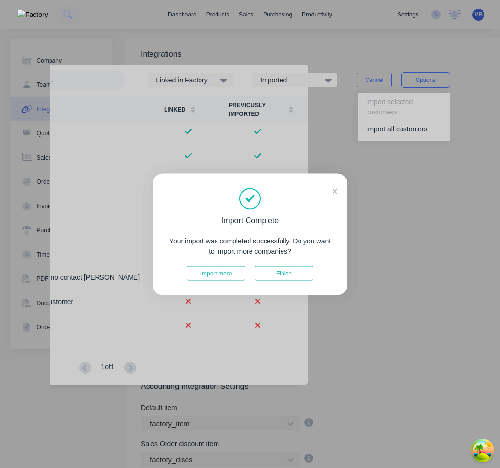
click at [340, 192] on div "Import Complete Your import was completed successfully. Do you want to import m…" at bounding box center [250, 234] width 194 height 122
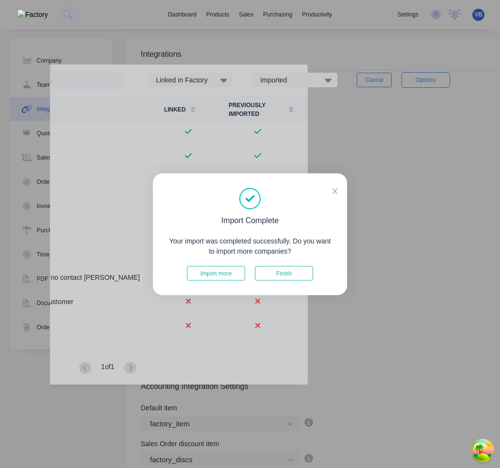
click at [335, 191] on icon at bounding box center [334, 191] width 5 height 7
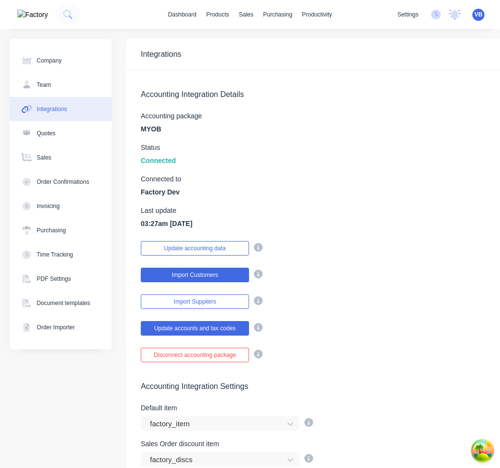
click at [213, 270] on button "Import Customers" at bounding box center [195, 275] width 108 height 15
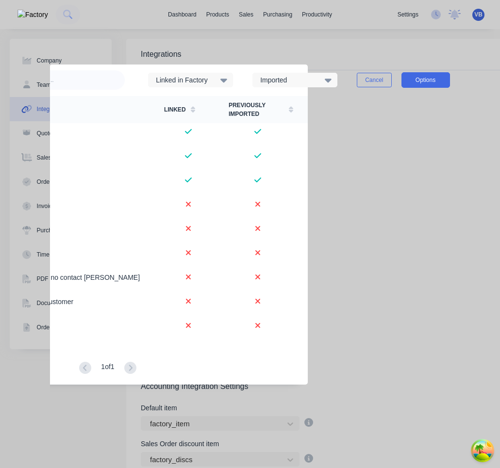
click at [443, 81] on button "Options" at bounding box center [425, 80] width 49 height 16
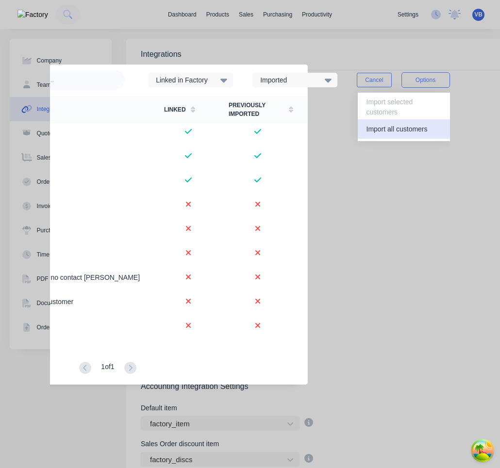
click at [428, 127] on div "Import all customers" at bounding box center [403, 129] width 75 height 14
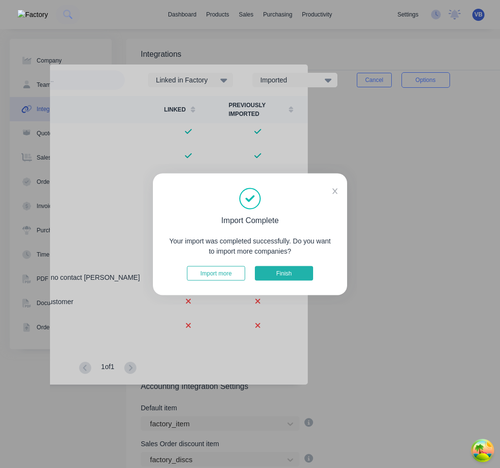
click at [302, 269] on button "Finish" at bounding box center [284, 273] width 58 height 15
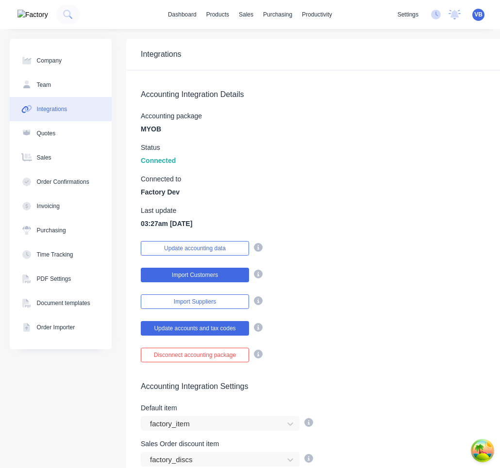
click at [229, 273] on button "Import Customers" at bounding box center [195, 275] width 108 height 15
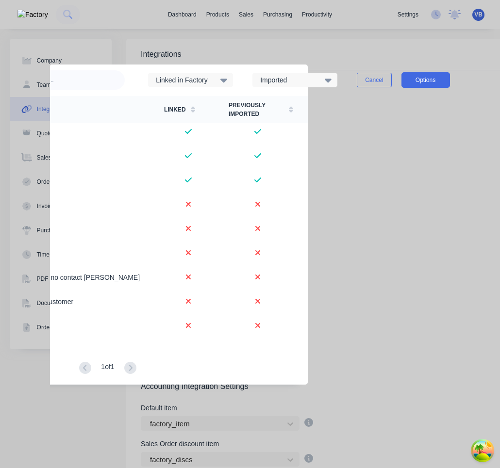
click at [427, 79] on button "Options" at bounding box center [425, 80] width 49 height 16
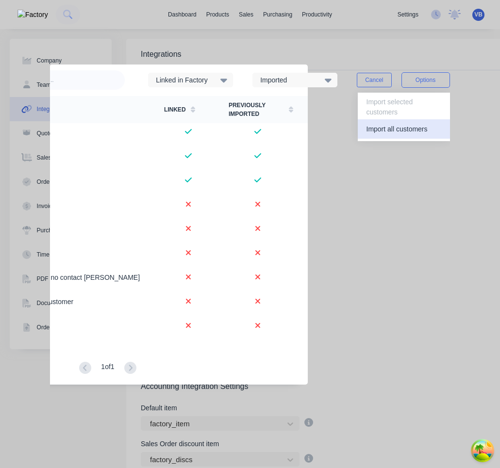
click at [431, 126] on div "Import all customers" at bounding box center [403, 129] width 75 height 14
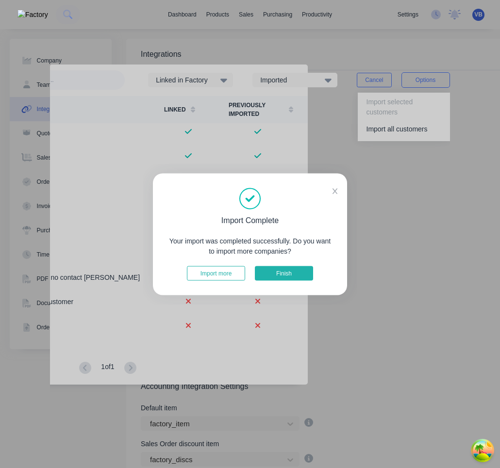
click at [284, 273] on button "Finish" at bounding box center [284, 273] width 58 height 15
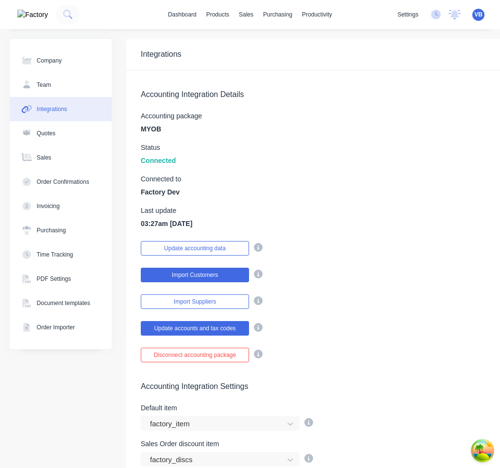
click at [232, 272] on button "Import Customers" at bounding box center [195, 275] width 108 height 15
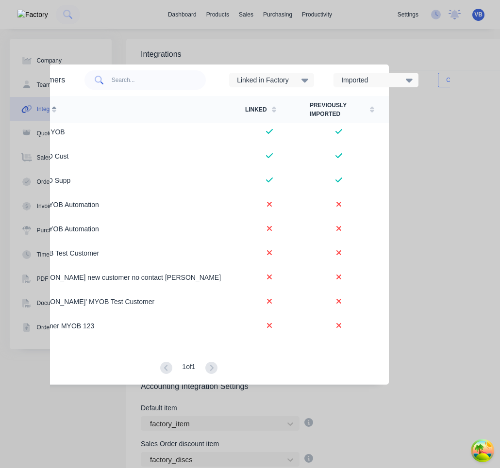
scroll to position [0, 97]
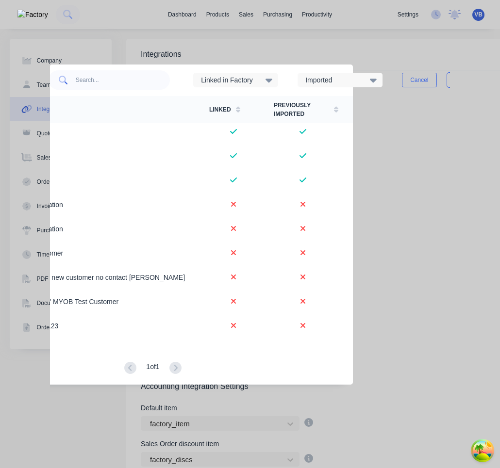
click at [378, 81] on div "Imported" at bounding box center [339, 80] width 85 height 15
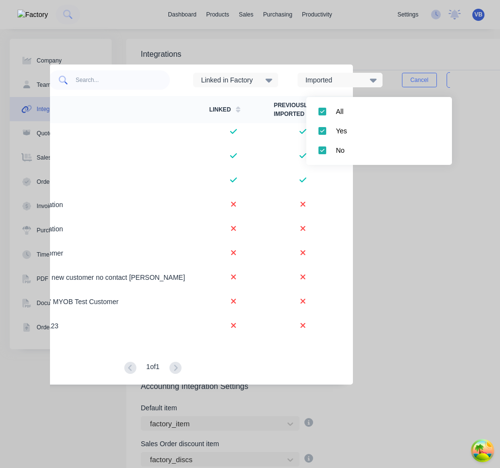
click at [292, 85] on div "Linked in Factory" at bounding box center [245, 80] width 104 height 29
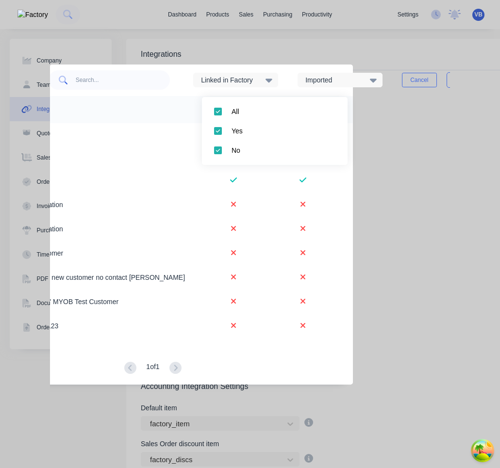
click at [297, 88] on div "Linked in Factory" at bounding box center [245, 80] width 104 height 29
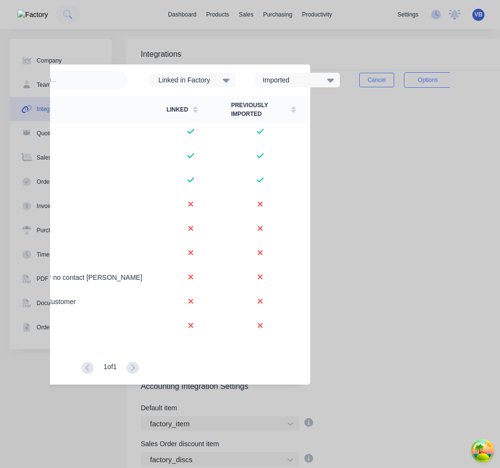
scroll to position [0, 150]
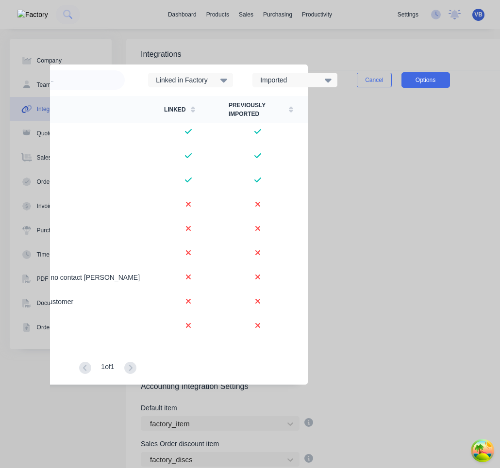
click at [437, 79] on button "Options" at bounding box center [425, 80] width 49 height 16
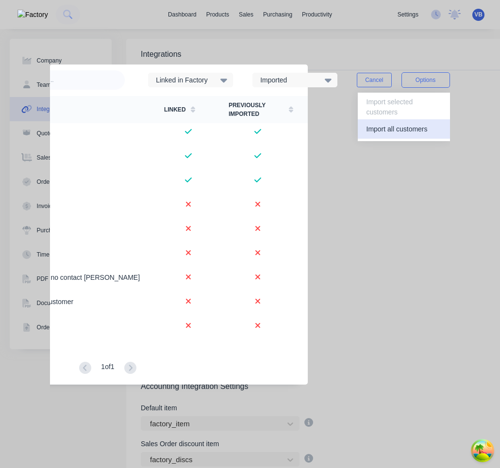
click at [422, 125] on div "Import all customers" at bounding box center [403, 129] width 75 height 14
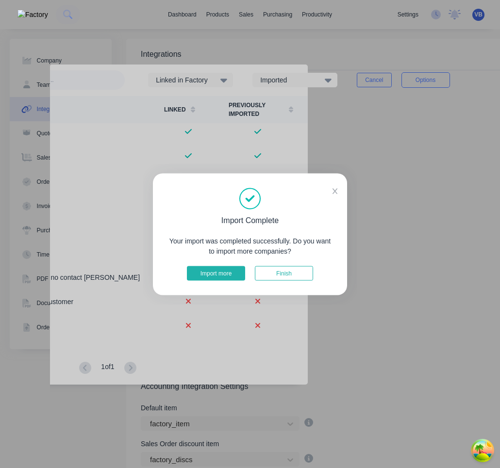
click at [226, 266] on button "Import more" at bounding box center [216, 273] width 58 height 15
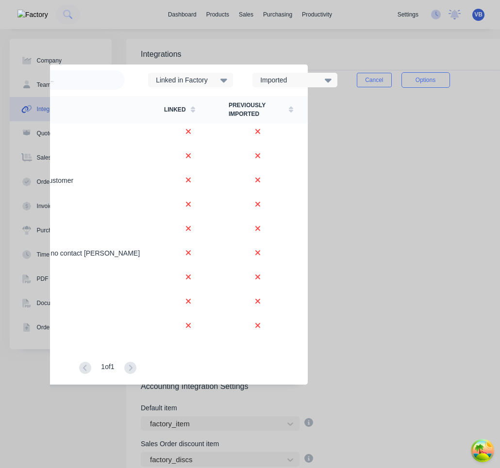
click at [418, 88] on div "Cancel Options" at bounding box center [403, 80] width 93 height 29
click at [423, 82] on button "Options" at bounding box center [425, 80] width 49 height 16
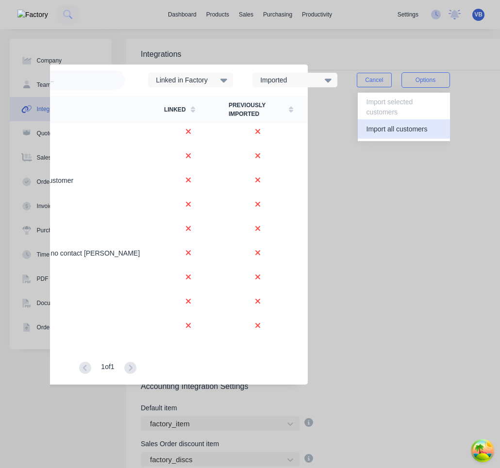
click at [414, 129] on div "Import all customers" at bounding box center [403, 129] width 75 height 14
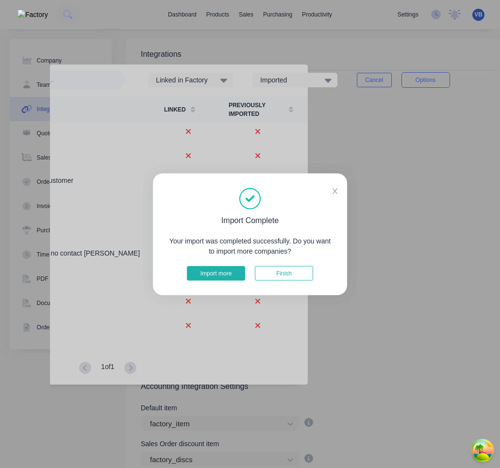
click at [233, 276] on button "Import more" at bounding box center [216, 273] width 58 height 15
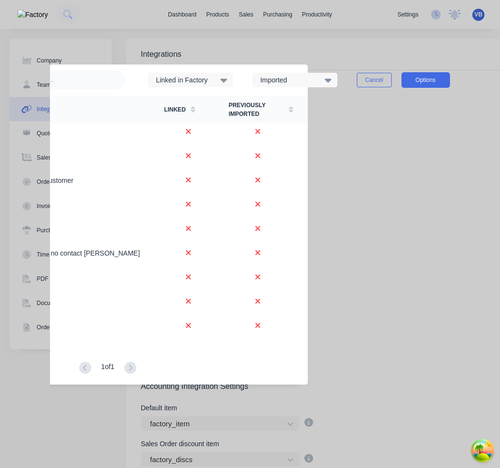
click at [434, 82] on button "Options" at bounding box center [425, 80] width 49 height 16
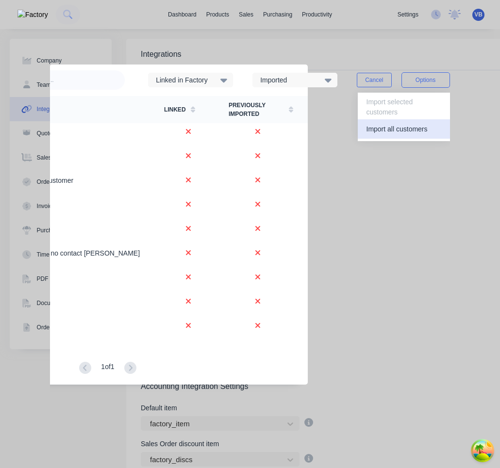
click at [420, 128] on div "Import all customers" at bounding box center [403, 129] width 75 height 14
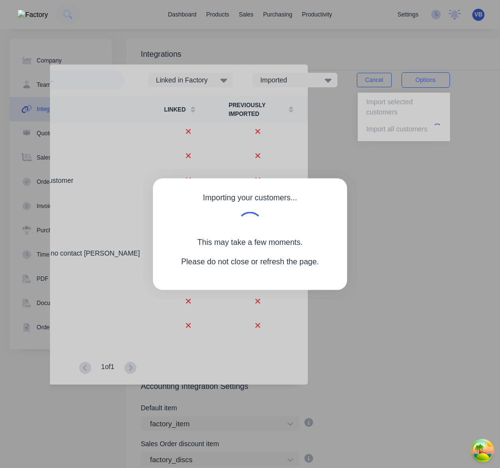
click at [380, 65] on div "Importing your customers... This may take a few moments. Please do not close or…" at bounding box center [250, 234] width 500 height 468
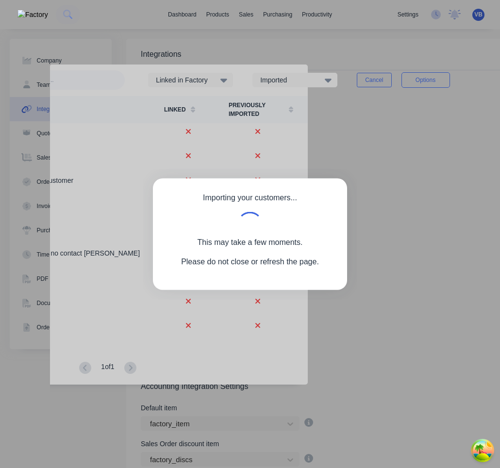
click at [374, 85] on div "Importing your customers... This may take a few moments. Please do not close or…" at bounding box center [250, 234] width 500 height 468
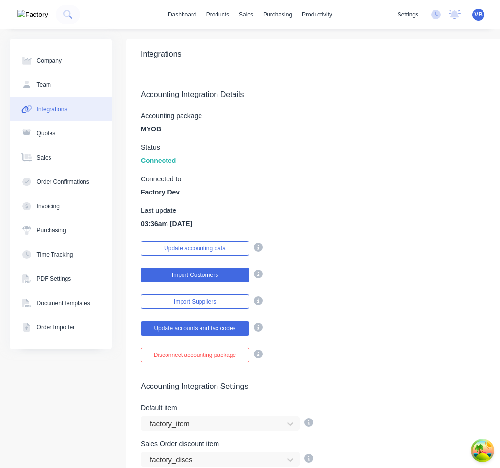
click at [214, 278] on button "Import Customers" at bounding box center [195, 275] width 108 height 15
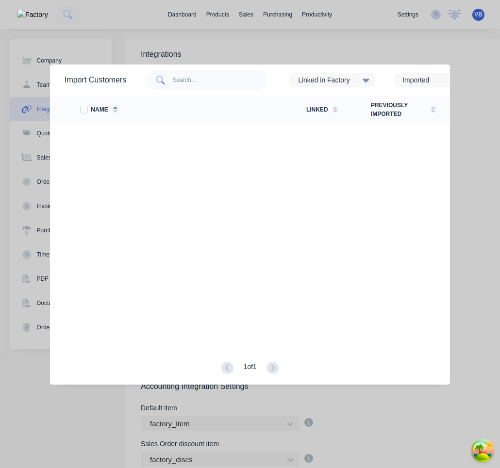
click at [487, 196] on div "Import Customers Linked in Factory Imported Cancel Options Name Linked Previous…" at bounding box center [250, 234] width 500 height 468
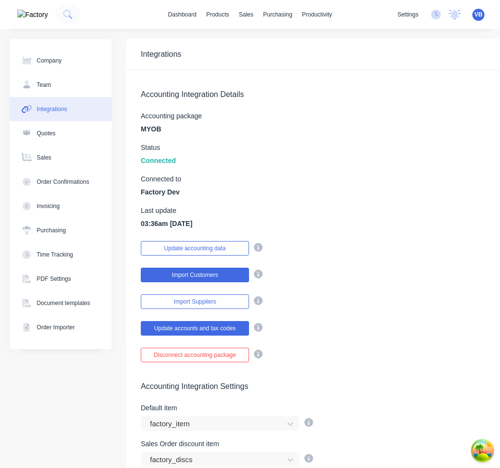
click at [212, 273] on button "Import Customers" at bounding box center [195, 275] width 108 height 15
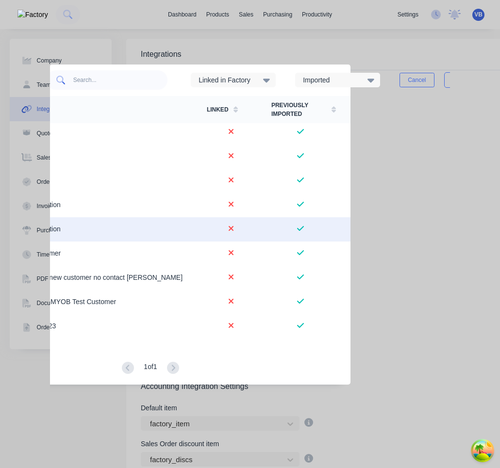
scroll to position [0, 150]
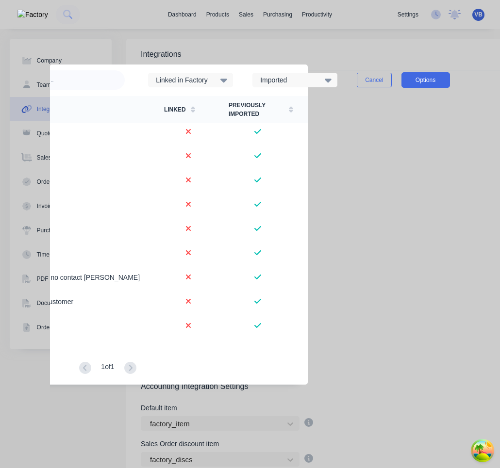
click at [442, 80] on button "Options" at bounding box center [425, 80] width 49 height 16
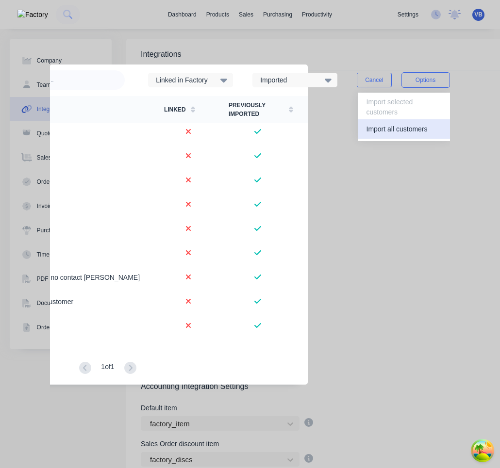
click at [434, 128] on div "Import all customers" at bounding box center [403, 129] width 75 height 14
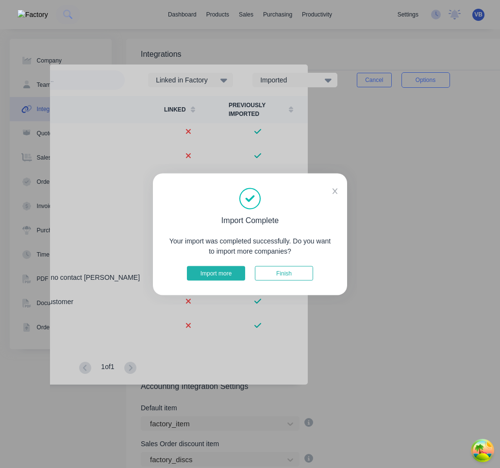
click at [234, 271] on button "Import more" at bounding box center [216, 273] width 58 height 15
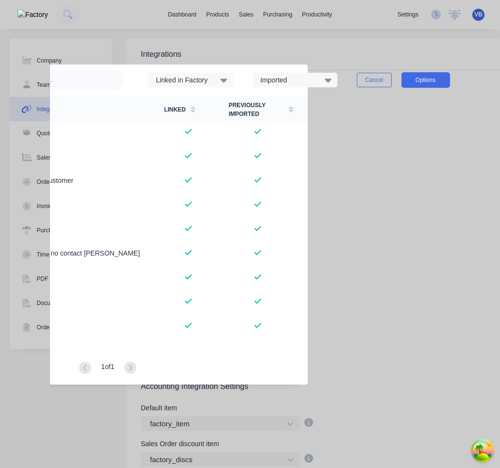
click at [442, 82] on button "Options" at bounding box center [425, 80] width 49 height 16
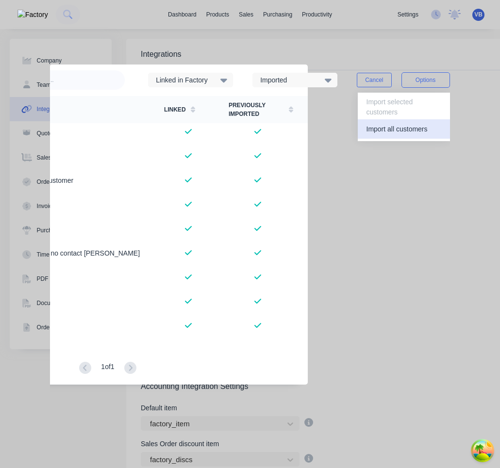
click at [433, 125] on div "Import all customers" at bounding box center [403, 129] width 75 height 14
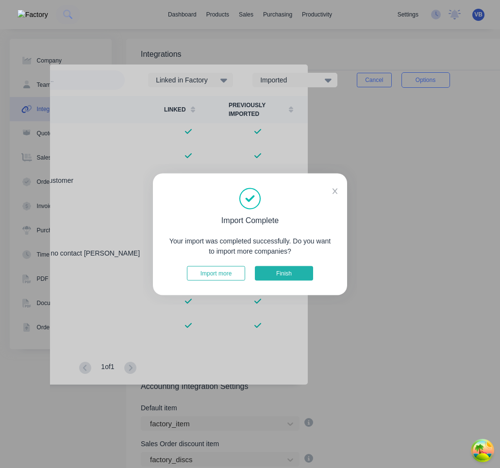
click at [279, 271] on button "Finish" at bounding box center [284, 273] width 58 height 15
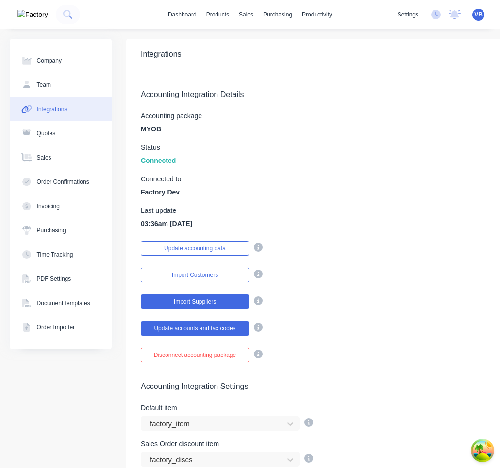
click at [212, 303] on button "Import Suppliers" at bounding box center [195, 302] width 108 height 15
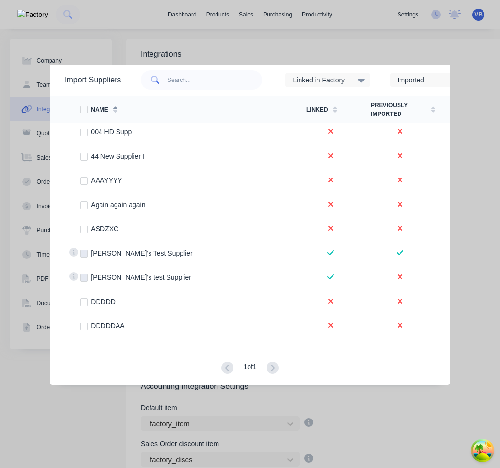
scroll to position [0, 143]
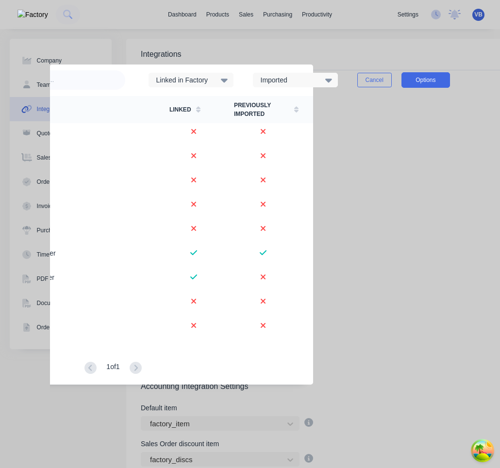
click at [420, 81] on button "Options" at bounding box center [425, 80] width 49 height 16
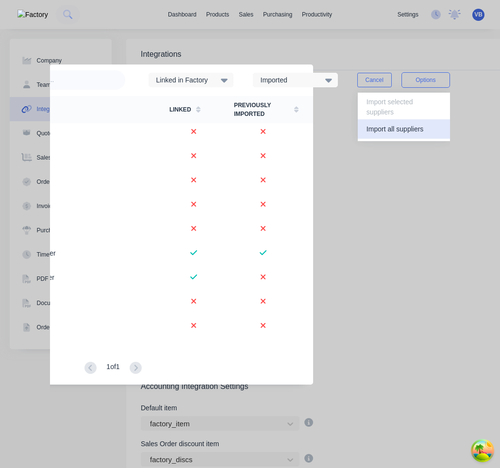
click at [419, 125] on div "Import all suppliers" at bounding box center [403, 129] width 75 height 14
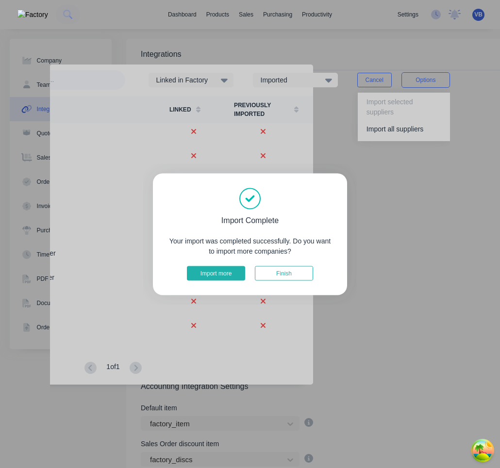
click at [237, 273] on button "Import more" at bounding box center [216, 273] width 58 height 15
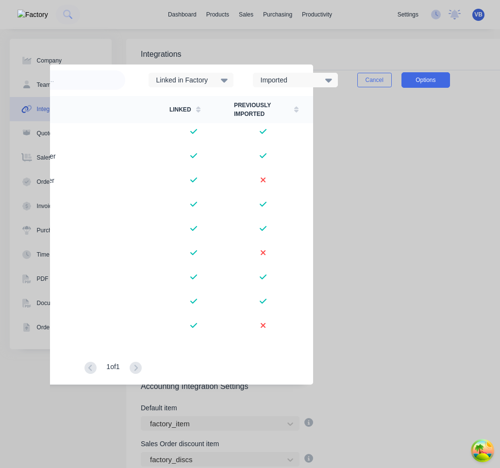
click at [424, 84] on button "Options" at bounding box center [425, 80] width 49 height 16
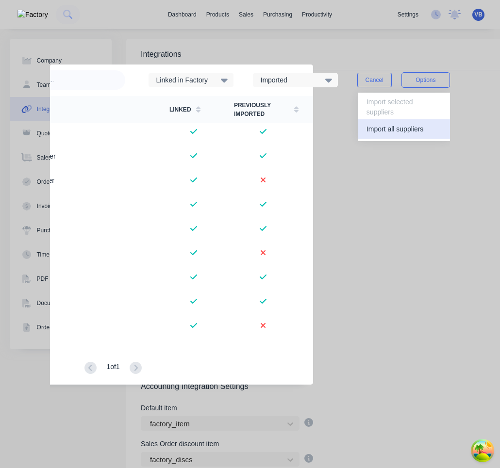
click at [413, 129] on div "Import all suppliers" at bounding box center [403, 129] width 75 height 14
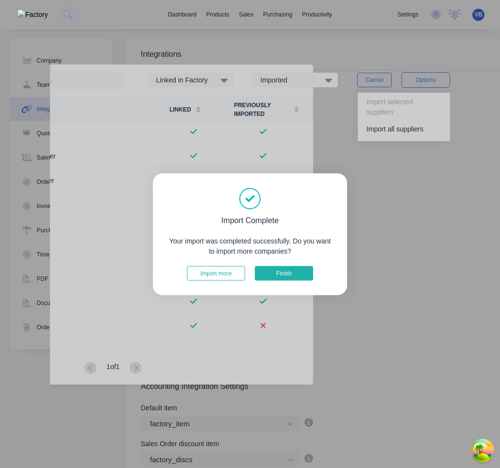
click at [295, 269] on button "Finish" at bounding box center [284, 273] width 58 height 15
